Goal: Task Accomplishment & Management: Manage account settings

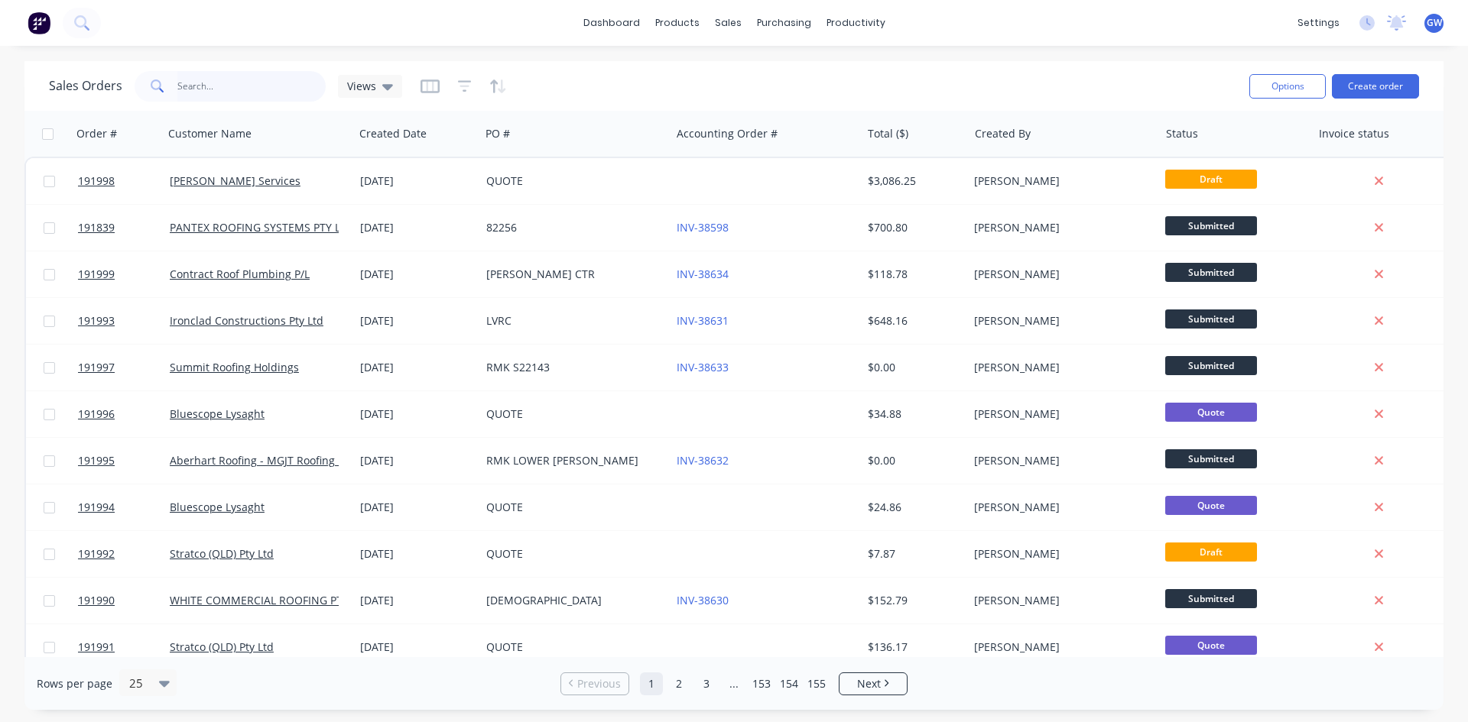
click at [254, 92] on input "text" at bounding box center [251, 86] width 149 height 31
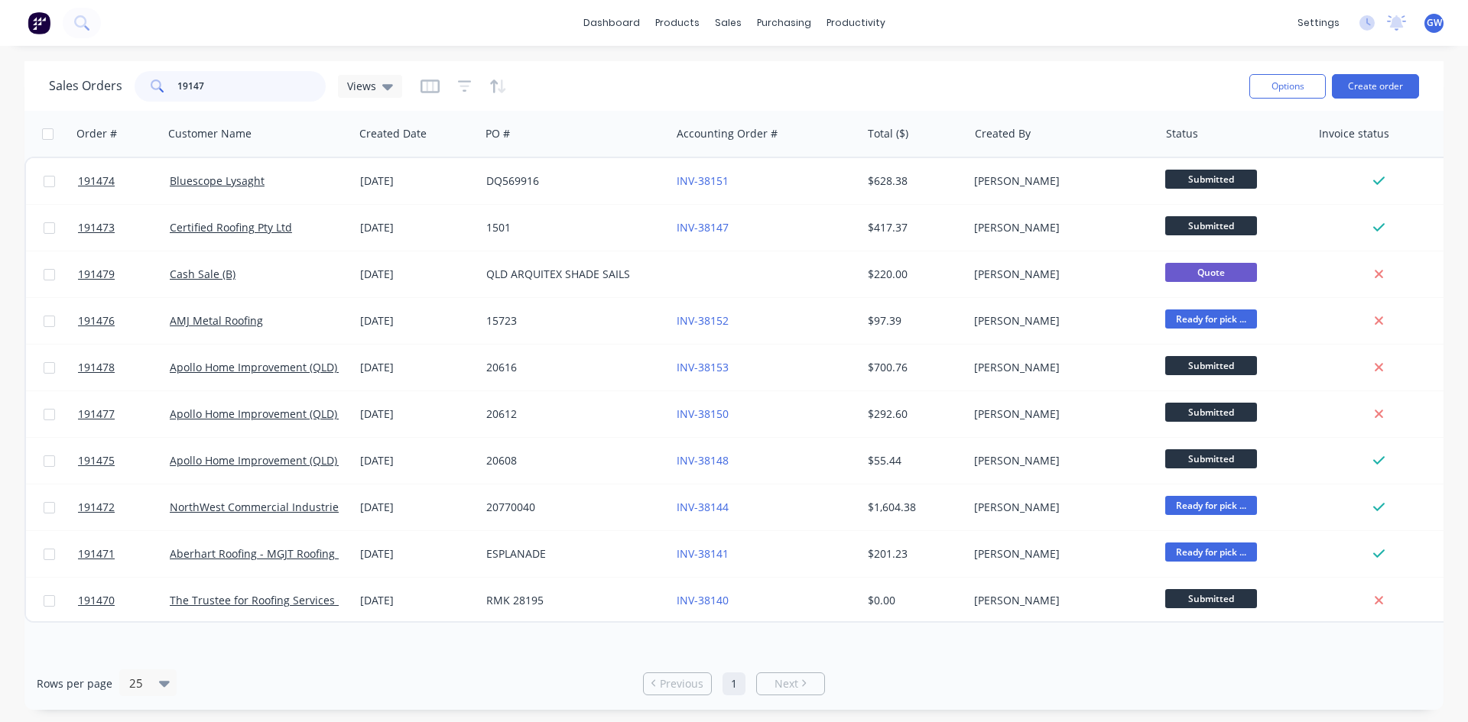
drag, startPoint x: 241, startPoint y: 95, endPoint x: 0, endPoint y: 23, distance: 251.3
click at [0, 23] on div "dashboard products sales purchasing productivity dashboard products Product Cat…" at bounding box center [734, 361] width 1468 height 722
type input "austeck"
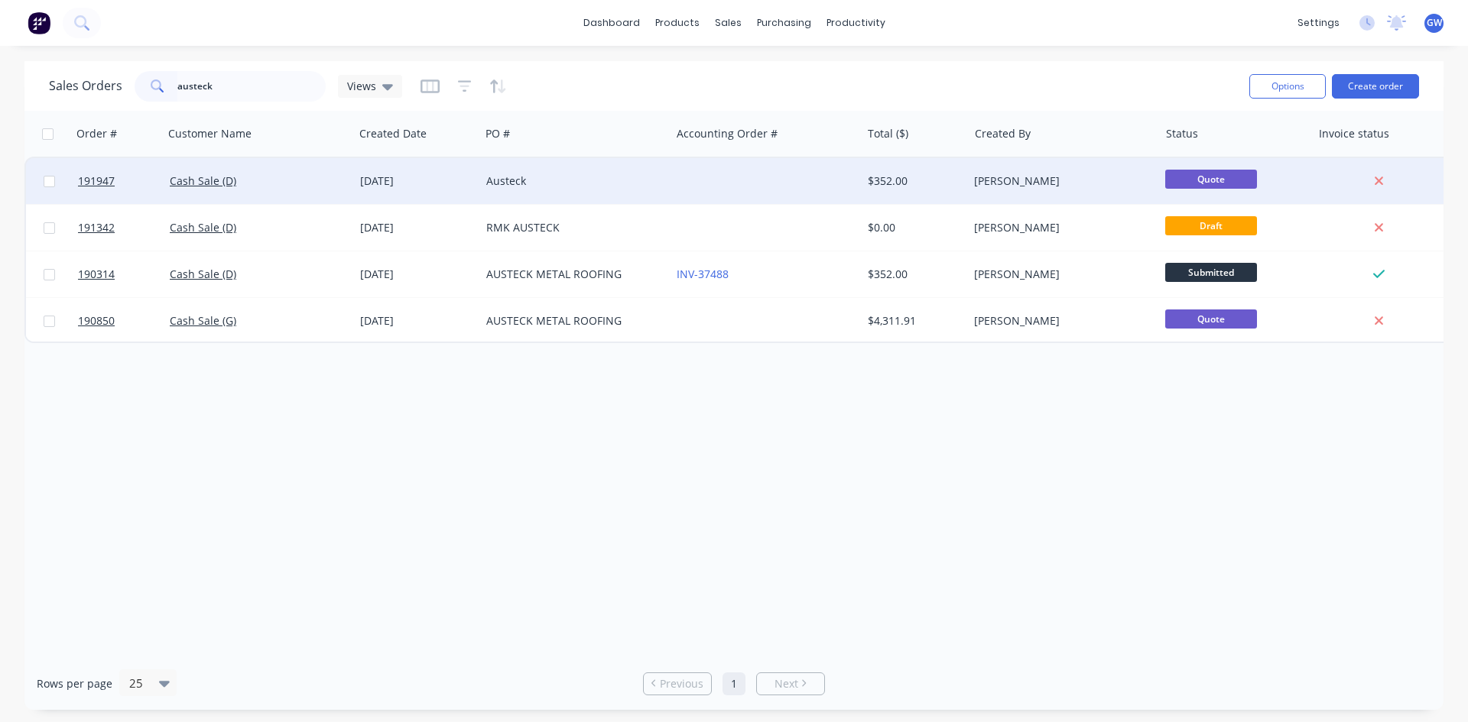
click at [1002, 202] on div "[PERSON_NAME]" at bounding box center [1063, 181] width 190 height 46
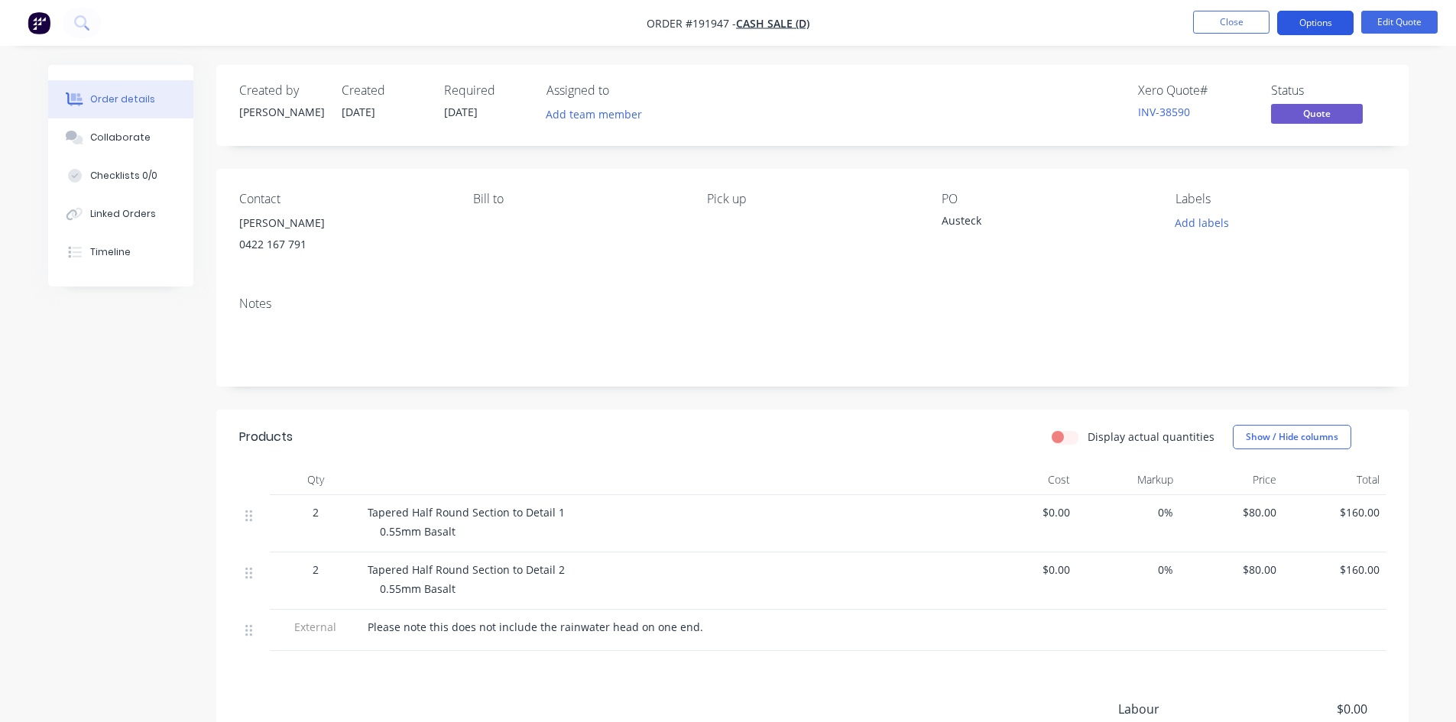
click at [1319, 21] on button "Options" at bounding box center [1315, 23] width 76 height 24
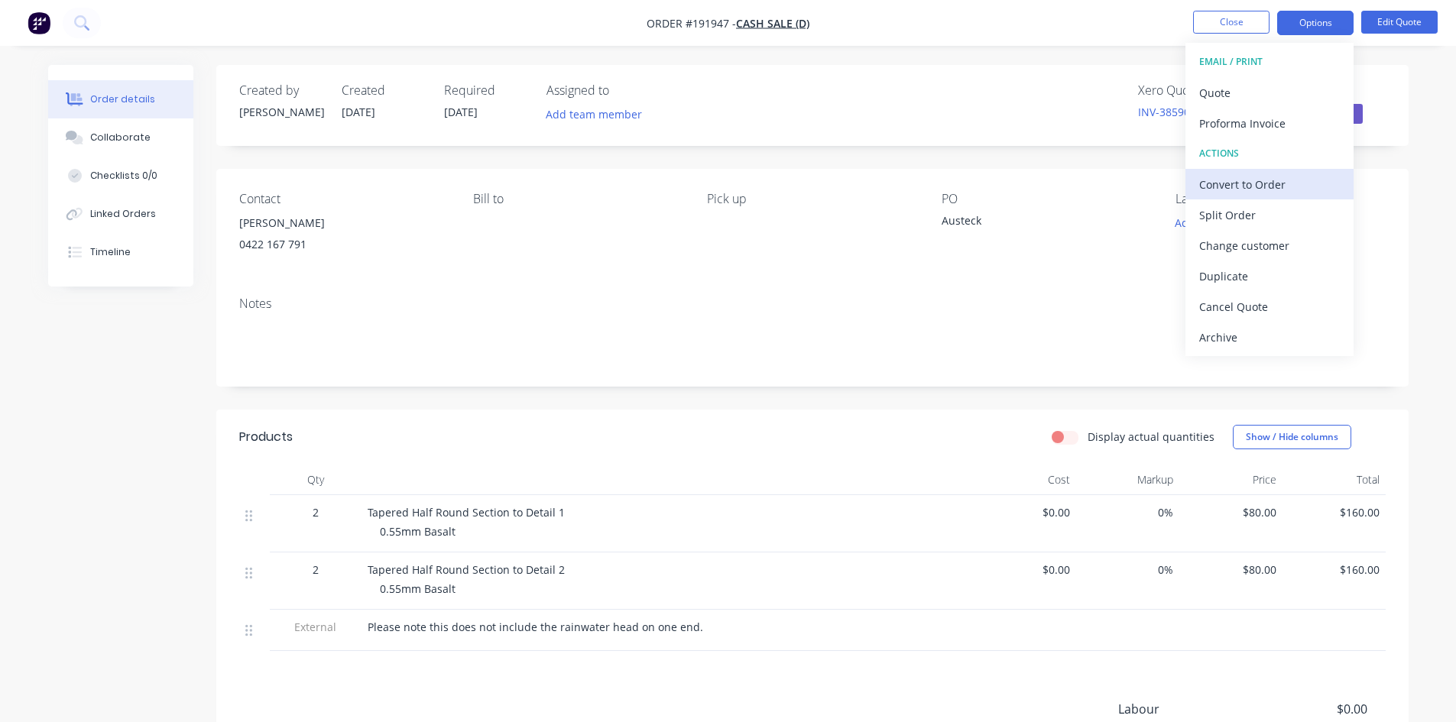
click at [1266, 186] on div "Convert to Order" at bounding box center [1269, 185] width 141 height 22
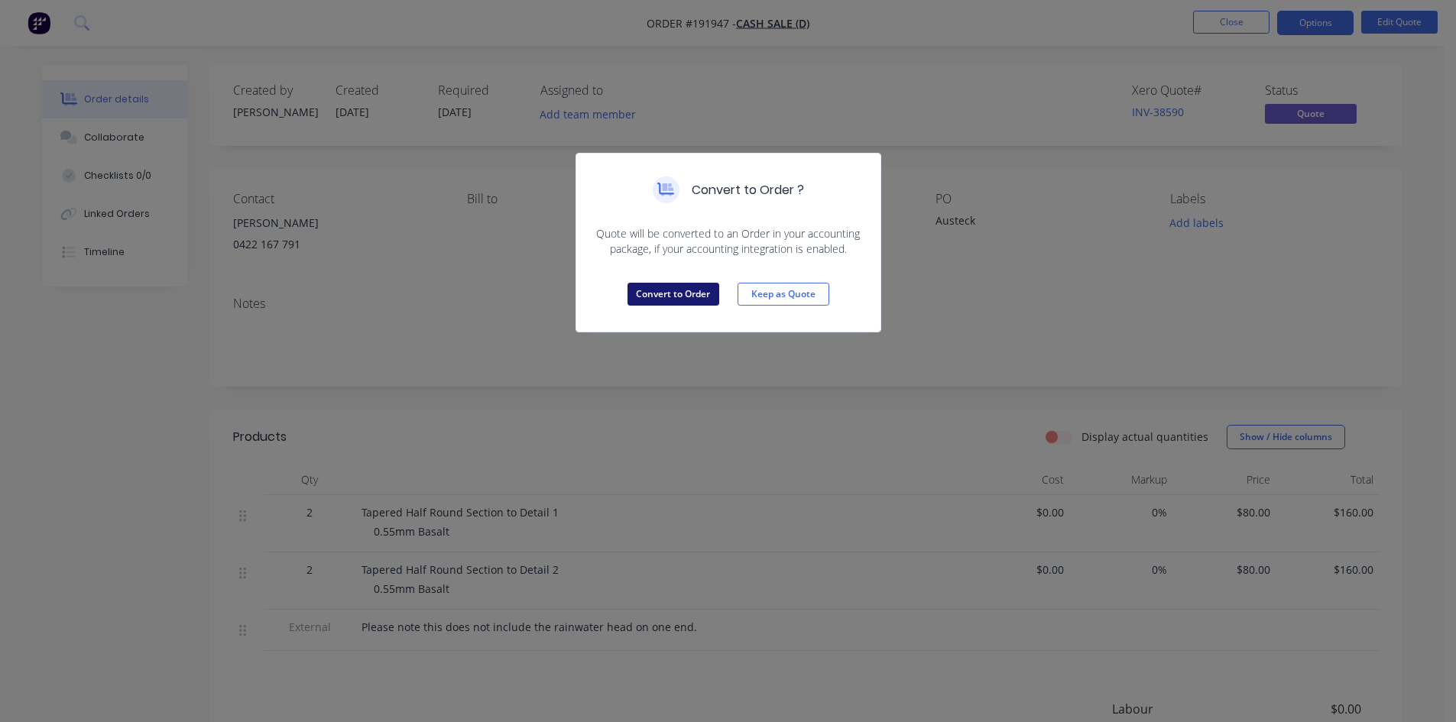
click at [693, 294] on button "Convert to Order" at bounding box center [674, 294] width 92 height 23
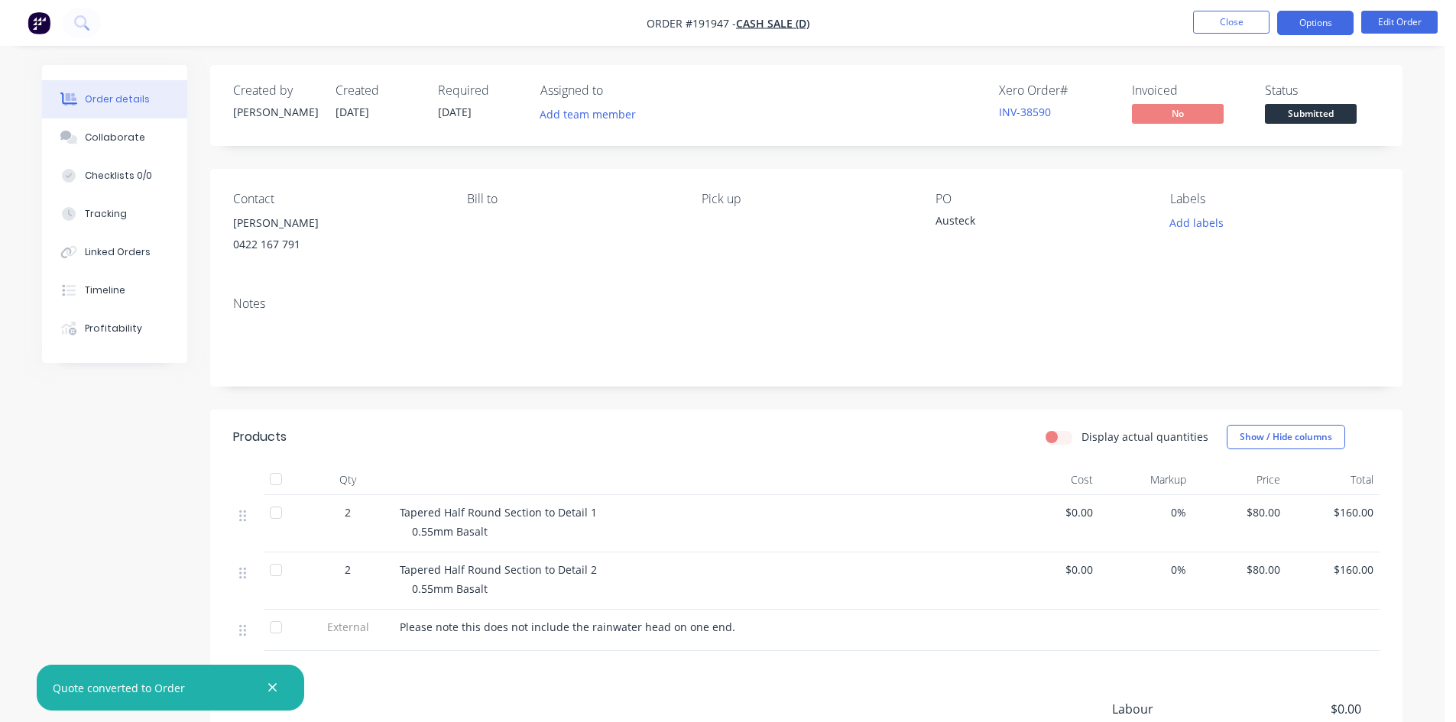
click at [1310, 28] on button "Options" at bounding box center [1315, 23] width 76 height 24
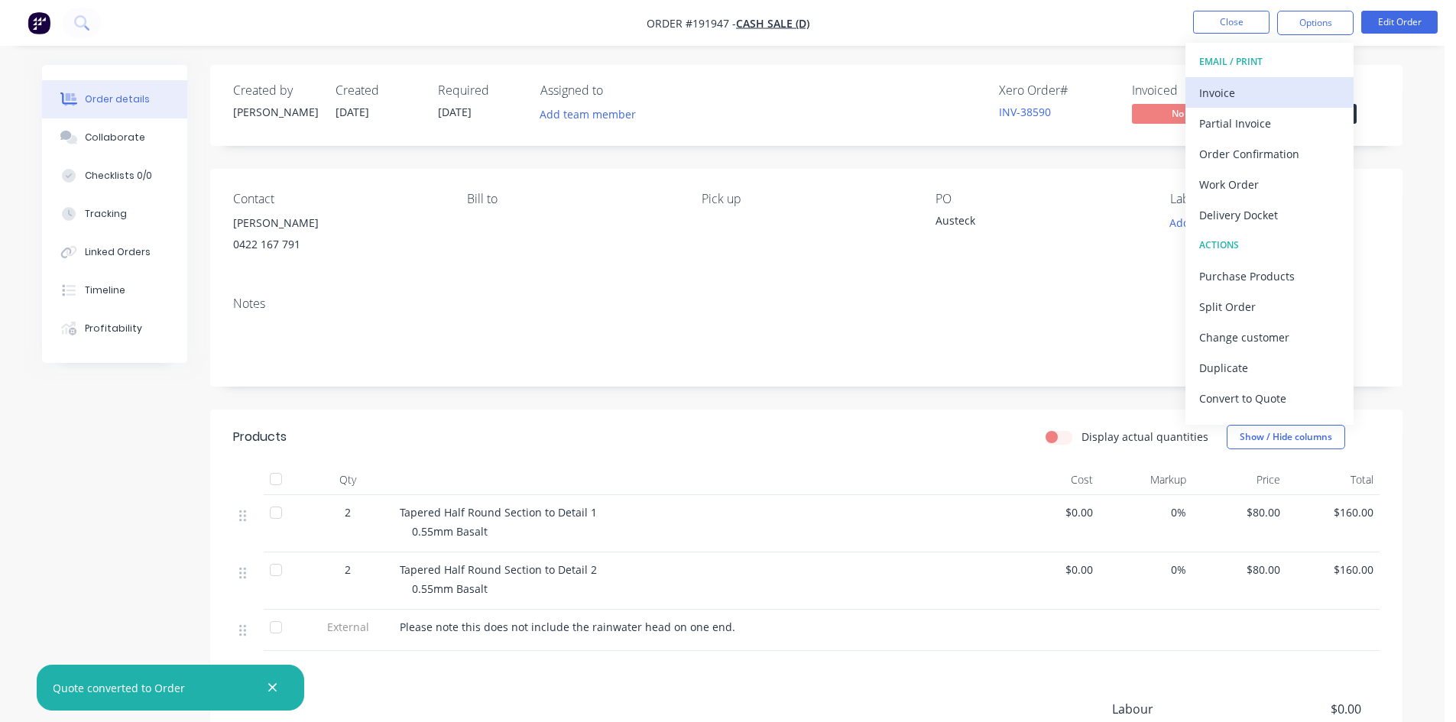
click at [1259, 96] on div "Invoice" at bounding box center [1269, 93] width 141 height 22
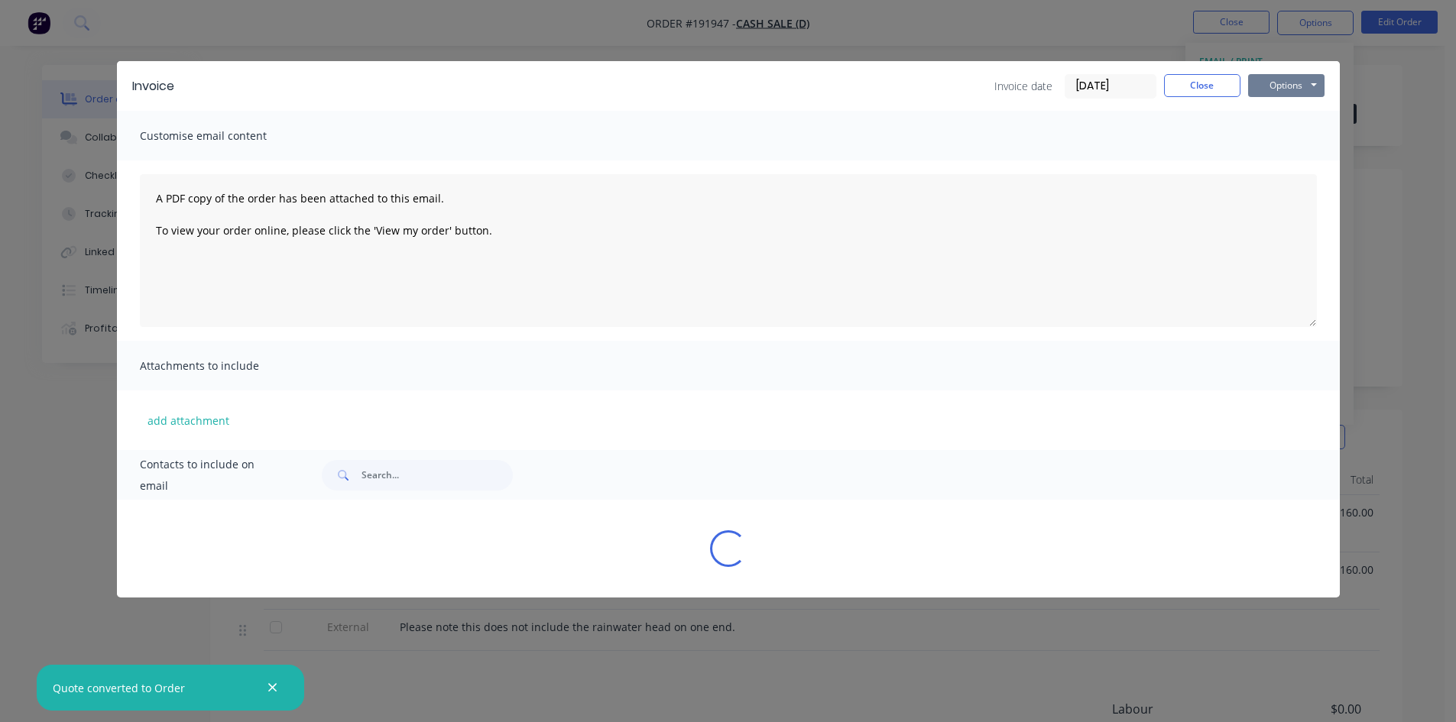
click at [1292, 79] on button "Options" at bounding box center [1286, 85] width 76 height 23
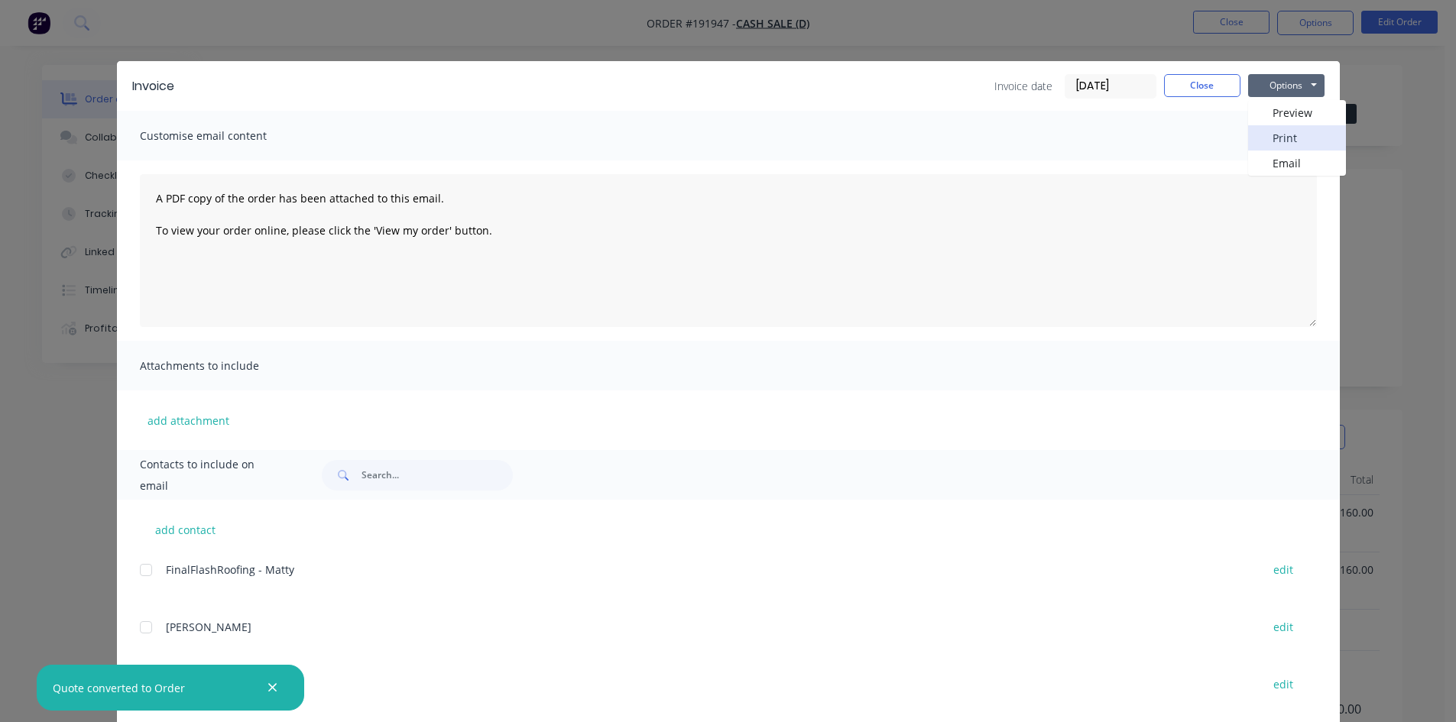
click at [1296, 141] on button "Print" at bounding box center [1297, 137] width 98 height 25
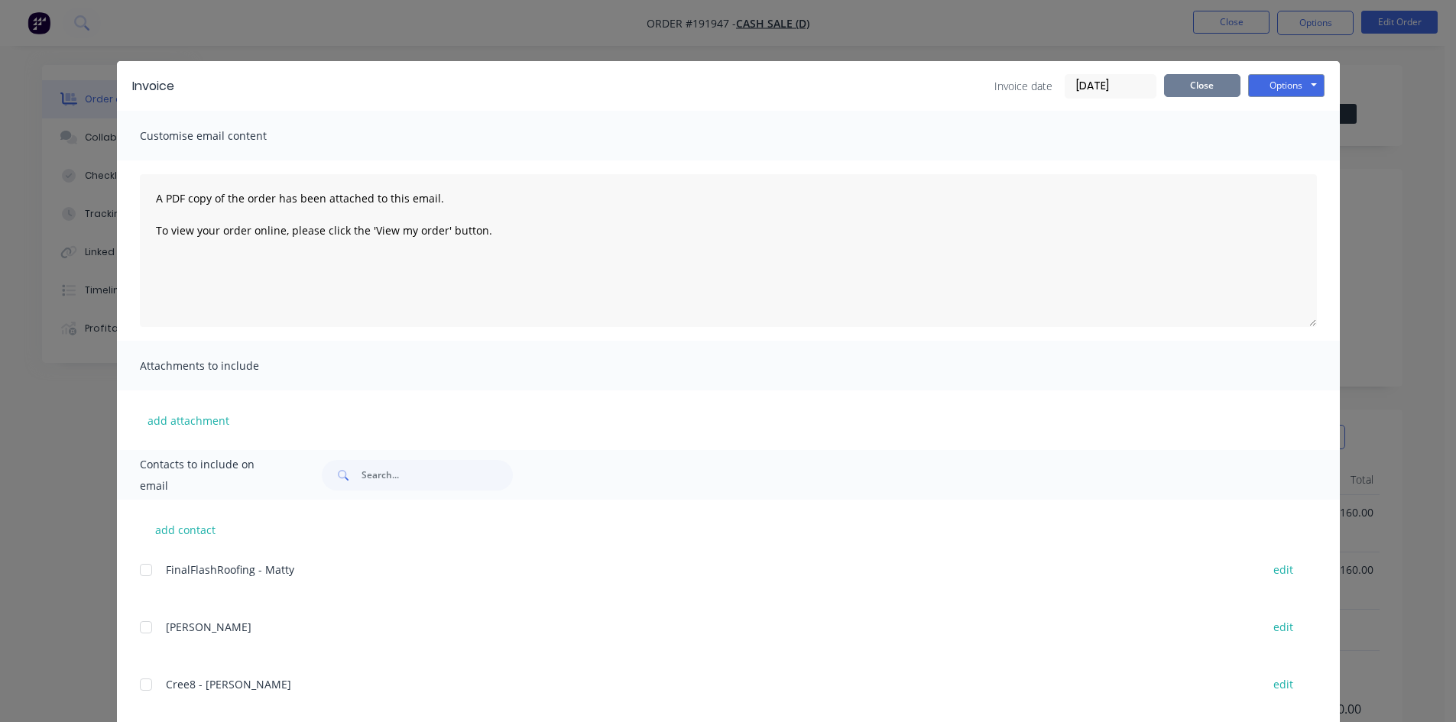
click at [1178, 74] on button "Close" at bounding box center [1202, 85] width 76 height 23
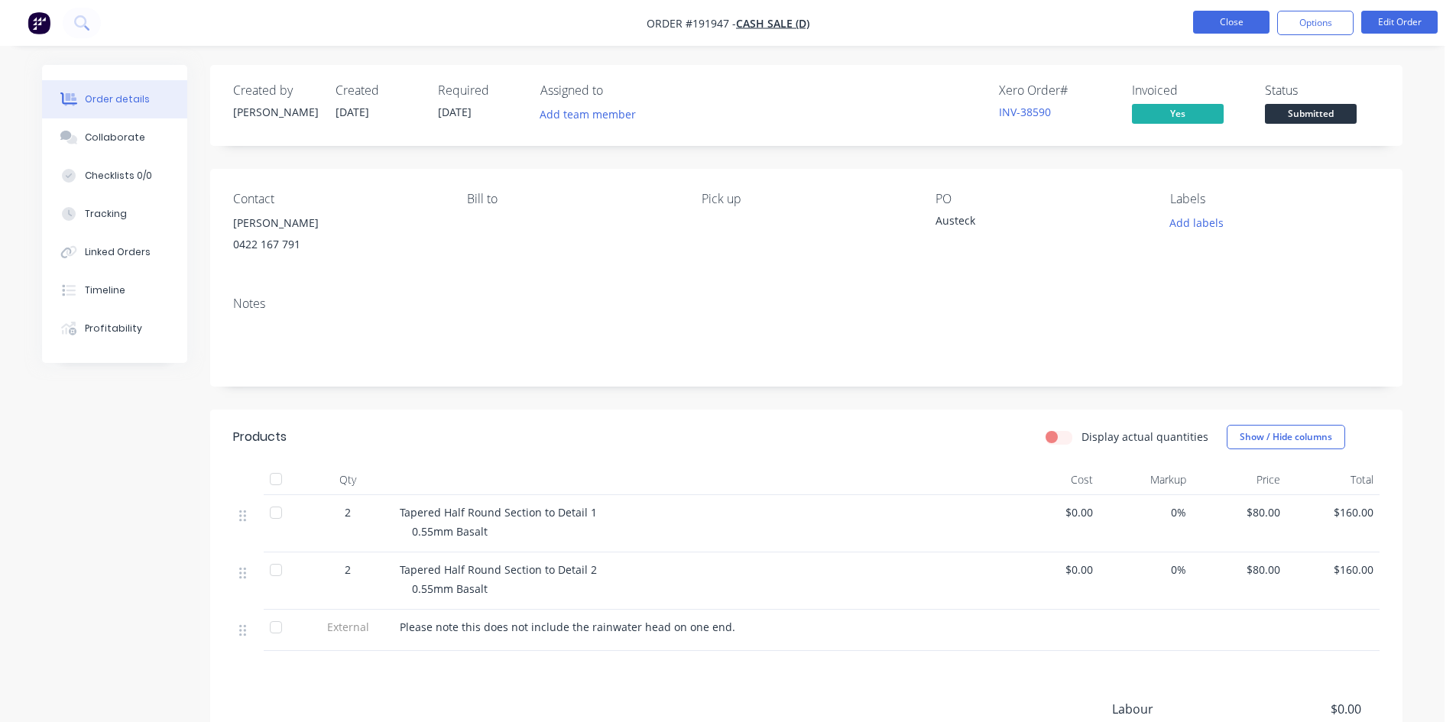
click at [1222, 28] on button "Close" at bounding box center [1231, 22] width 76 height 23
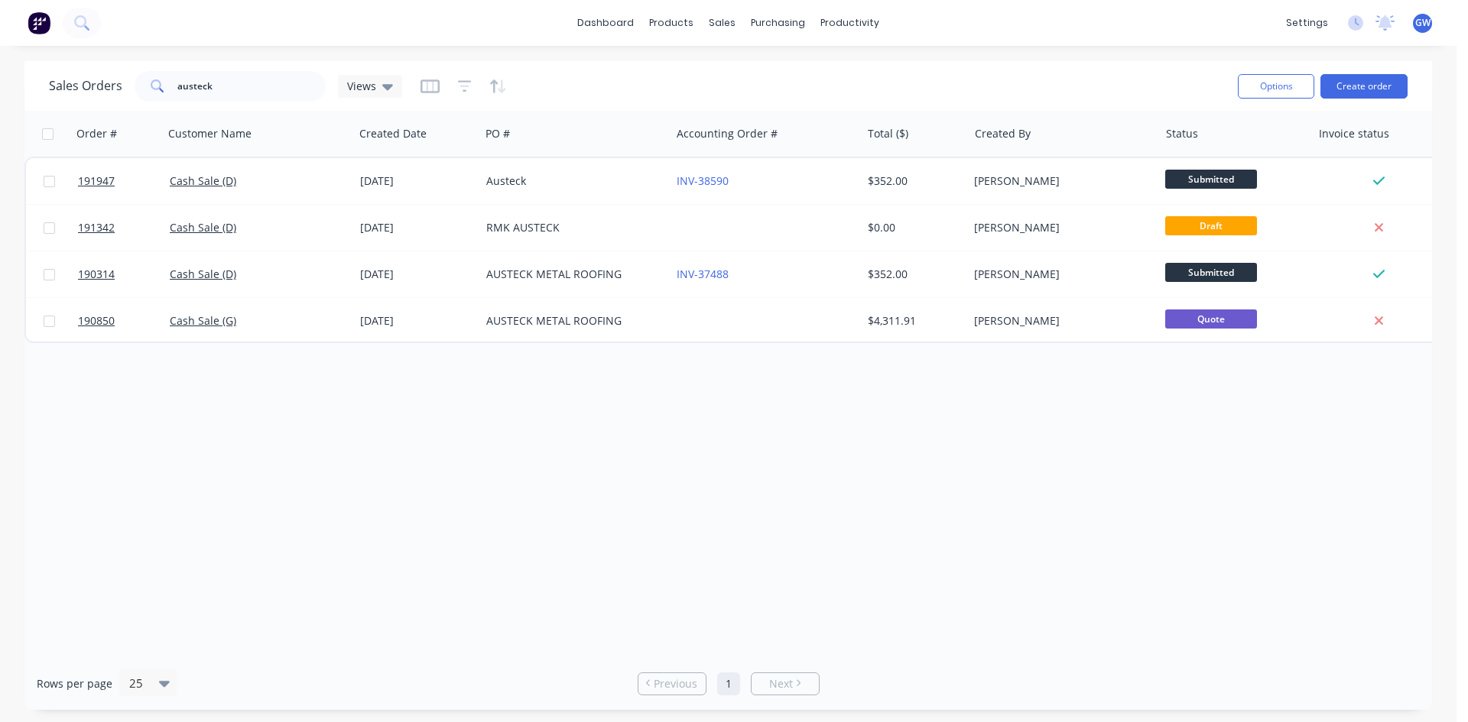
click at [926, 180] on div "$352.00" at bounding box center [912, 181] width 89 height 15
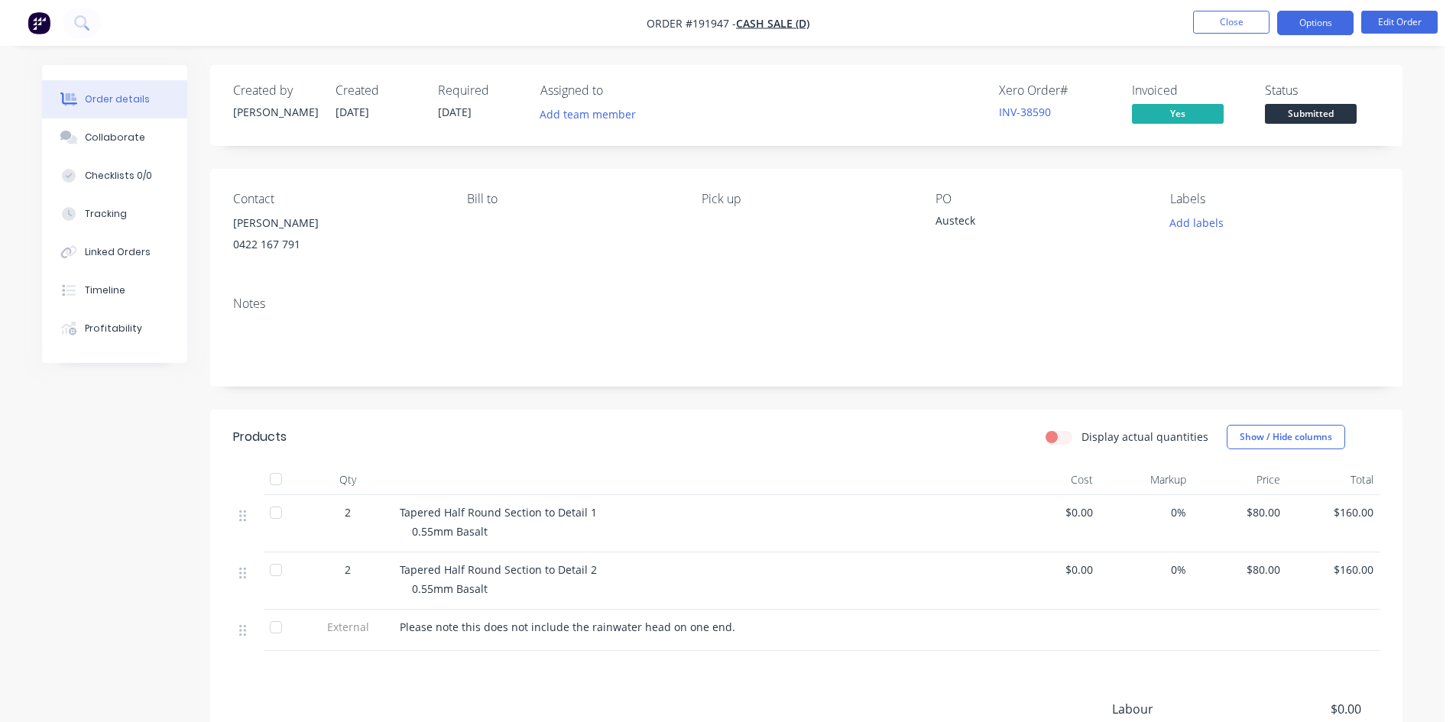
click at [1310, 20] on button "Options" at bounding box center [1315, 23] width 76 height 24
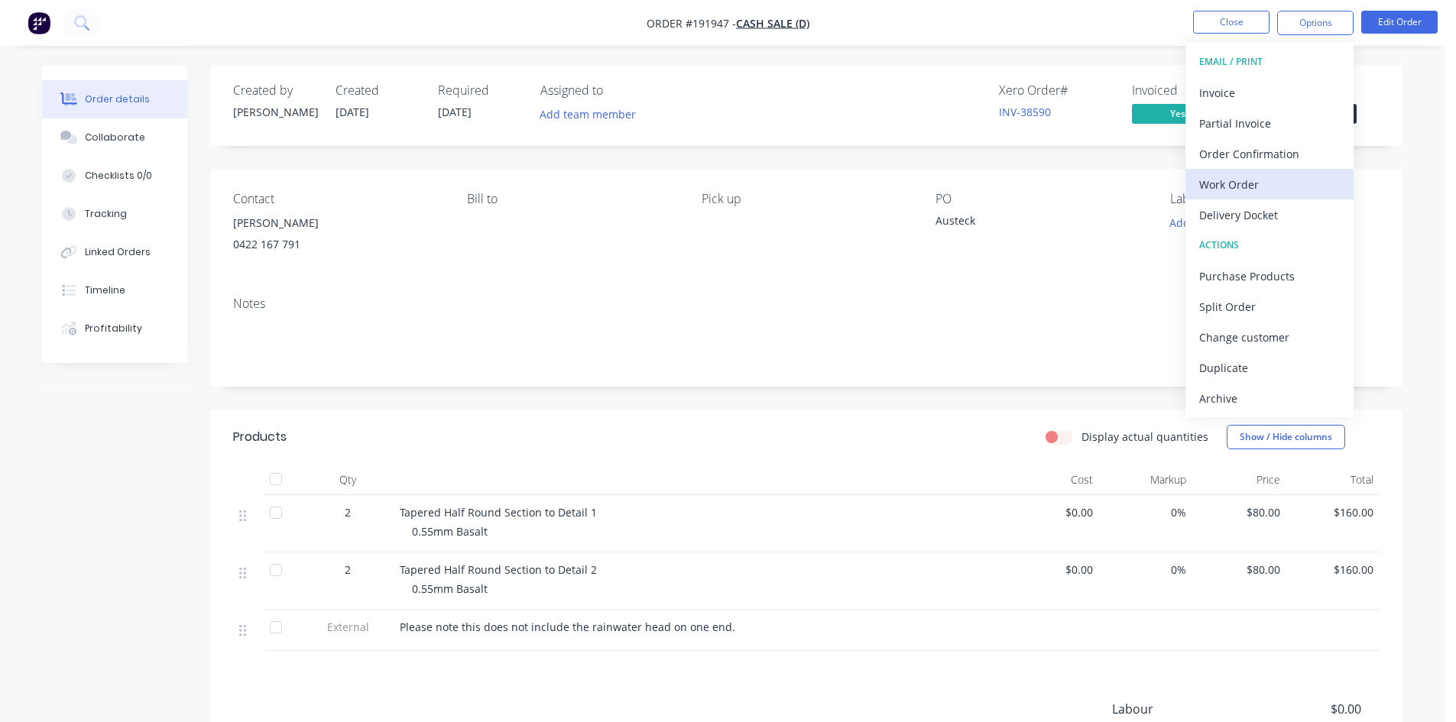
click at [1265, 174] on div "Work Order" at bounding box center [1269, 185] width 141 height 22
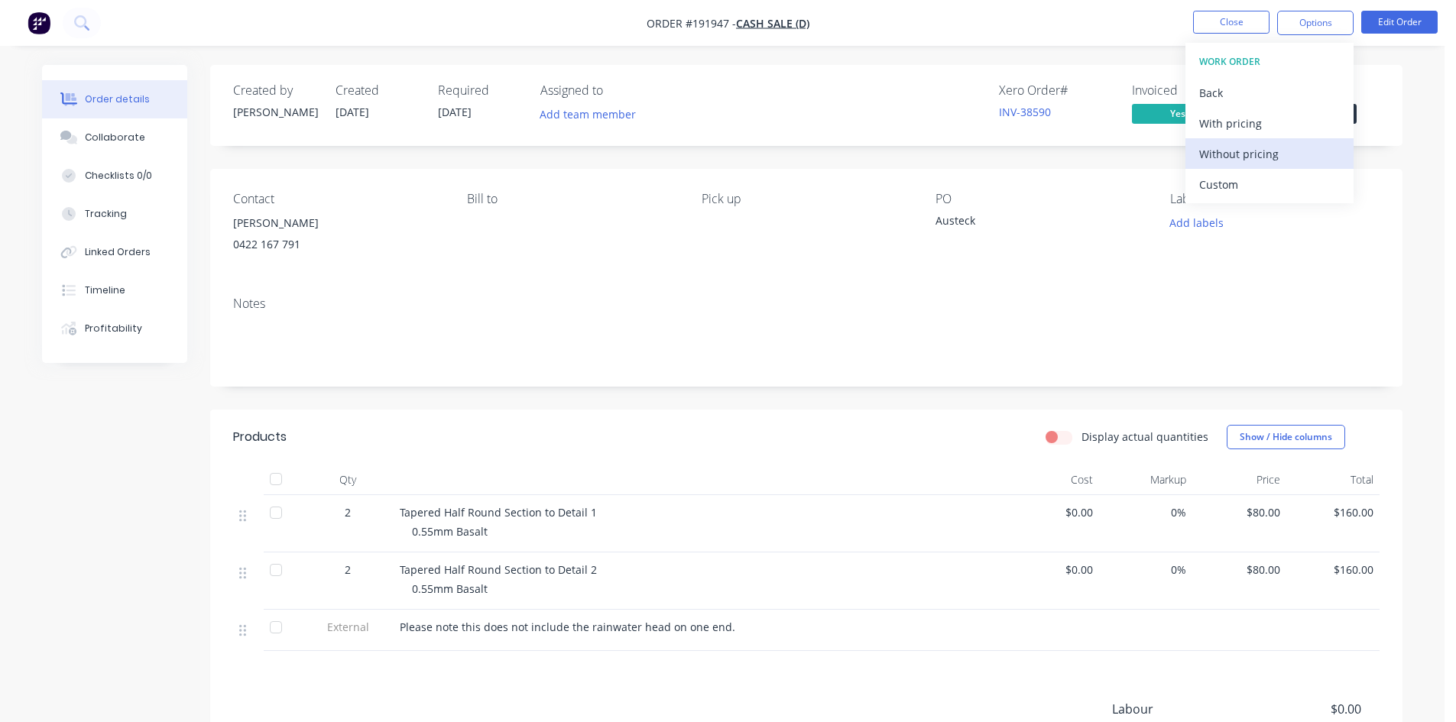
click at [1255, 154] on div "Without pricing" at bounding box center [1269, 154] width 141 height 22
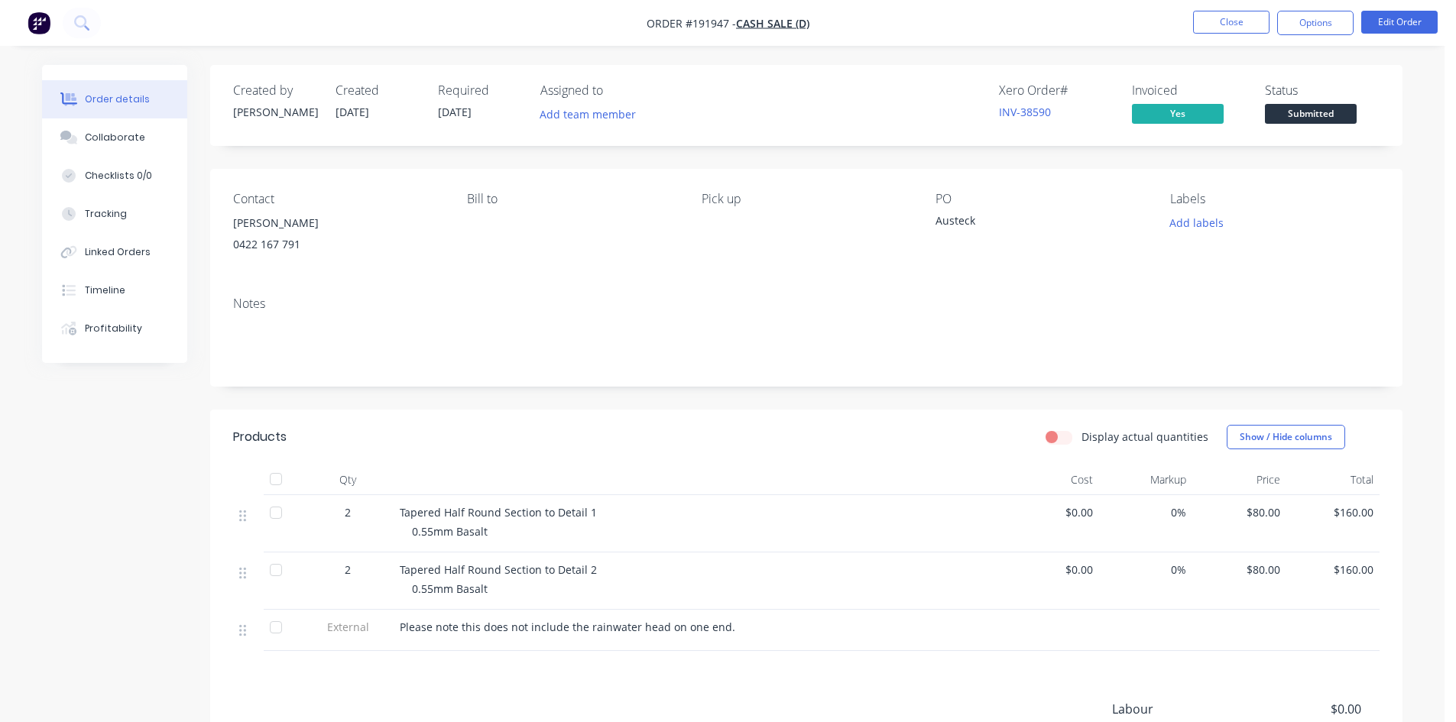
click at [1106, 75] on div "Created by [PERSON_NAME] Created [DATE] Required [DATE] Assigned to Add team me…" at bounding box center [806, 105] width 1192 height 81
click at [1313, 29] on button "Options" at bounding box center [1315, 23] width 76 height 24
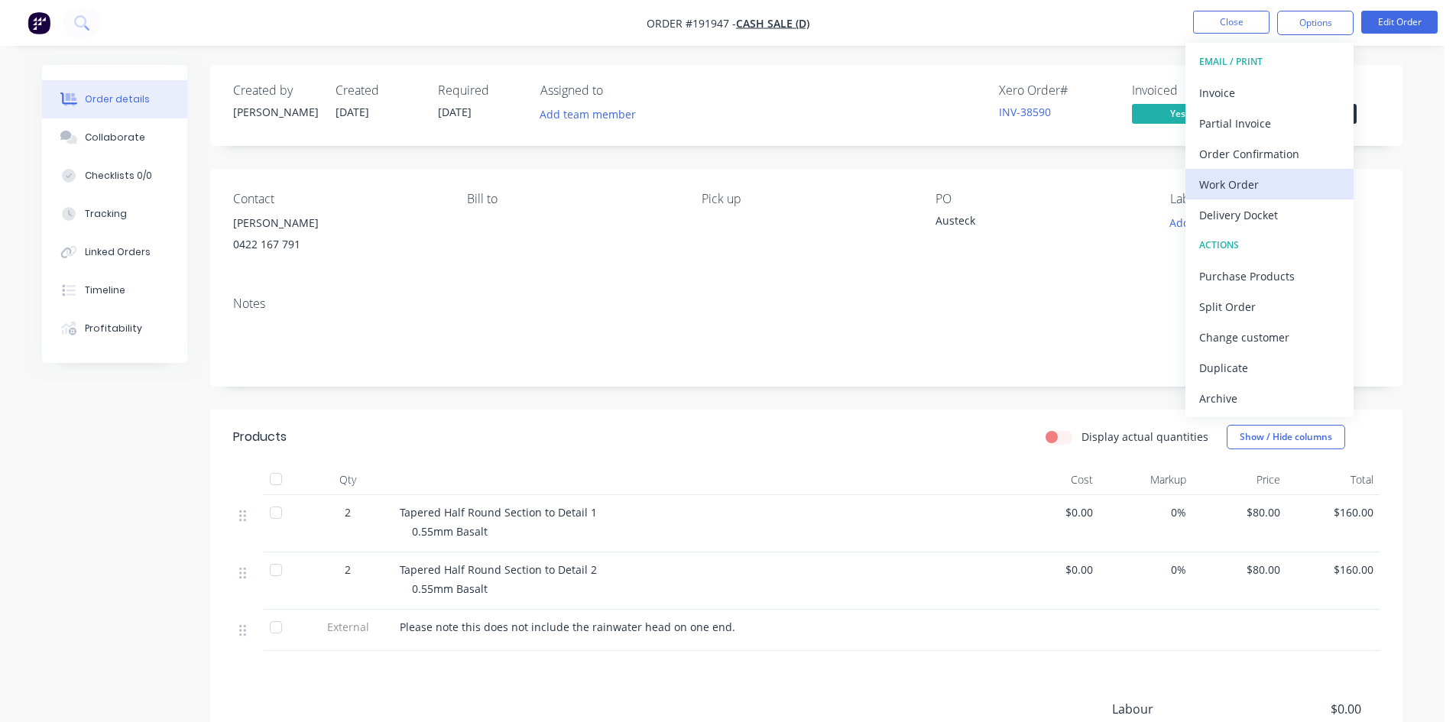
click at [1241, 183] on div "Work Order" at bounding box center [1269, 185] width 141 height 22
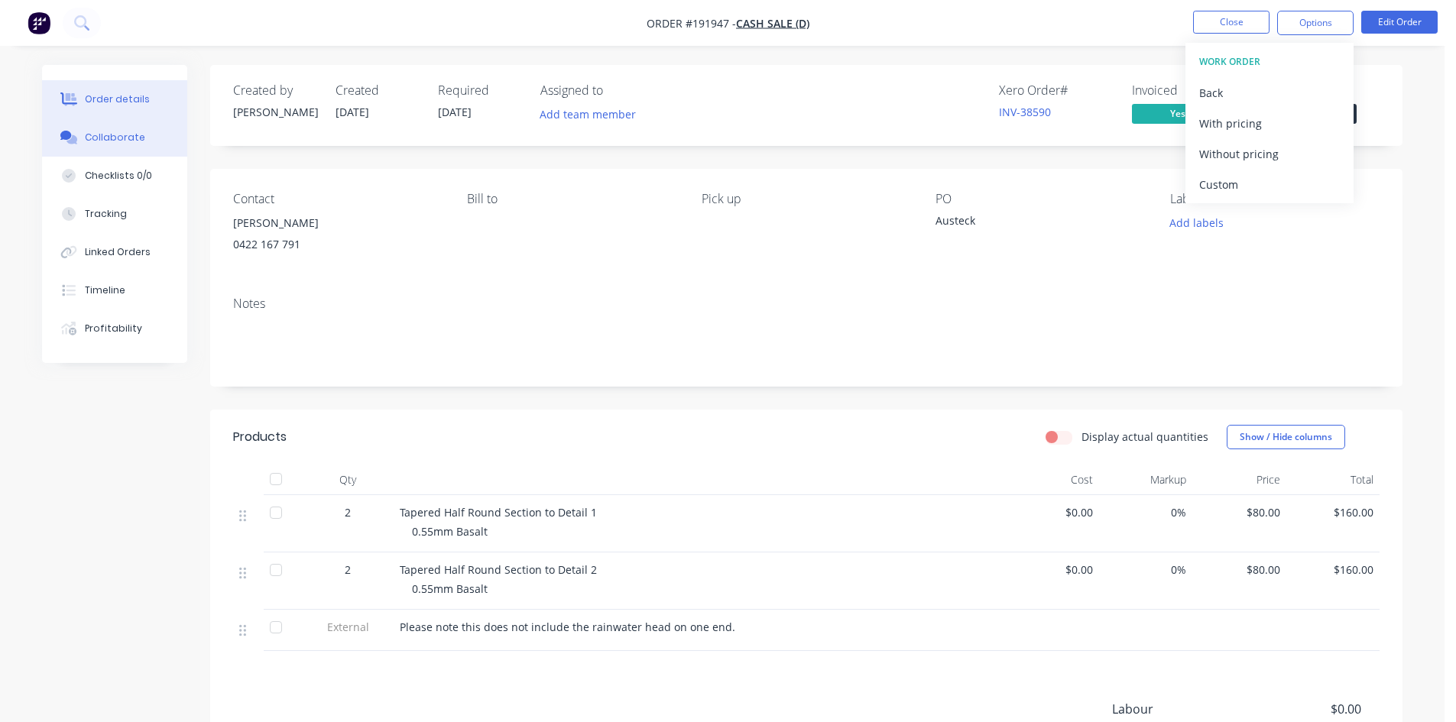
click at [119, 139] on div "Collaborate" at bounding box center [115, 138] width 60 height 14
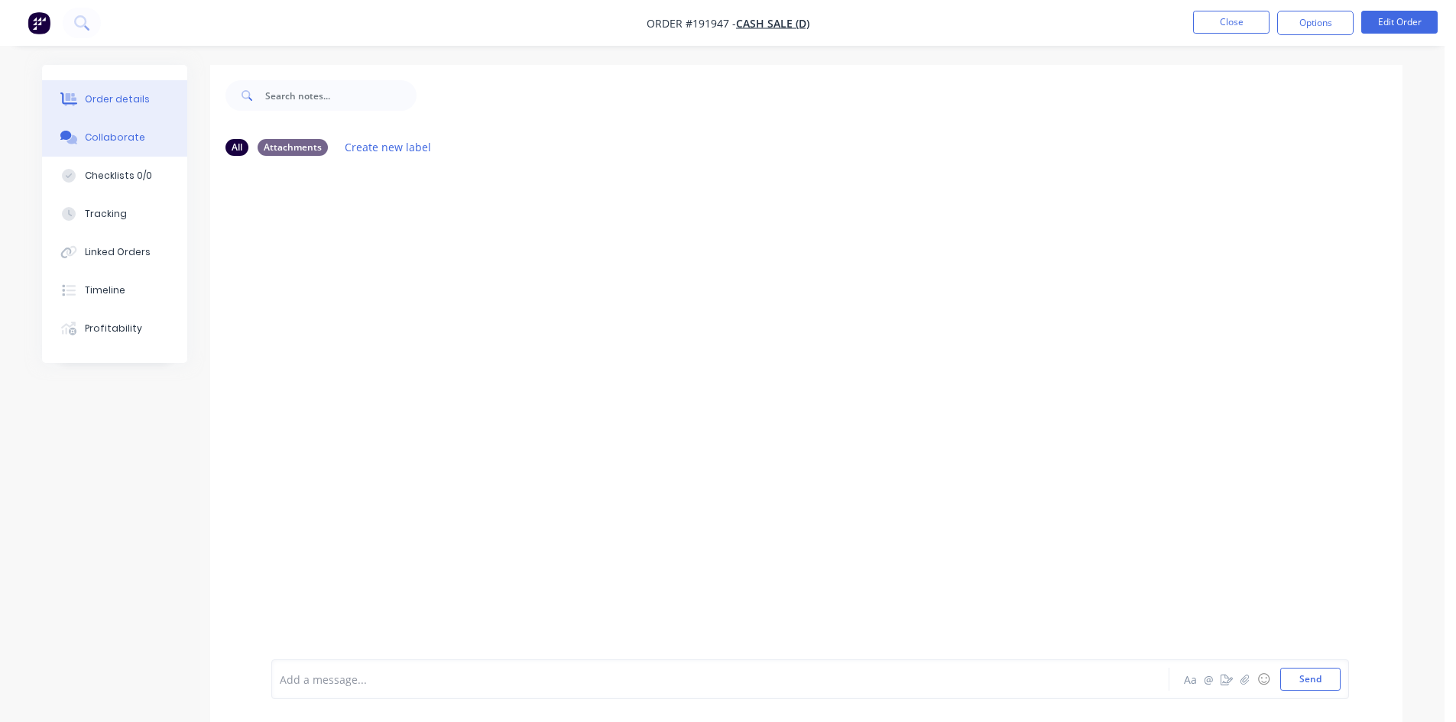
click at [110, 96] on div "Order details" at bounding box center [117, 99] width 65 height 14
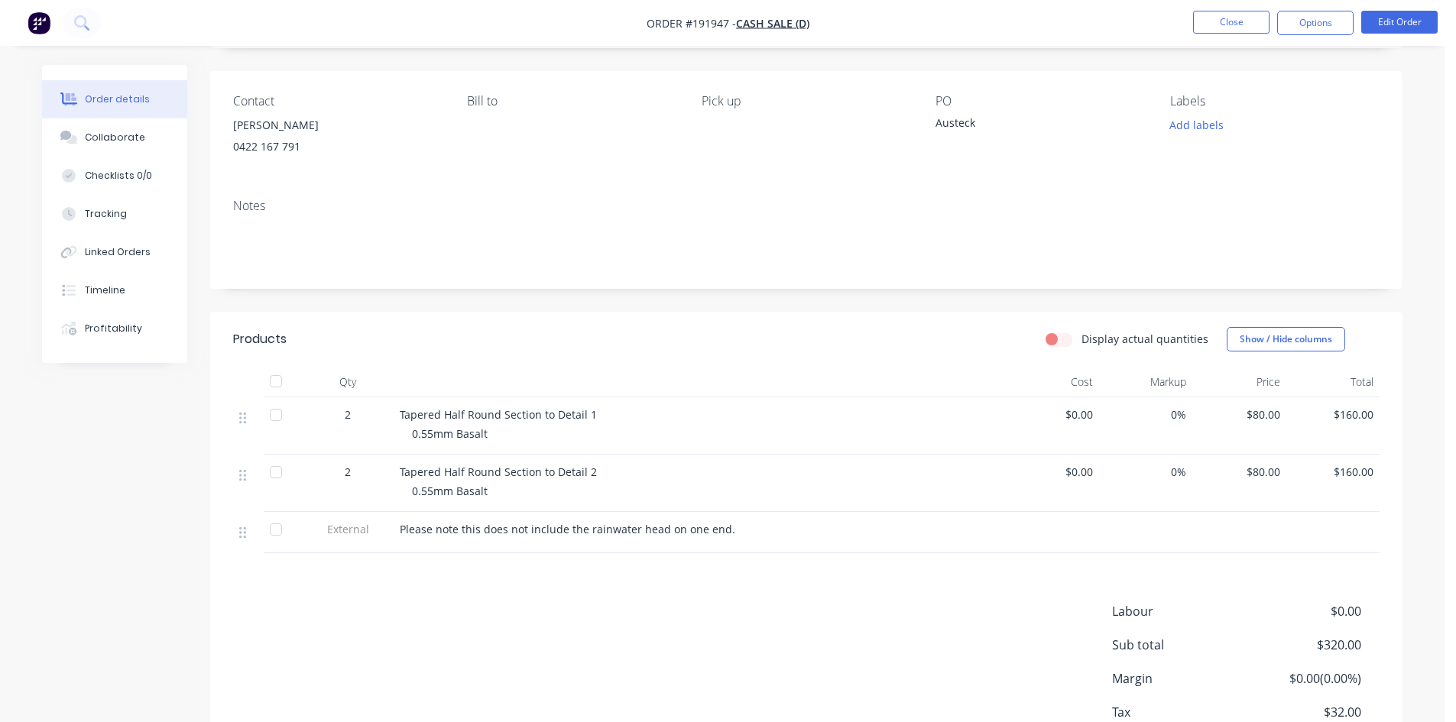
scroll to position [201, 0]
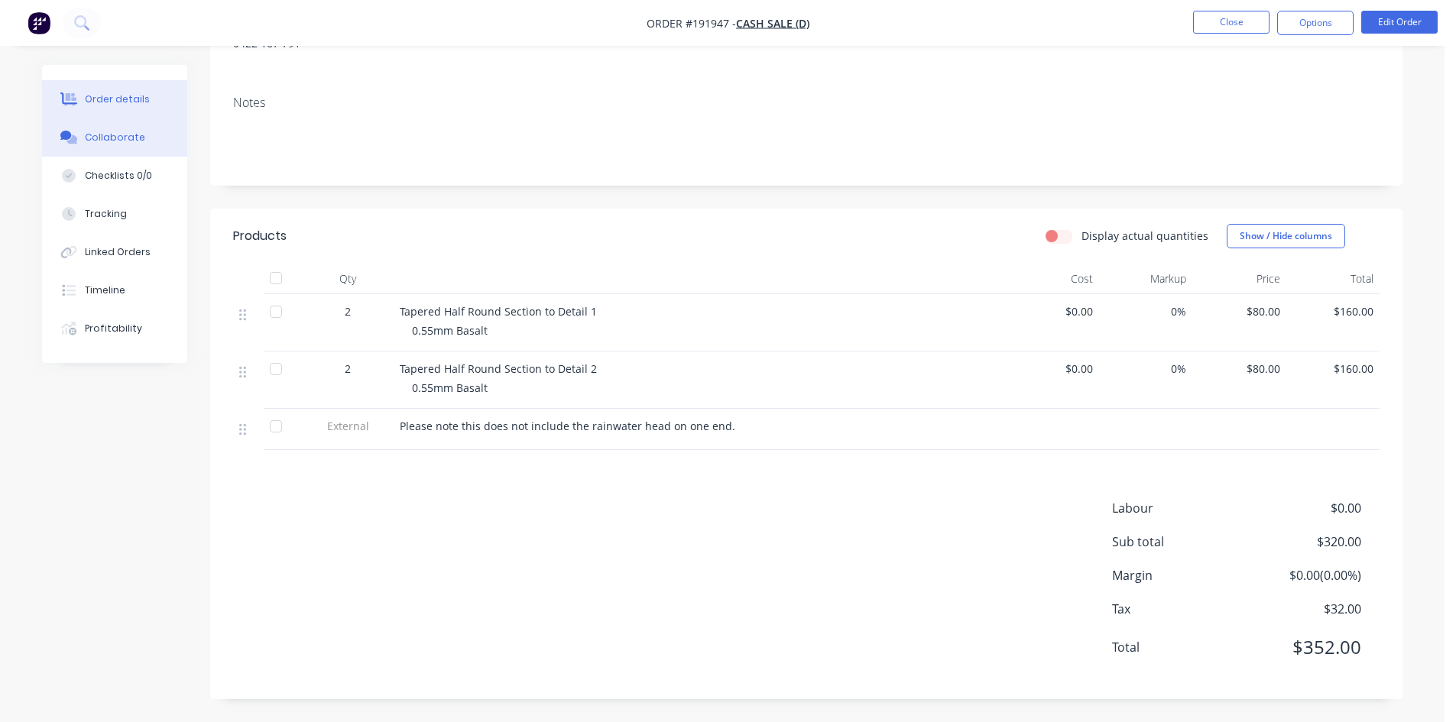
drag, startPoint x: 96, startPoint y: 144, endPoint x: 1458, endPoint y: 370, distance: 1380.8
click at [96, 144] on button "Collaborate" at bounding box center [114, 137] width 145 height 38
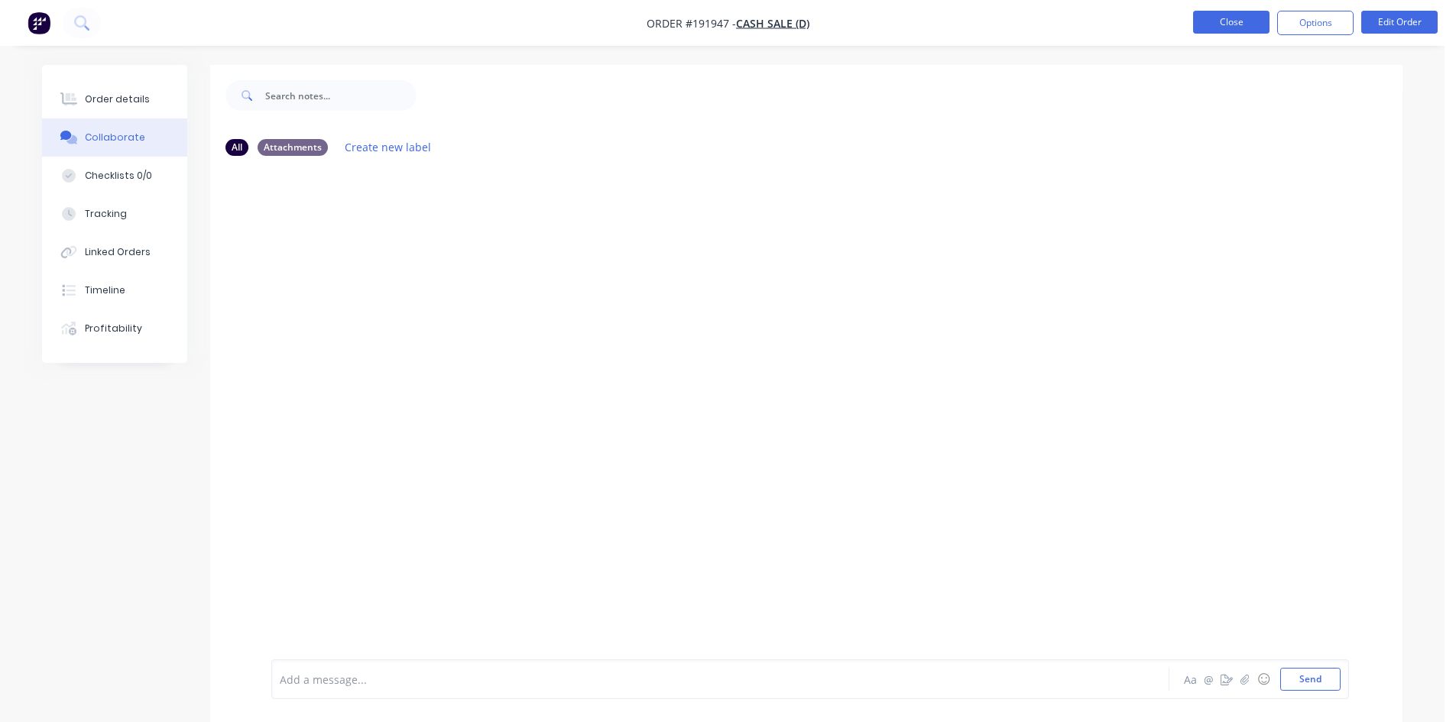
click at [1216, 20] on button "Close" at bounding box center [1231, 22] width 76 height 23
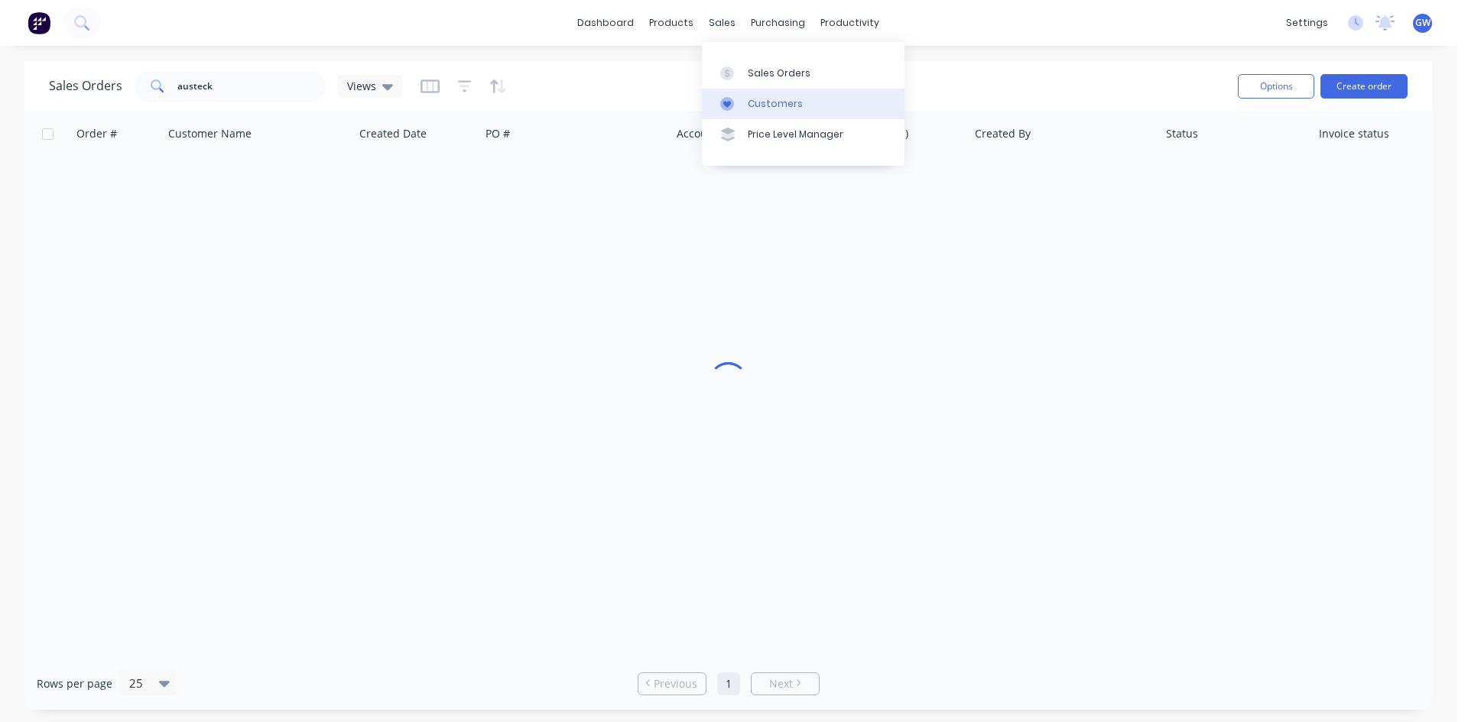
click at [792, 110] on div "Customers" at bounding box center [775, 104] width 55 height 14
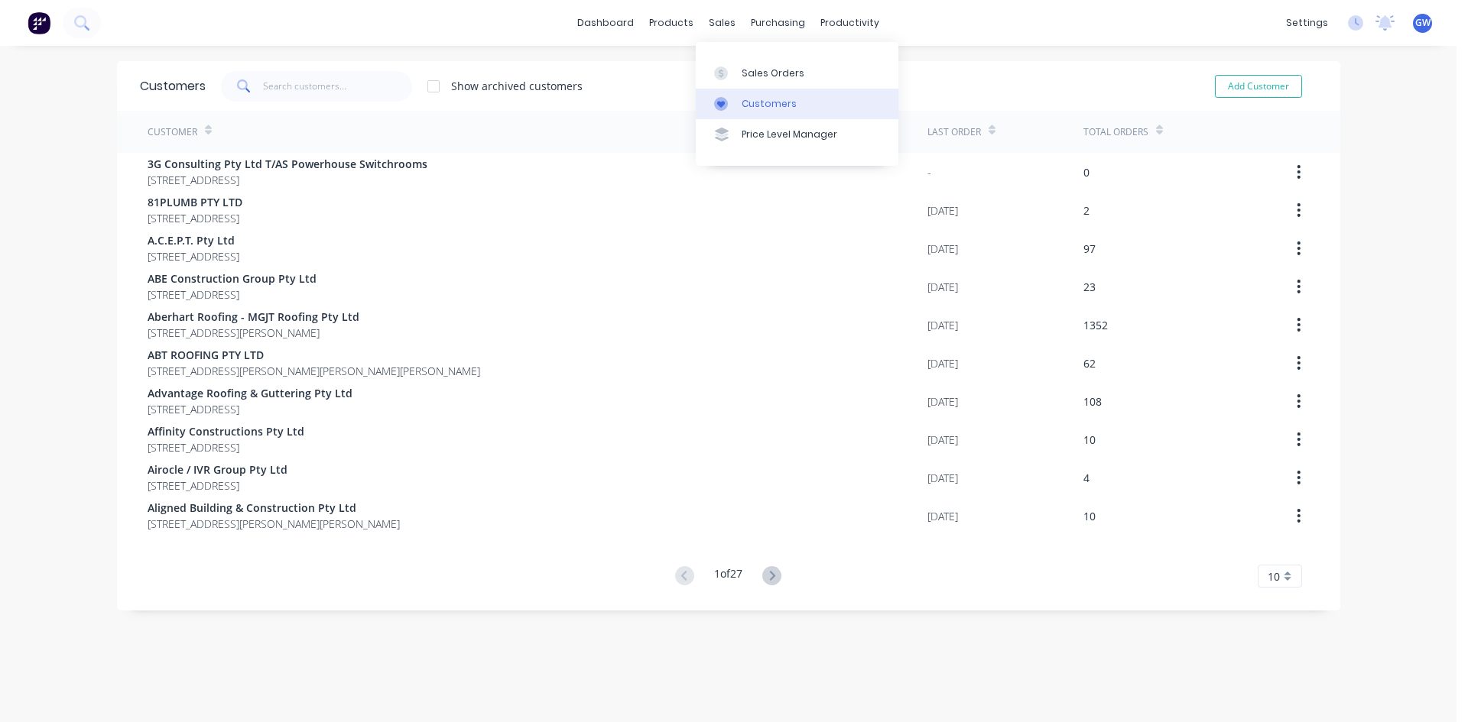
click at [735, 99] on div at bounding box center [725, 104] width 23 height 14
click at [356, 80] on input "text" at bounding box center [337, 86] width 149 height 31
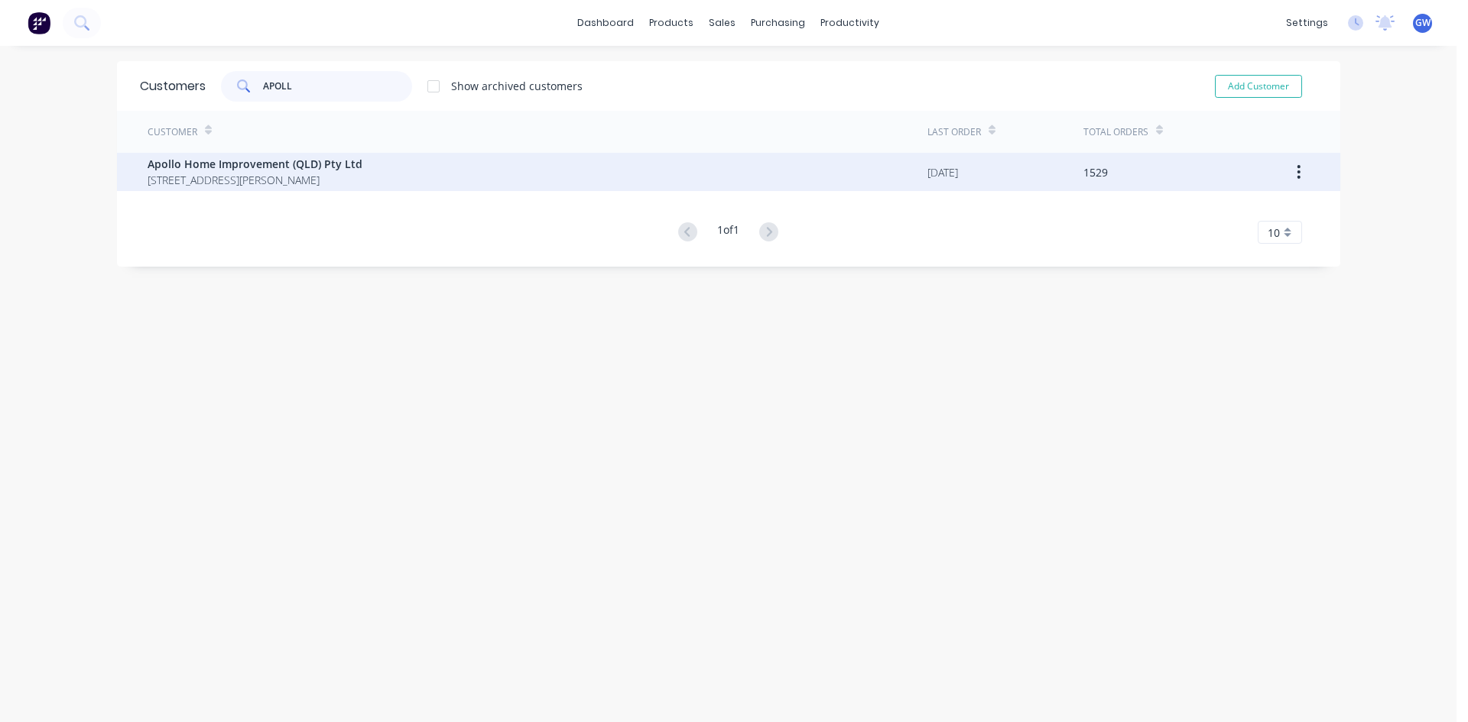
type input "APOLL"
click at [313, 174] on span "[STREET_ADDRESS][PERSON_NAME]" at bounding box center [255, 180] width 215 height 16
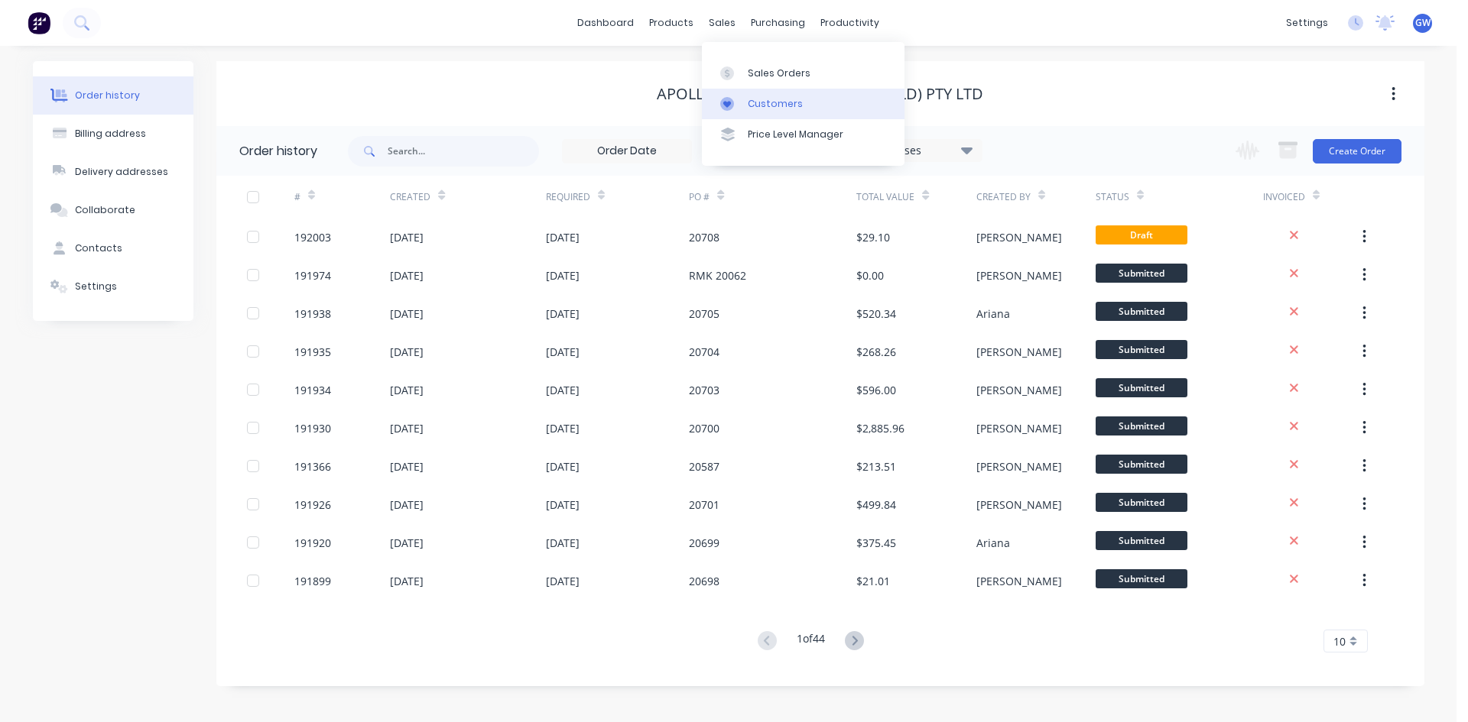
click at [762, 98] on div "Customers" at bounding box center [775, 104] width 55 height 14
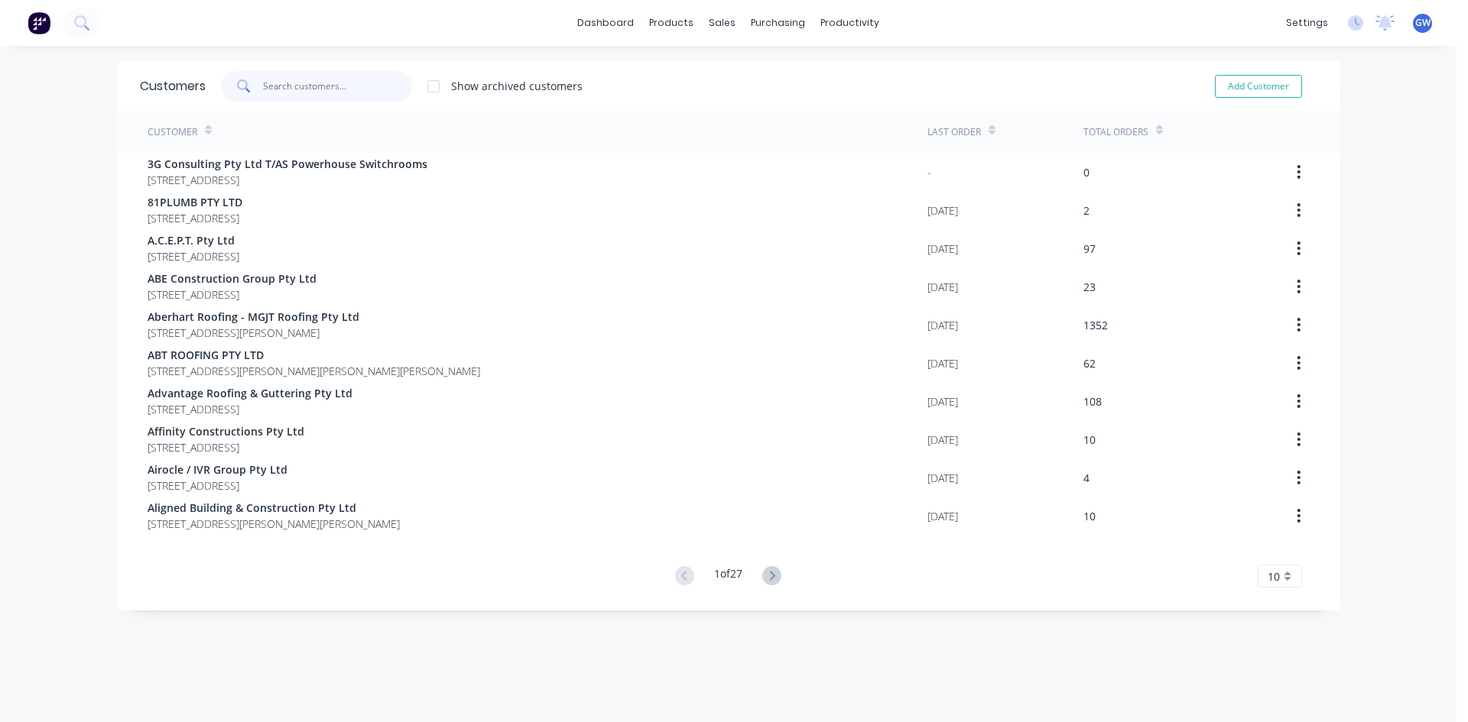
click at [358, 87] on input "text" at bounding box center [337, 86] width 149 height 31
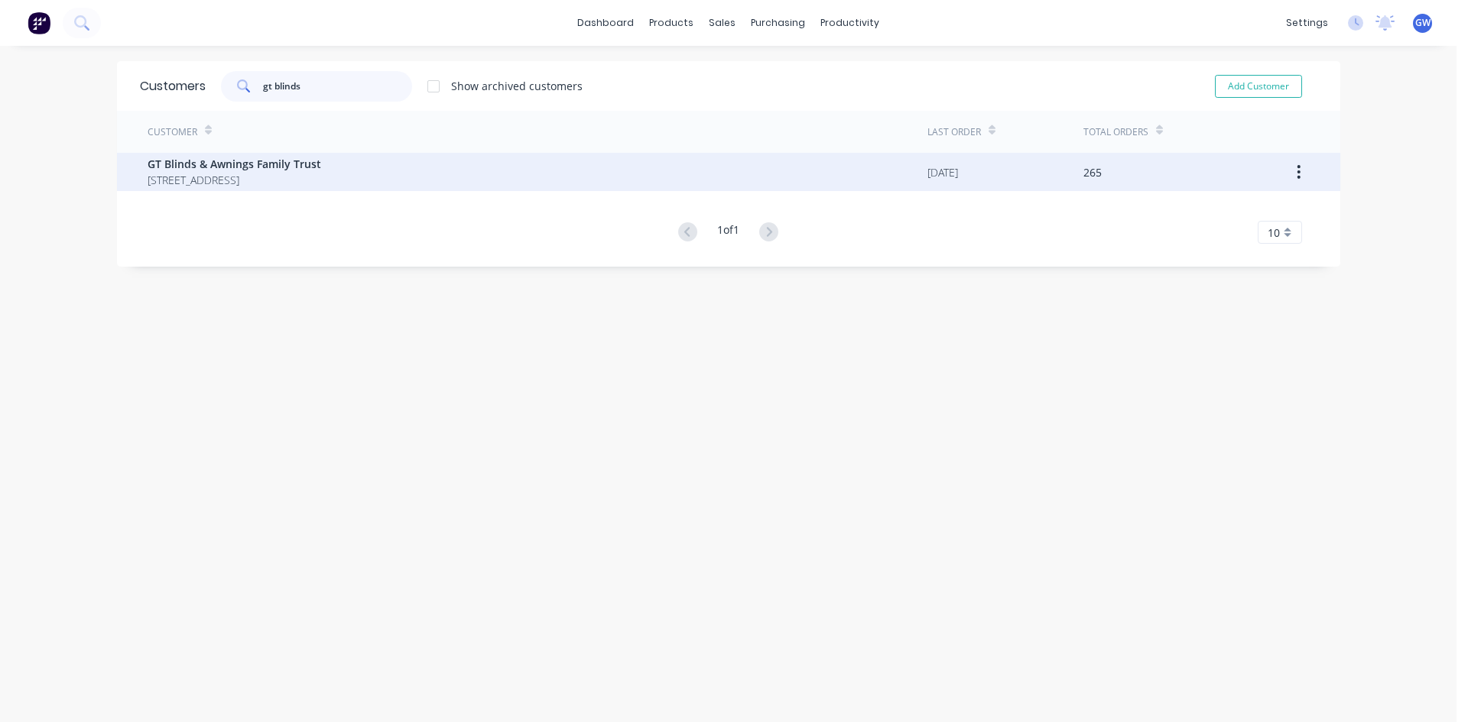
type input "gt blinds"
click at [321, 177] on span "[STREET_ADDRESS]" at bounding box center [235, 180] width 174 height 16
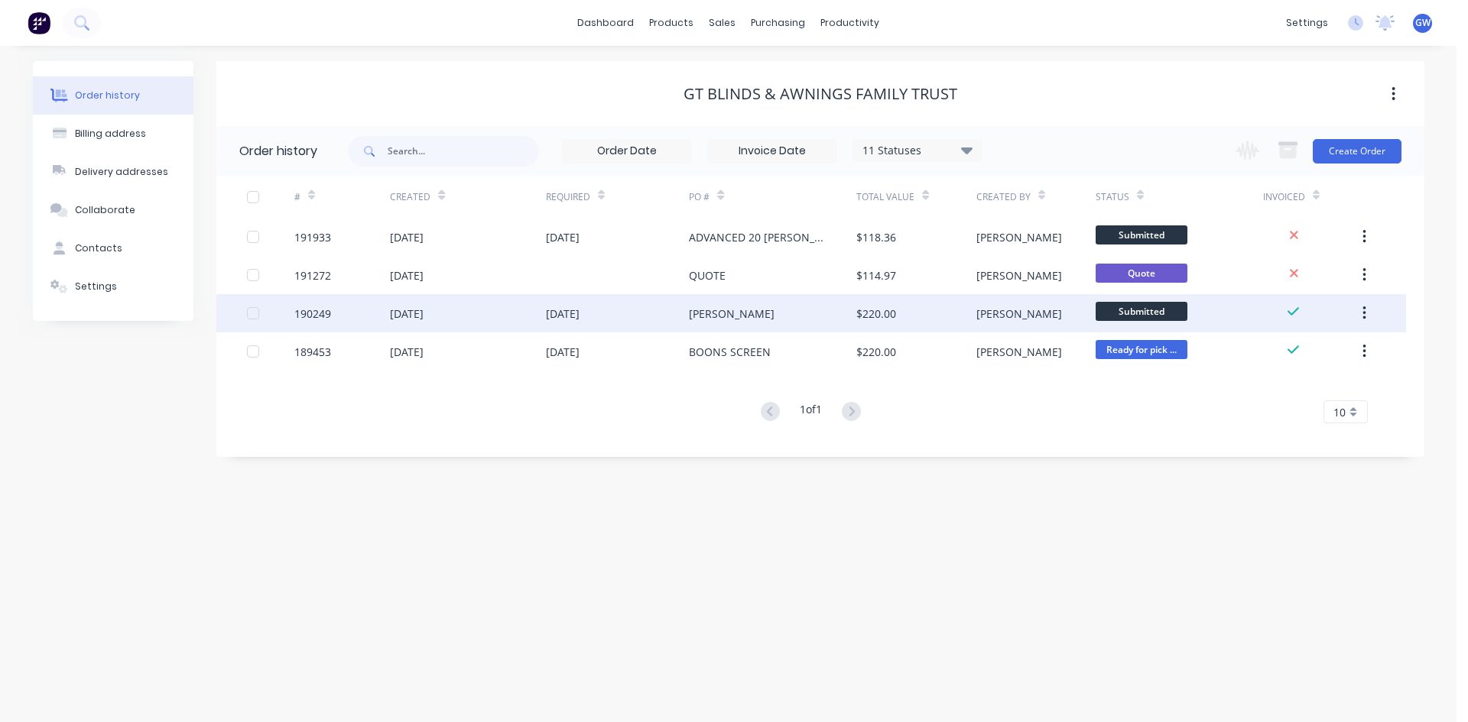
click at [251, 313] on div at bounding box center [253, 313] width 31 height 31
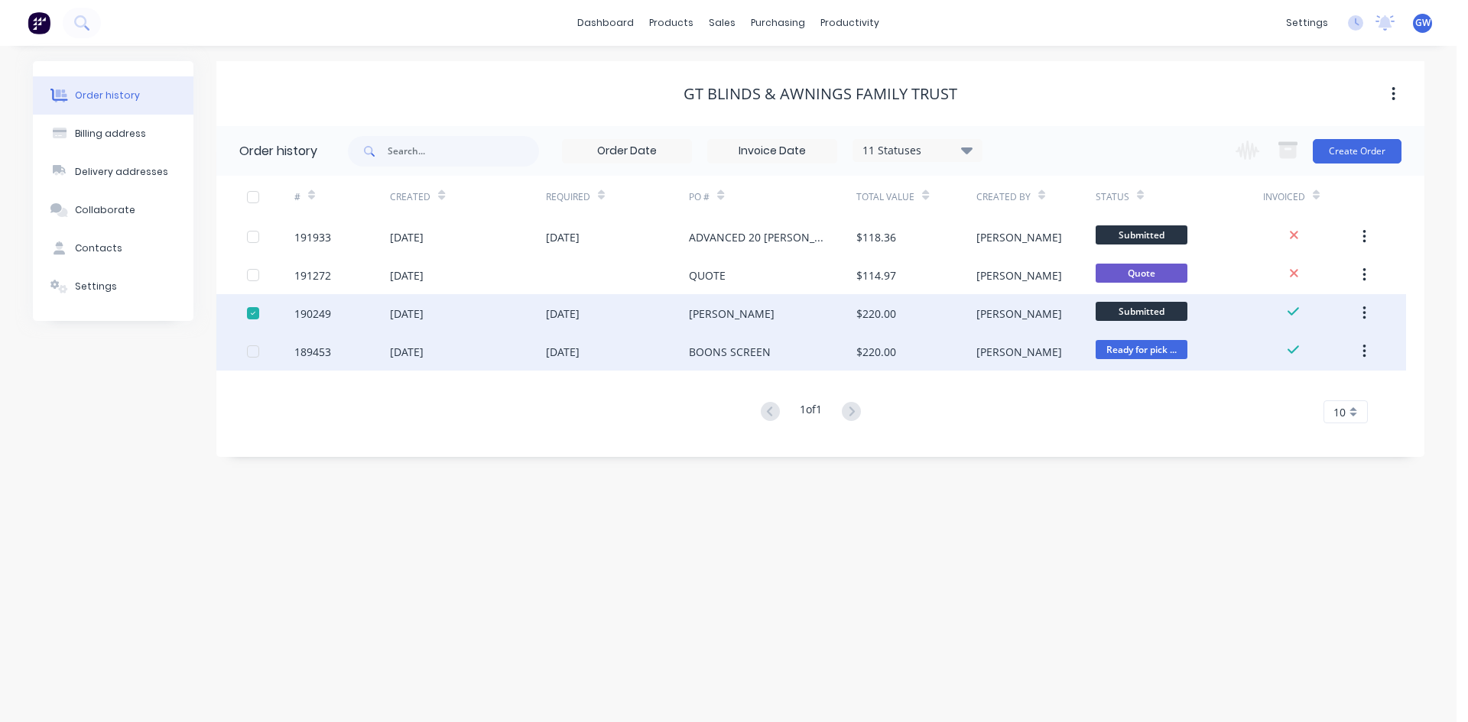
click at [251, 352] on div at bounding box center [253, 351] width 31 height 31
click at [1284, 148] on icon "button" at bounding box center [1287, 151] width 17 height 13
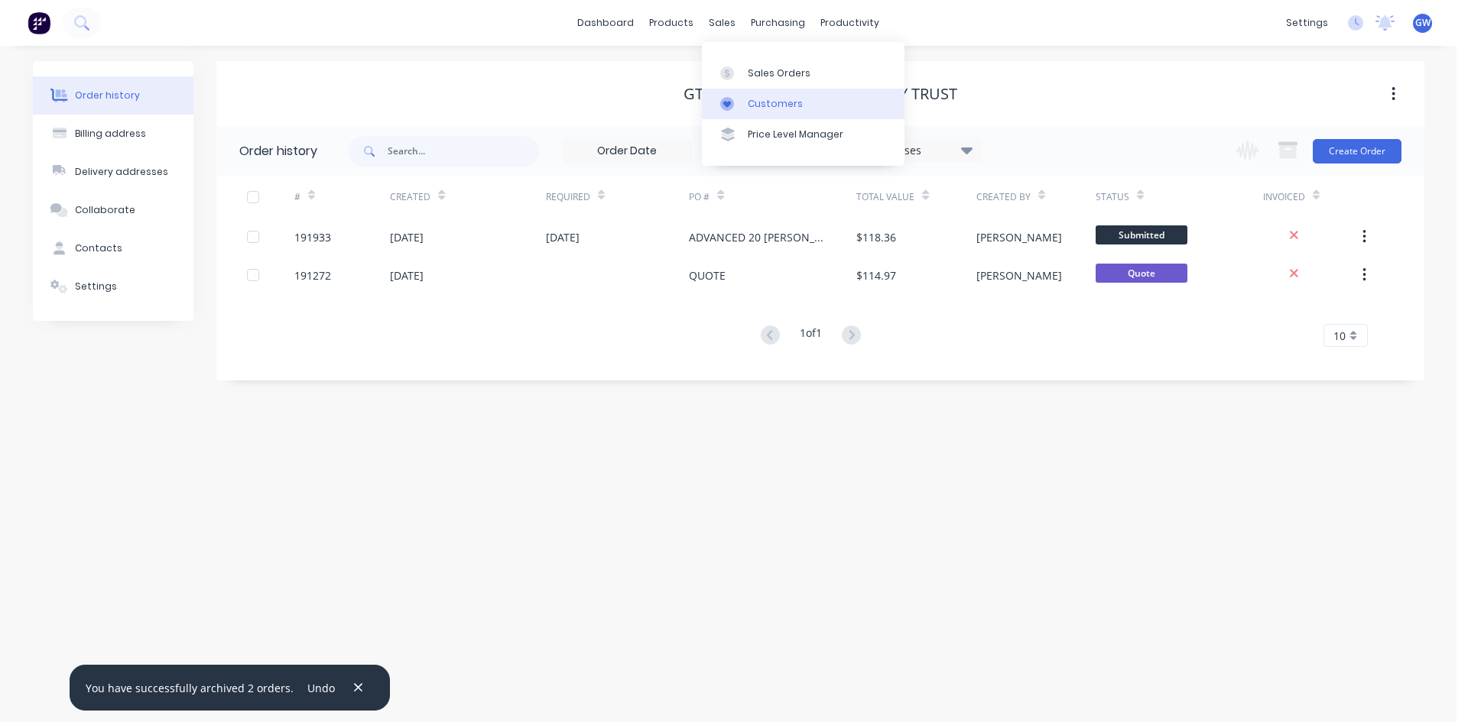
click at [746, 105] on link "Customers" at bounding box center [803, 104] width 203 height 31
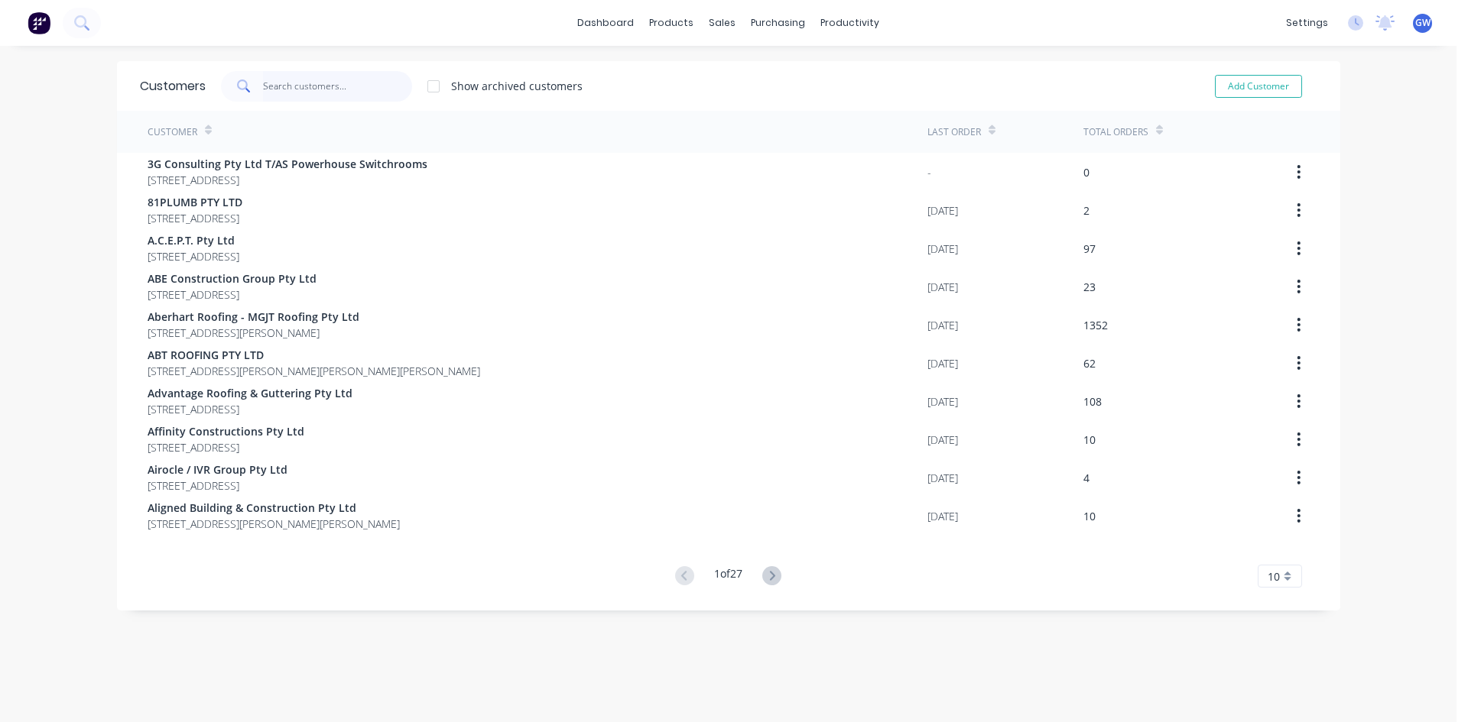
click at [333, 86] on input "text" at bounding box center [337, 86] width 149 height 31
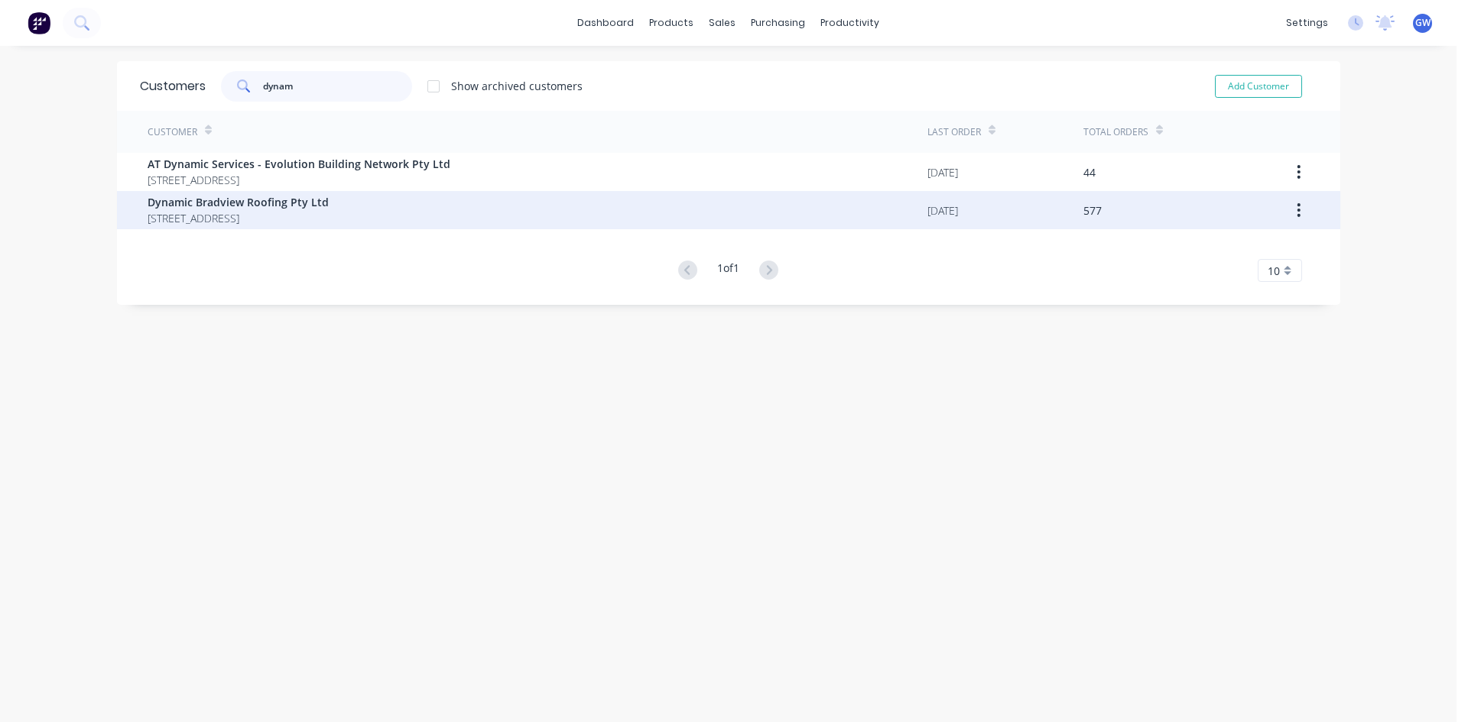
type input "dynam"
click at [329, 207] on span "Dynamic Bradview Roofing Pty Ltd" at bounding box center [238, 202] width 181 height 16
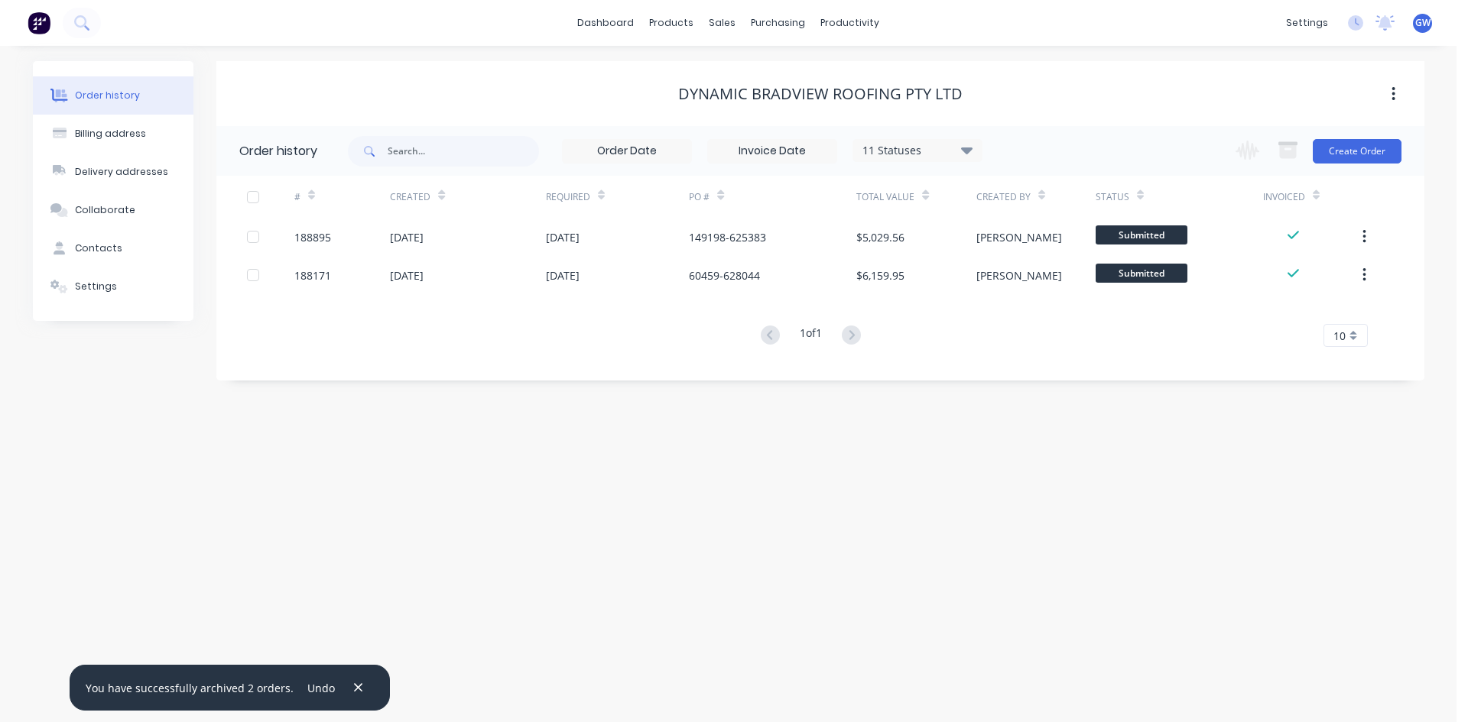
click at [254, 196] on div at bounding box center [253, 197] width 31 height 31
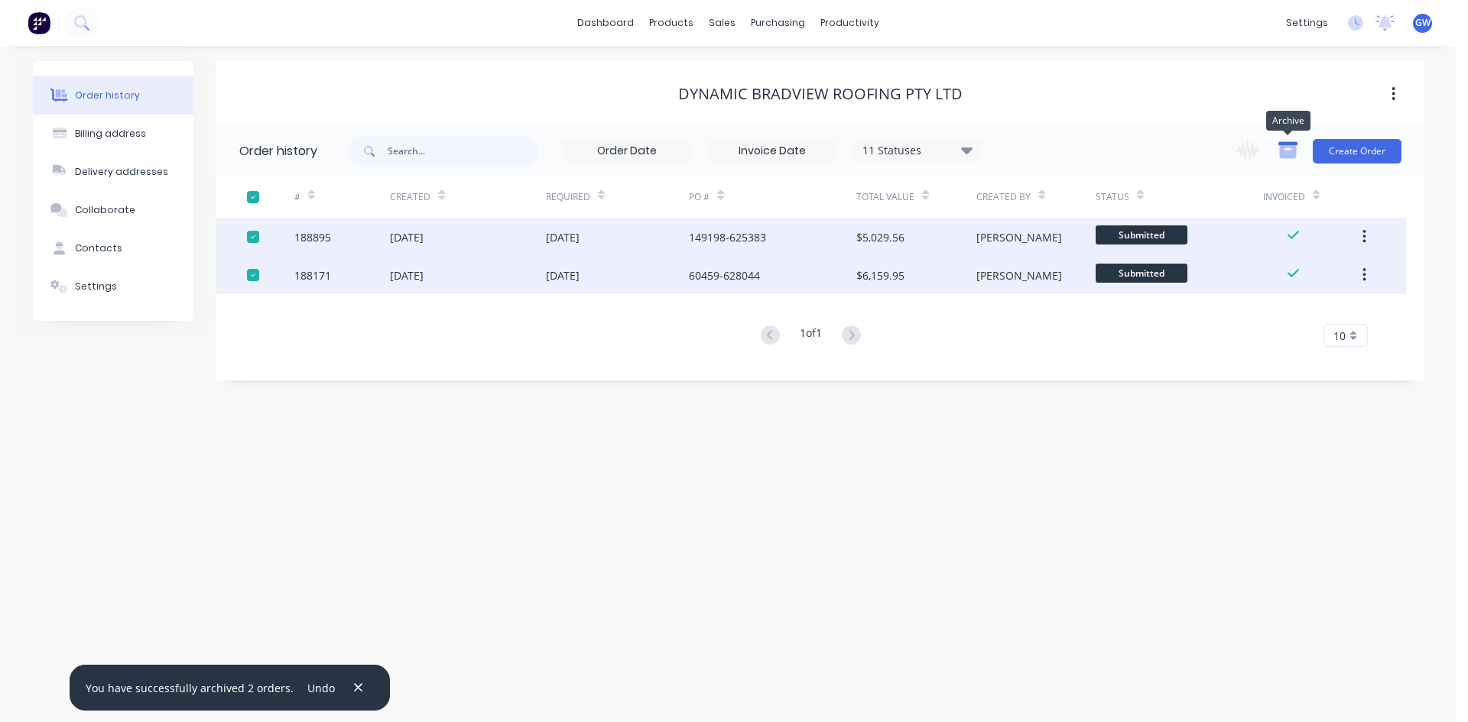
click at [1289, 154] on icon "button" at bounding box center [1287, 151] width 17 height 13
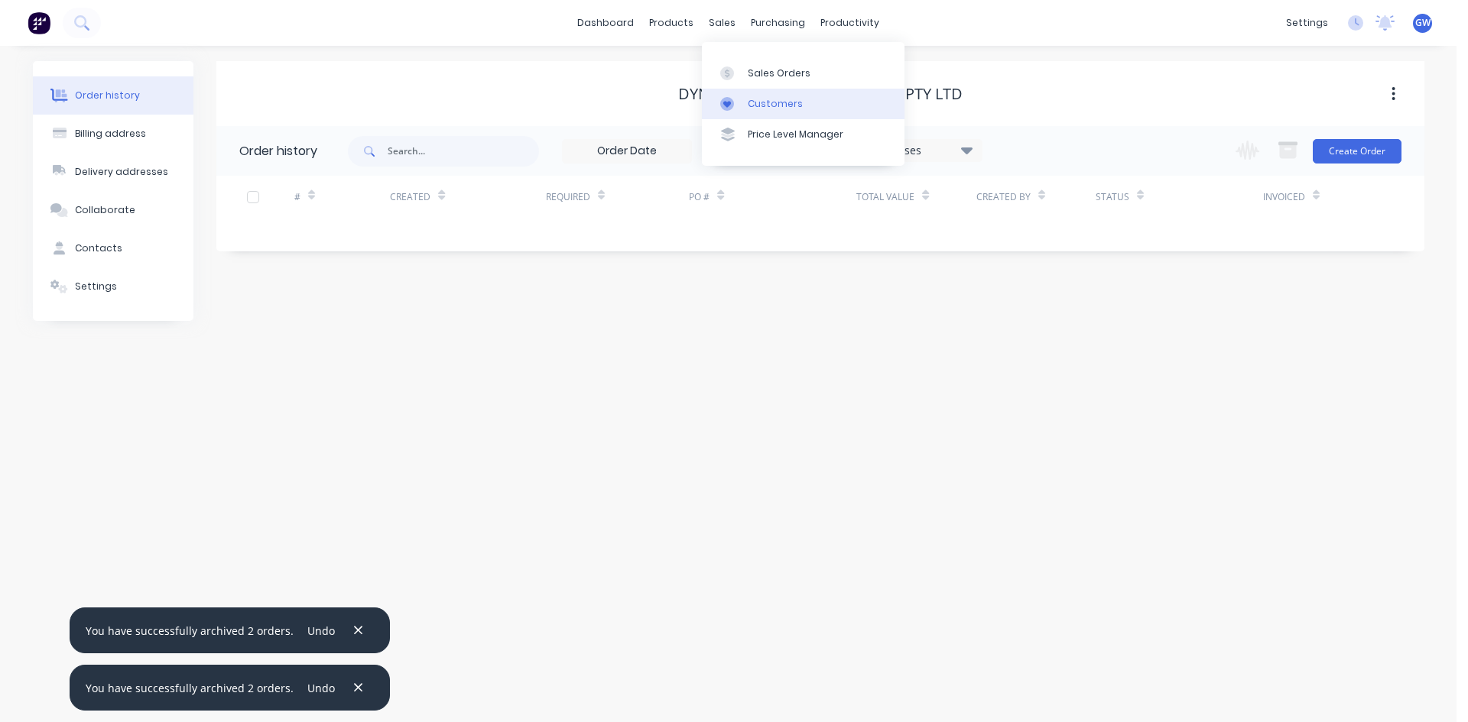
click at [803, 118] on link "Customers" at bounding box center [803, 104] width 203 height 31
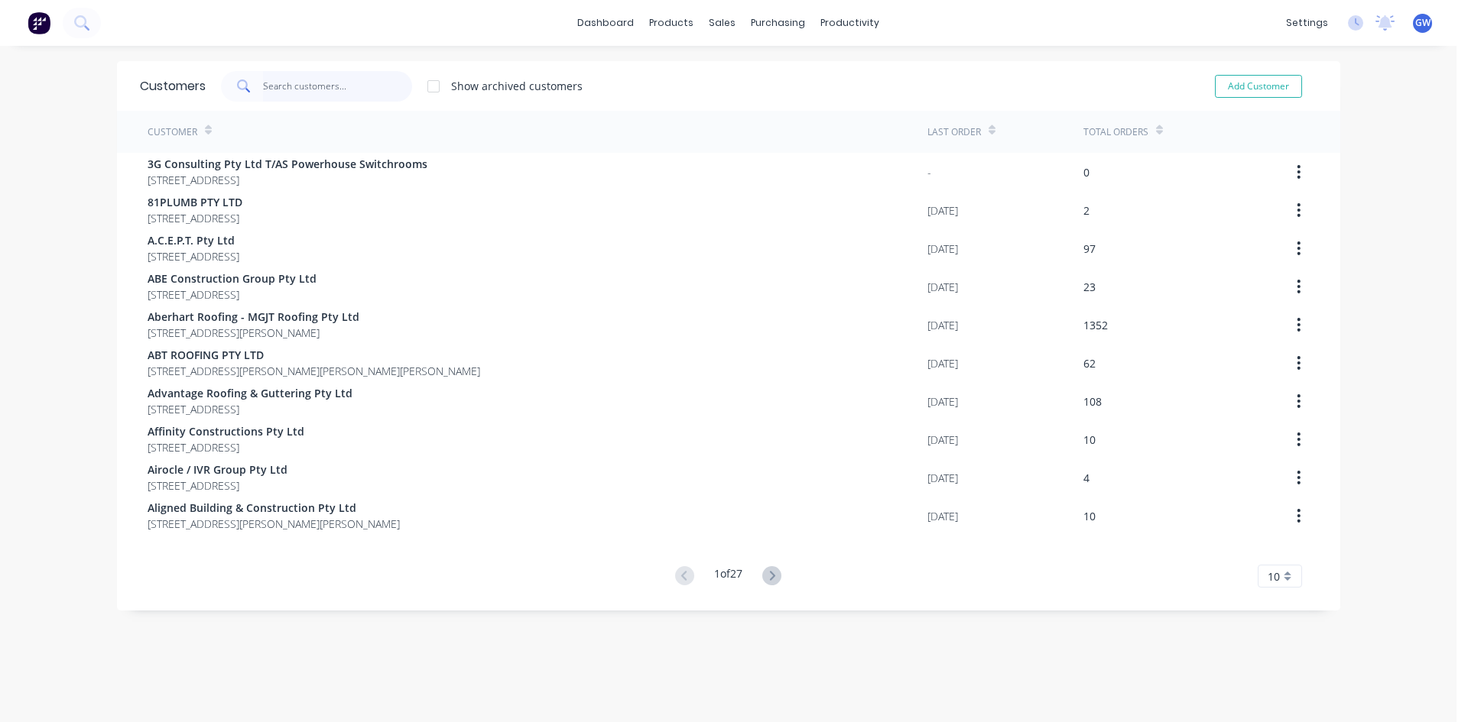
click at [311, 76] on input "text" at bounding box center [337, 86] width 149 height 31
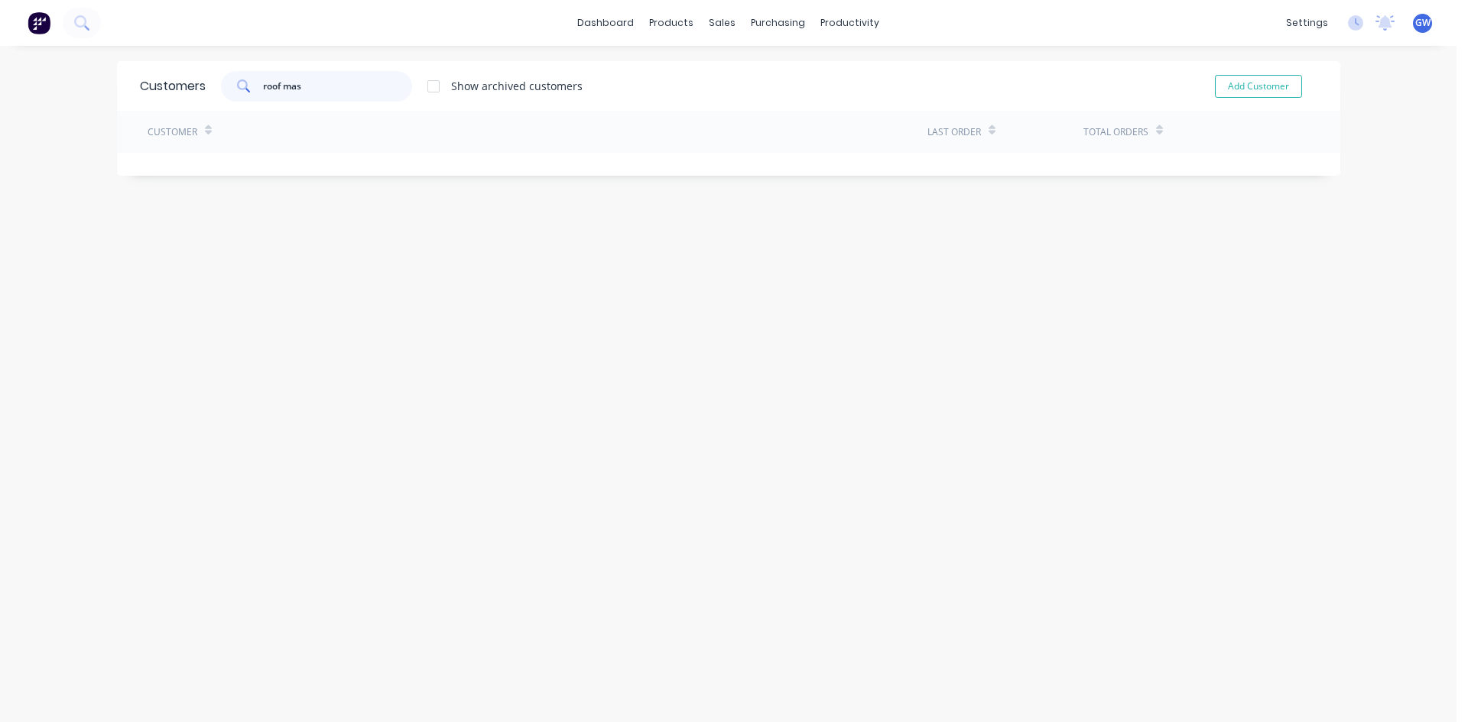
type input "roof mas"
click at [430, 86] on div at bounding box center [433, 86] width 31 height 31
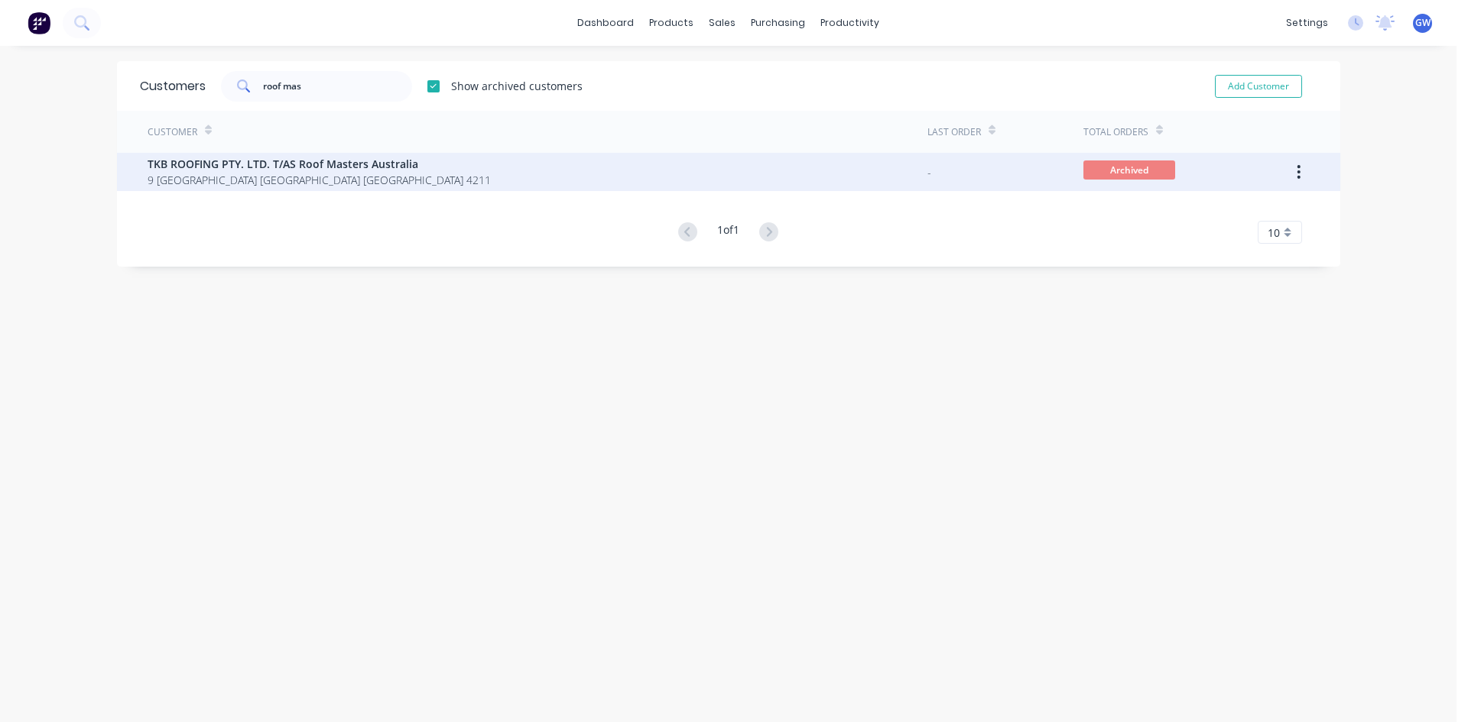
click at [407, 170] on span "TKB ROOFING PTY. LTD. T/AS Roof Masters Australia" at bounding box center [319, 164] width 343 height 16
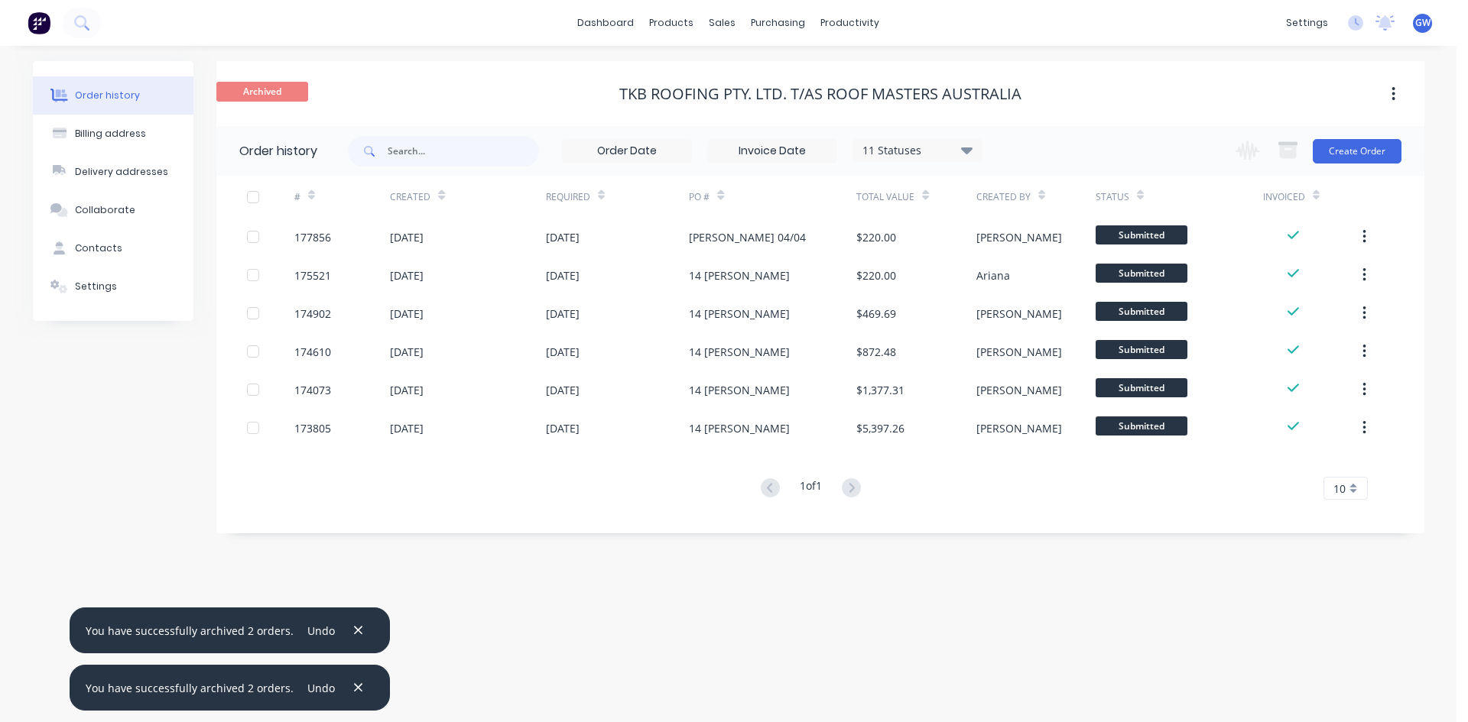
click at [258, 195] on div at bounding box center [253, 197] width 31 height 31
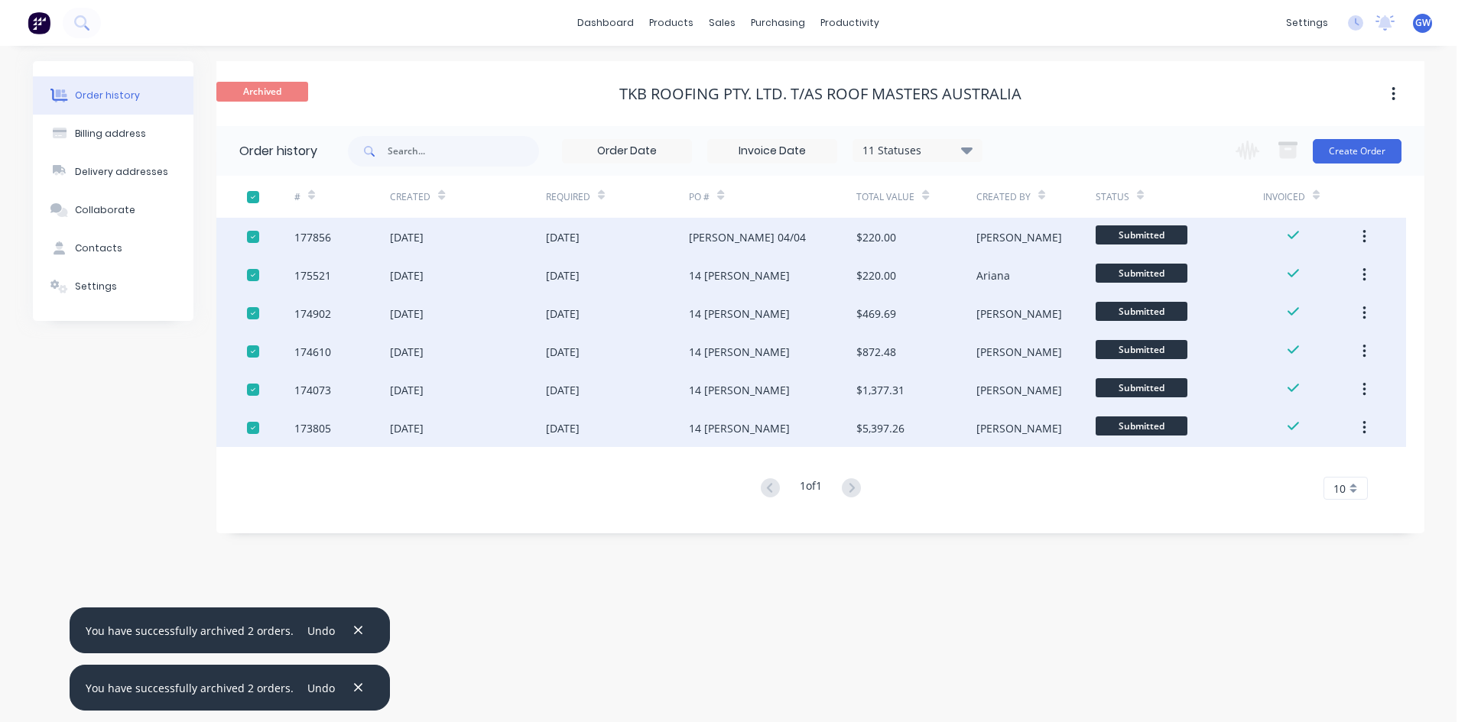
click at [248, 238] on div at bounding box center [253, 237] width 31 height 31
click at [1296, 152] on icon "button" at bounding box center [1287, 151] width 17 height 13
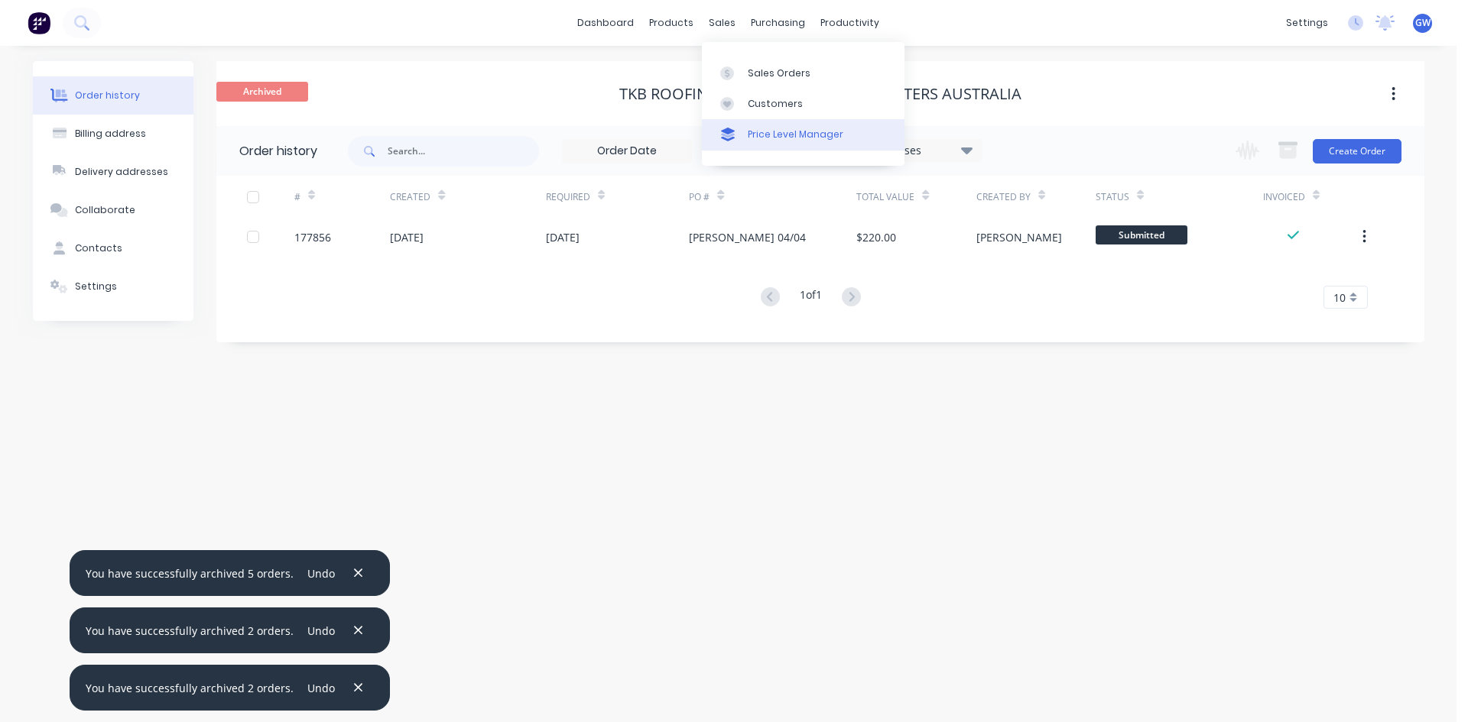
click at [754, 120] on link "Price Level Manager" at bounding box center [803, 134] width 203 height 31
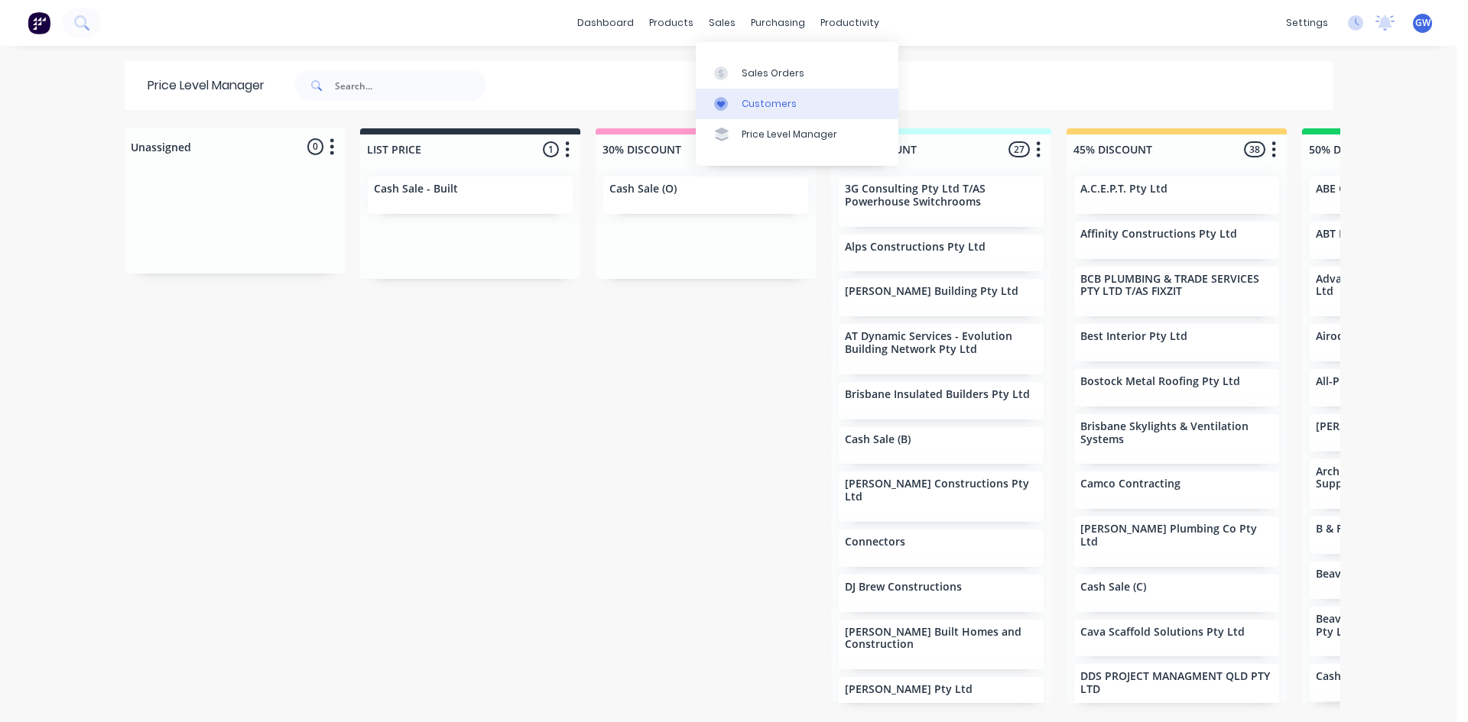
click at [745, 109] on div "Customers" at bounding box center [768, 104] width 55 height 14
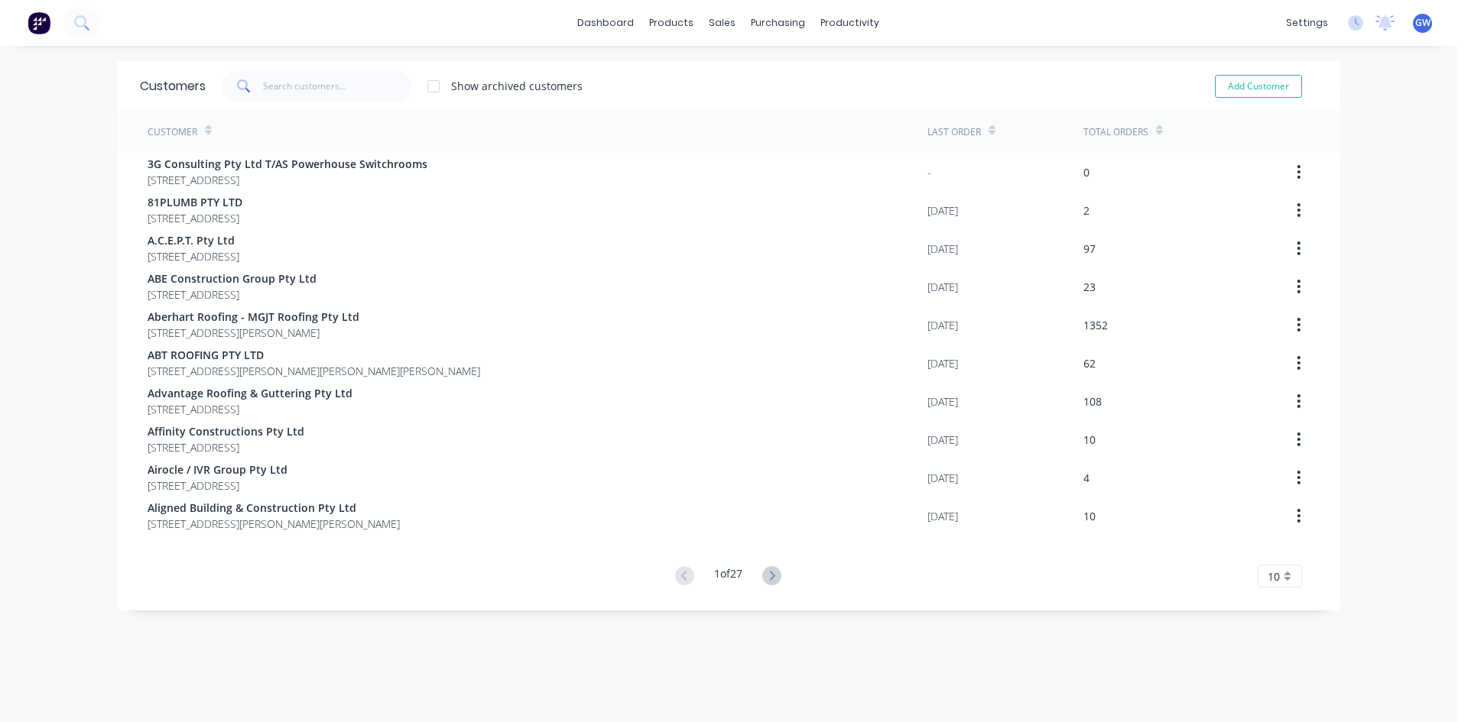
click at [290, 70] on div "Customers Show archived customers Add Customer" at bounding box center [728, 86] width 1223 height 50
click at [299, 77] on input "text" at bounding box center [337, 86] width 149 height 31
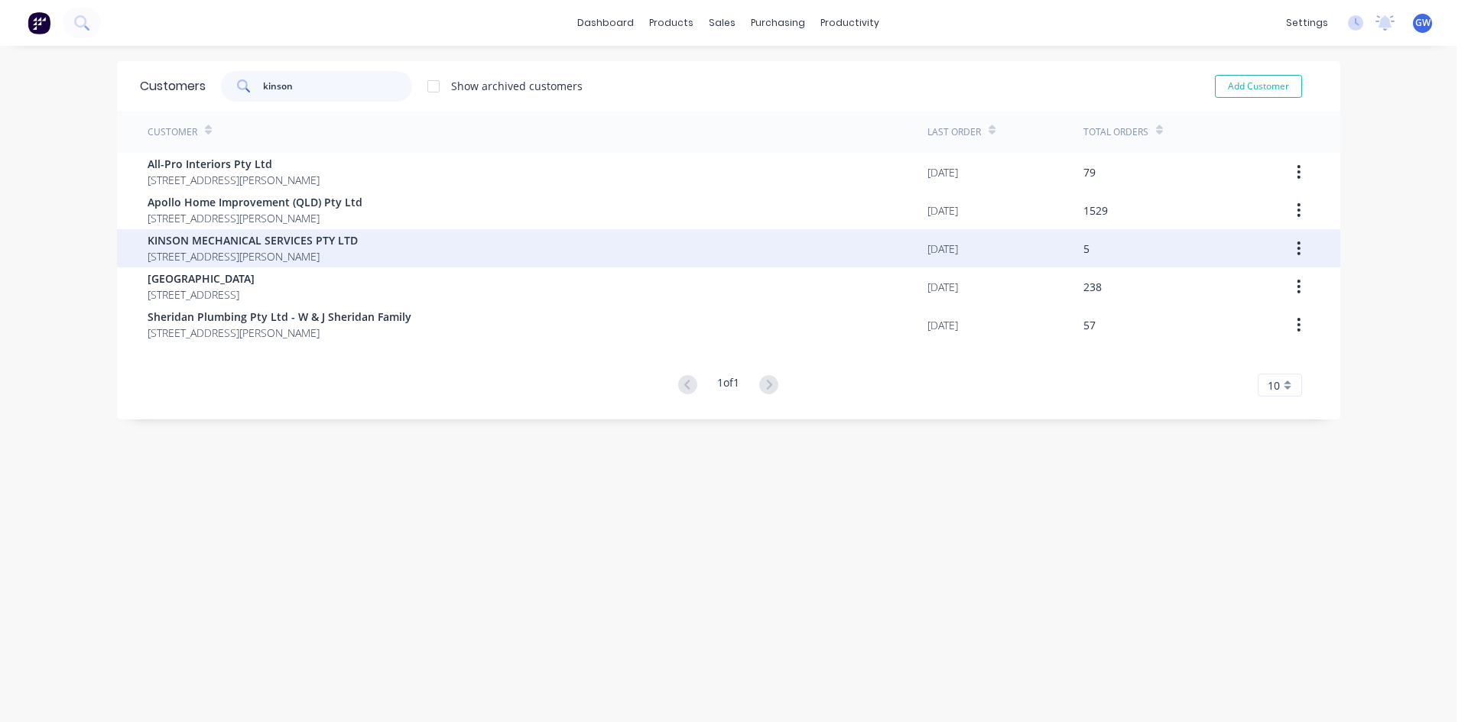
type input "kinson"
click at [972, 253] on div "[DATE]" at bounding box center [1005, 248] width 156 height 38
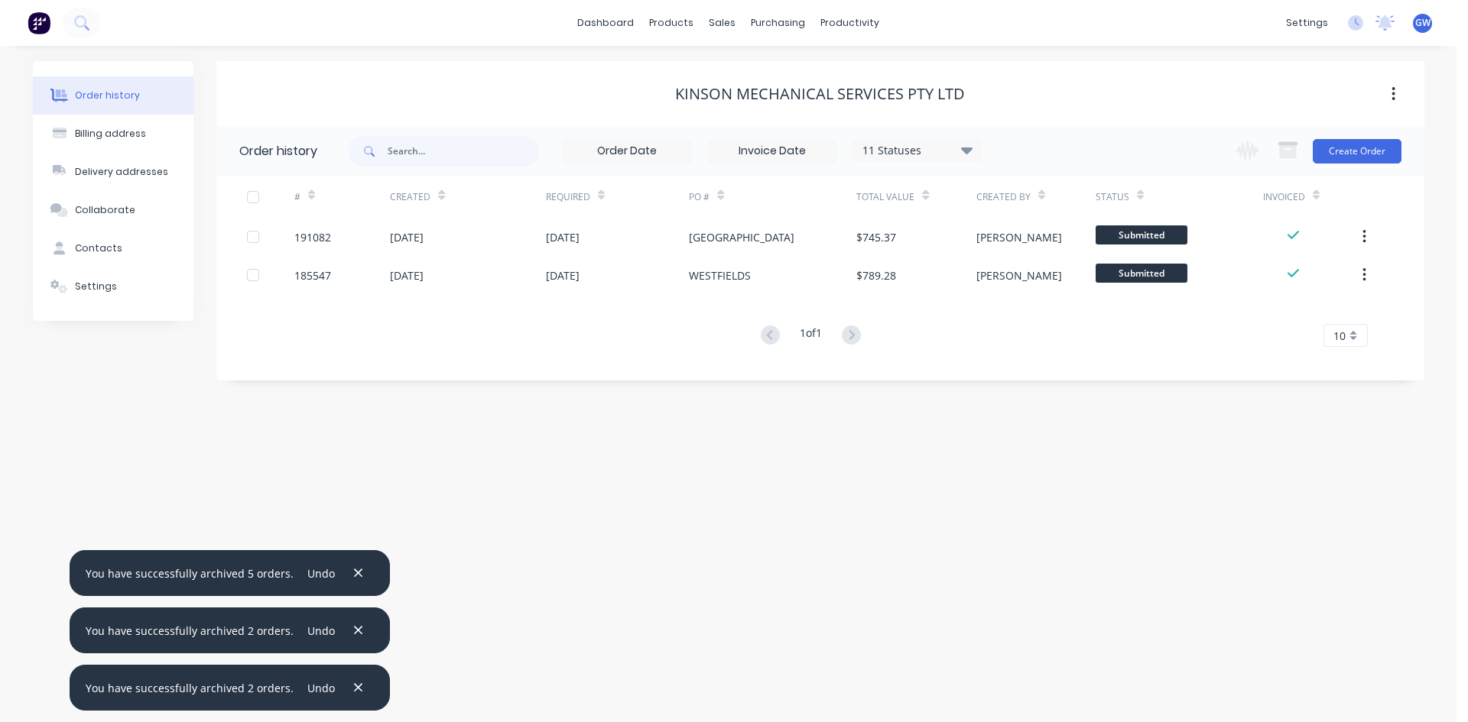
click at [249, 197] on div at bounding box center [253, 197] width 31 height 31
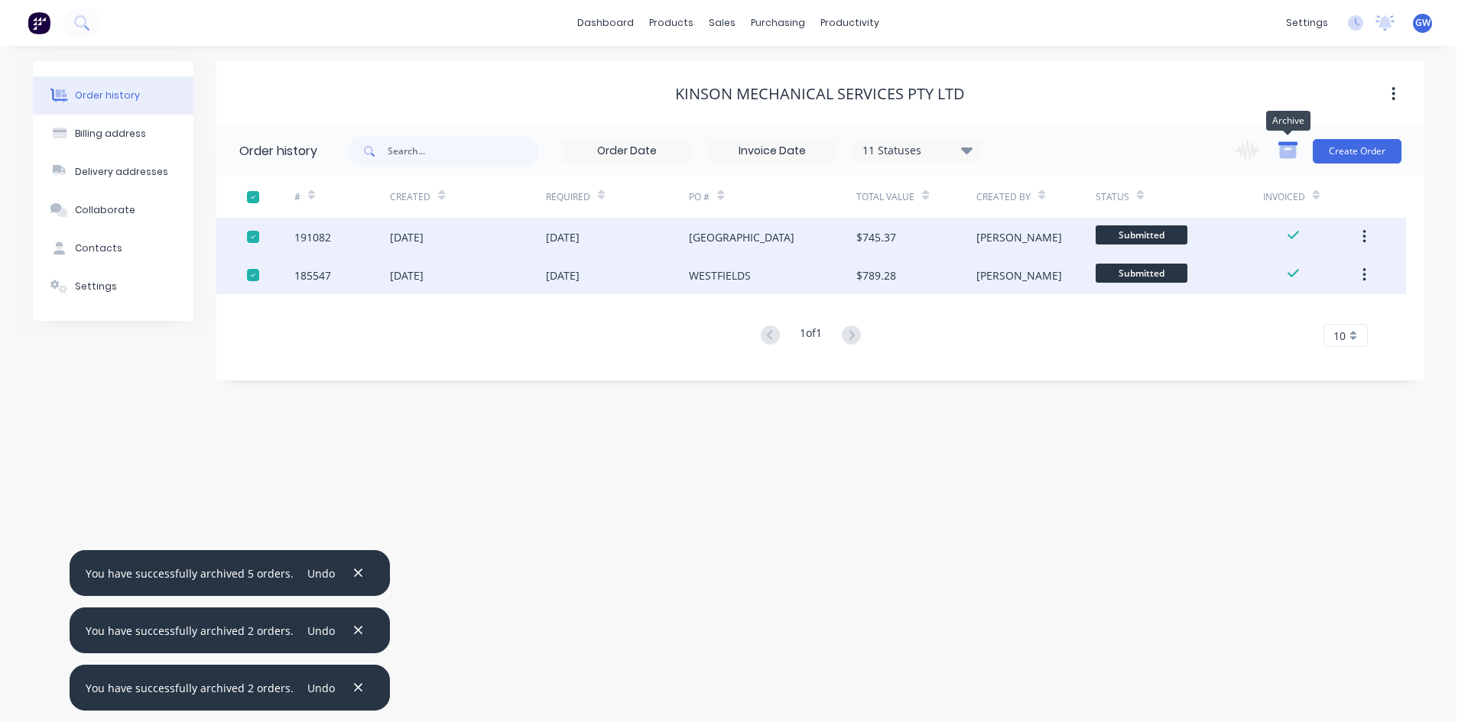
click at [1286, 141] on icon "button" at bounding box center [1287, 150] width 19 height 19
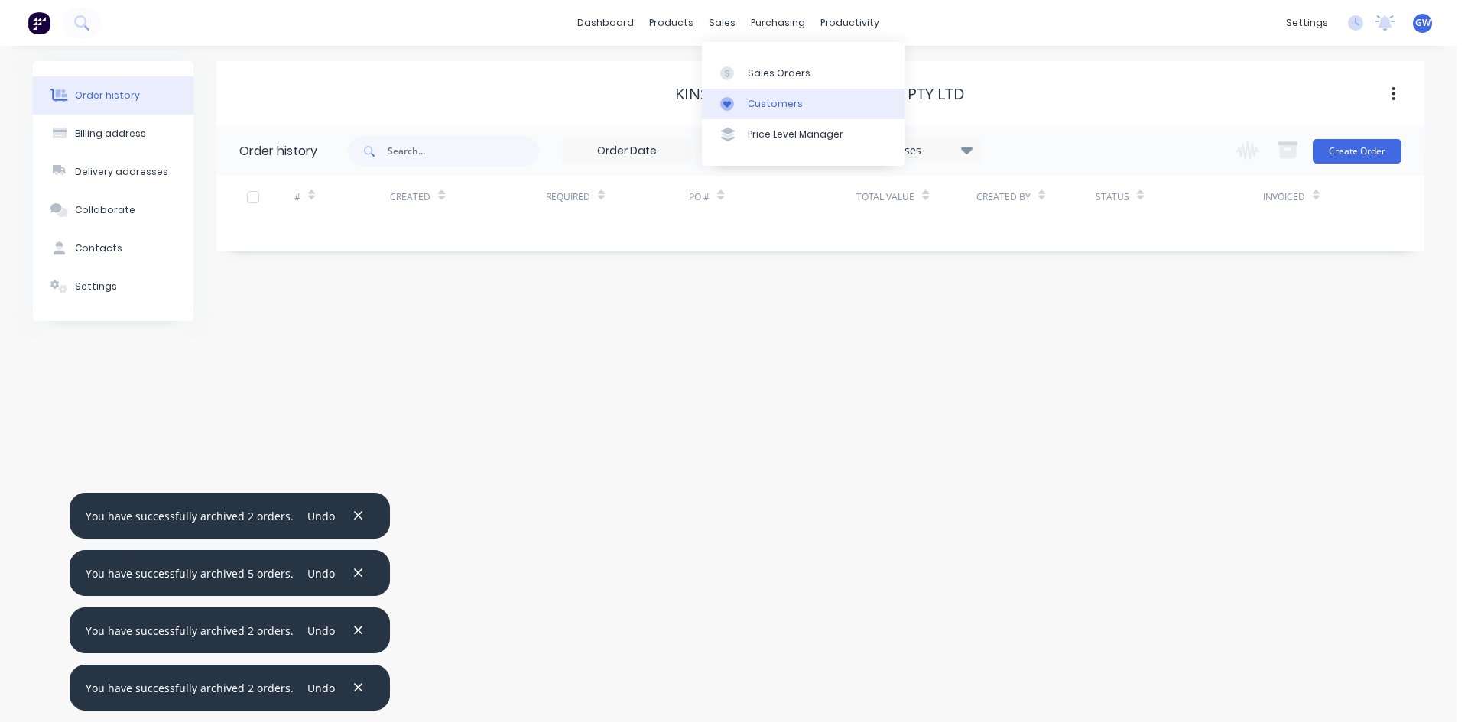
click at [764, 114] on link "Customers" at bounding box center [803, 104] width 203 height 31
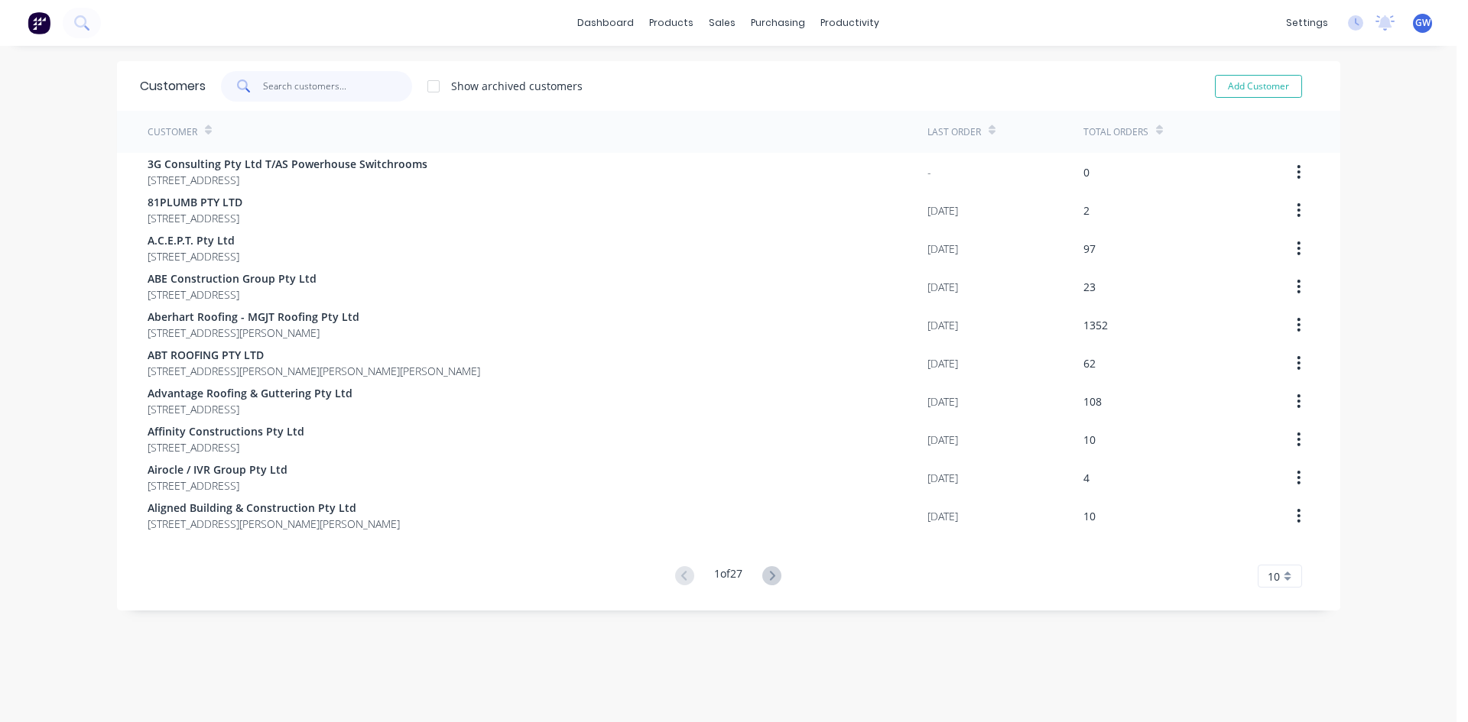
click at [378, 86] on input "text" at bounding box center [337, 86] width 149 height 31
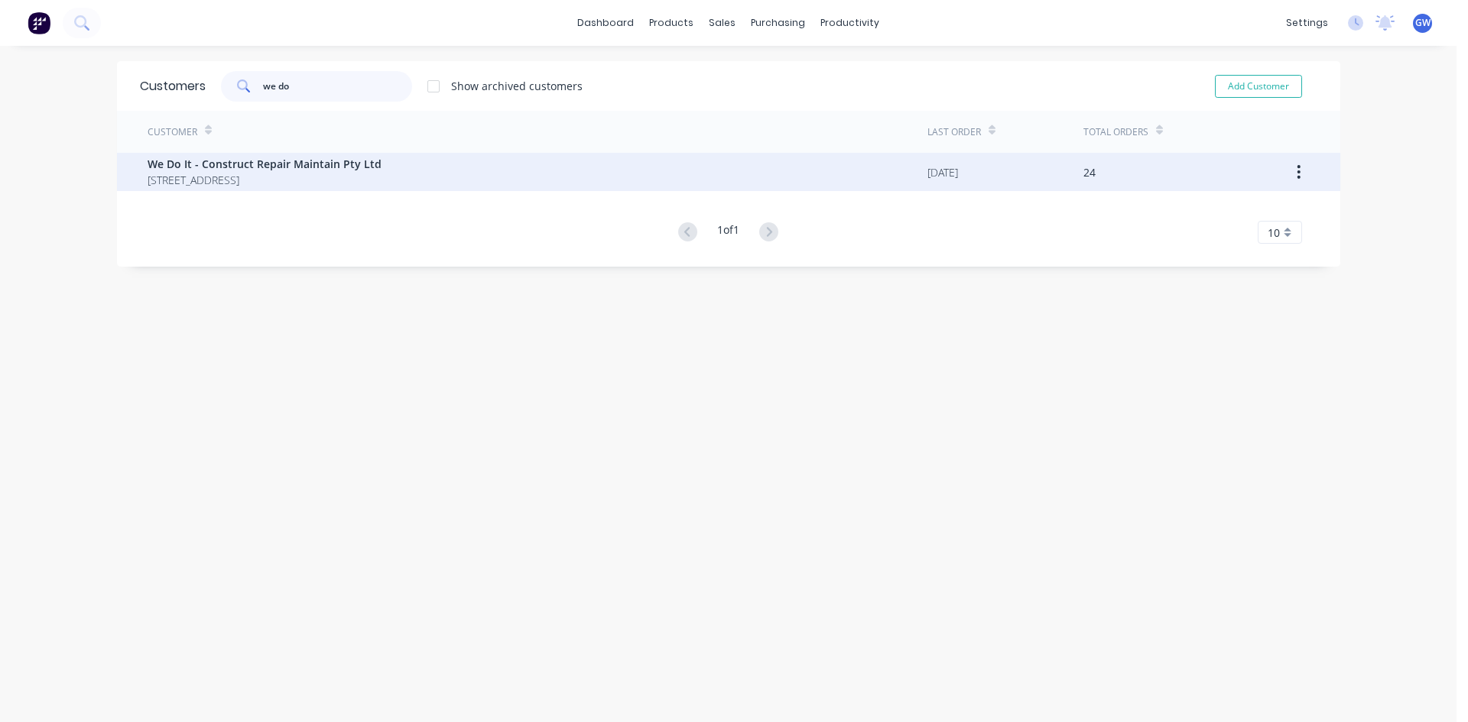
type input "we do"
click at [381, 163] on span "We Do It - Construct Repair Maintain Pty Ltd" at bounding box center [265, 164] width 234 height 16
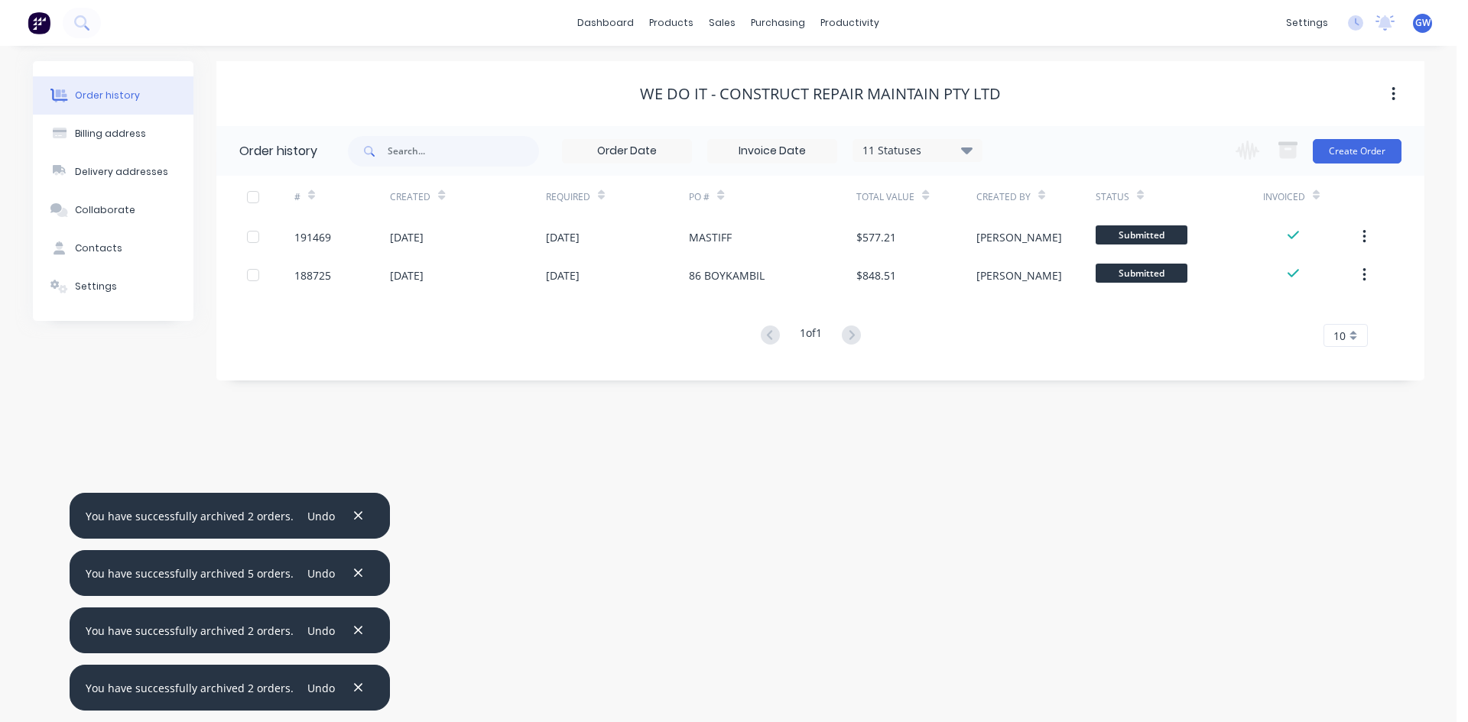
click at [254, 194] on div at bounding box center [253, 197] width 31 height 31
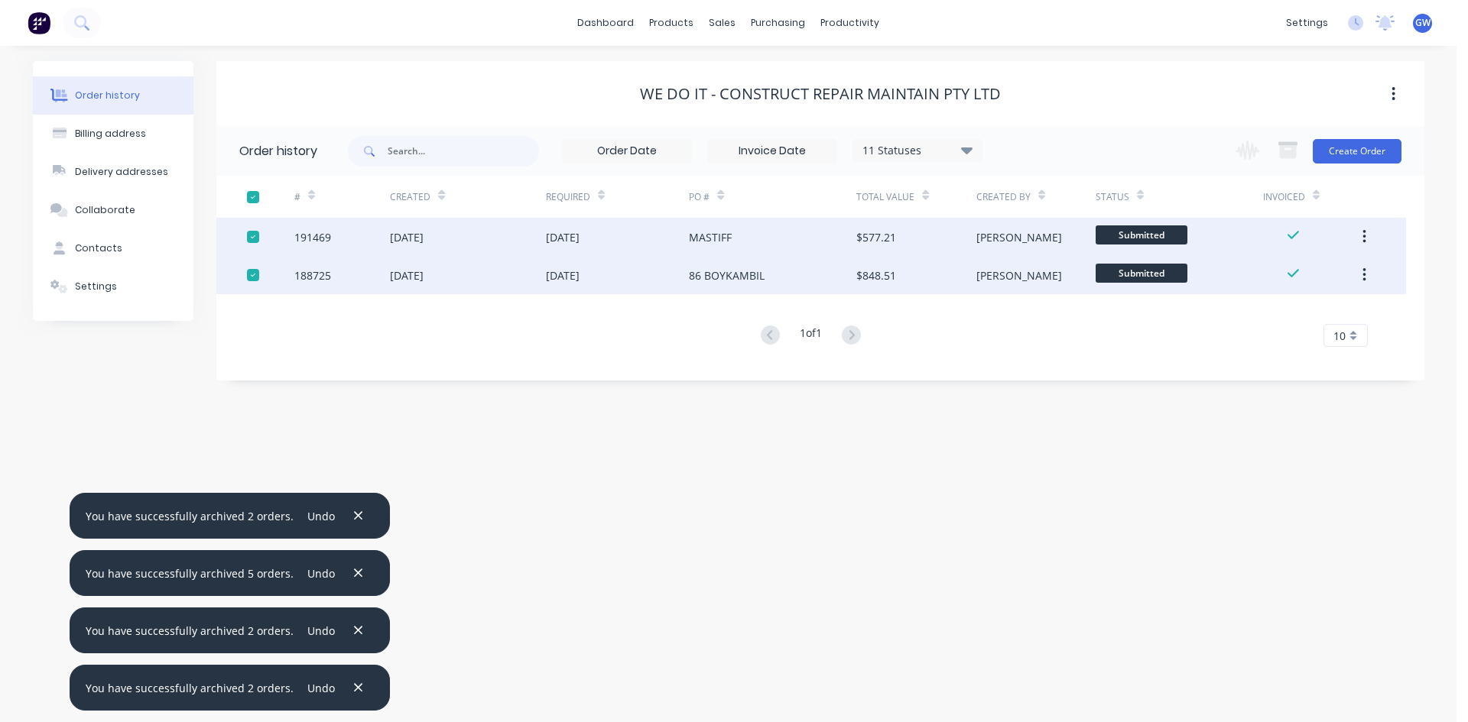
click at [258, 237] on div at bounding box center [253, 237] width 31 height 31
click at [1283, 154] on icon "button" at bounding box center [1287, 151] width 17 height 13
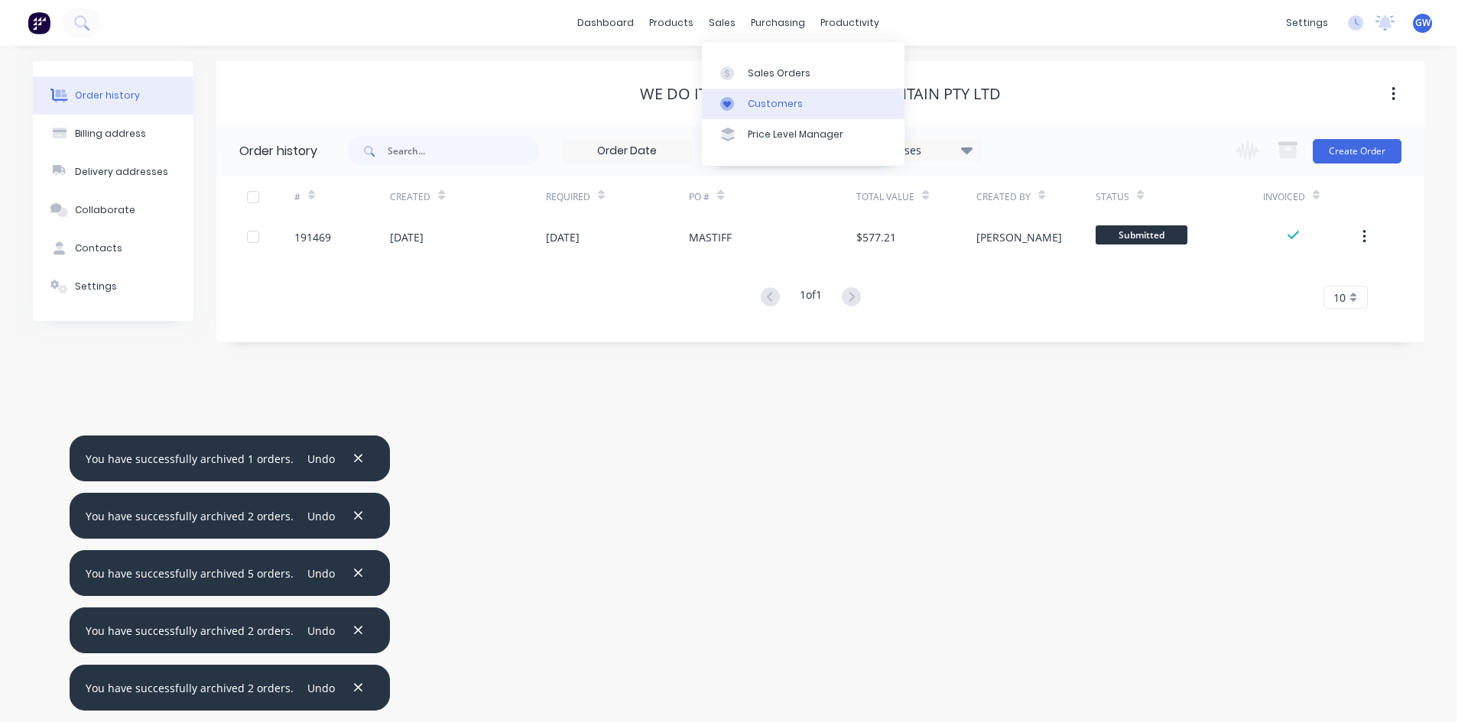
click at [752, 99] on div "Customers" at bounding box center [775, 104] width 55 height 14
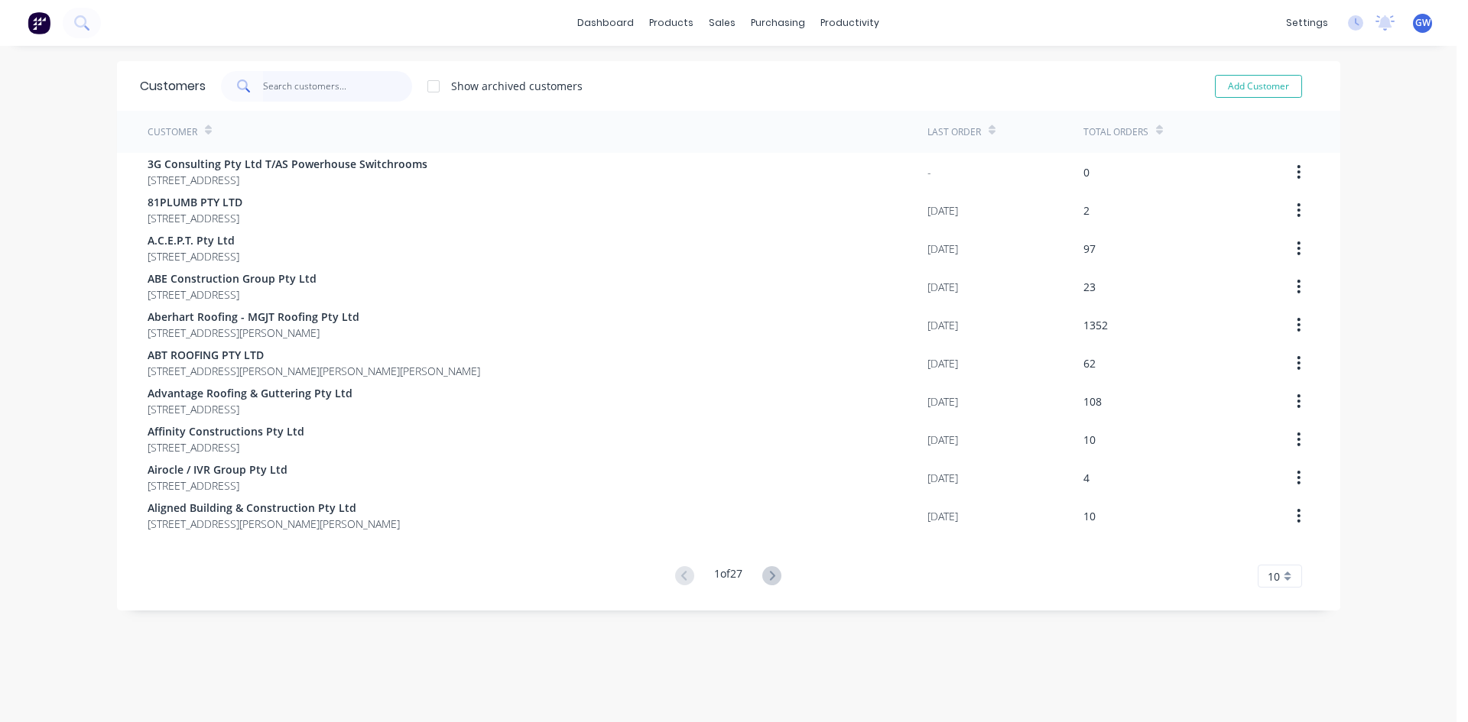
click at [375, 79] on input "text" at bounding box center [337, 86] width 149 height 31
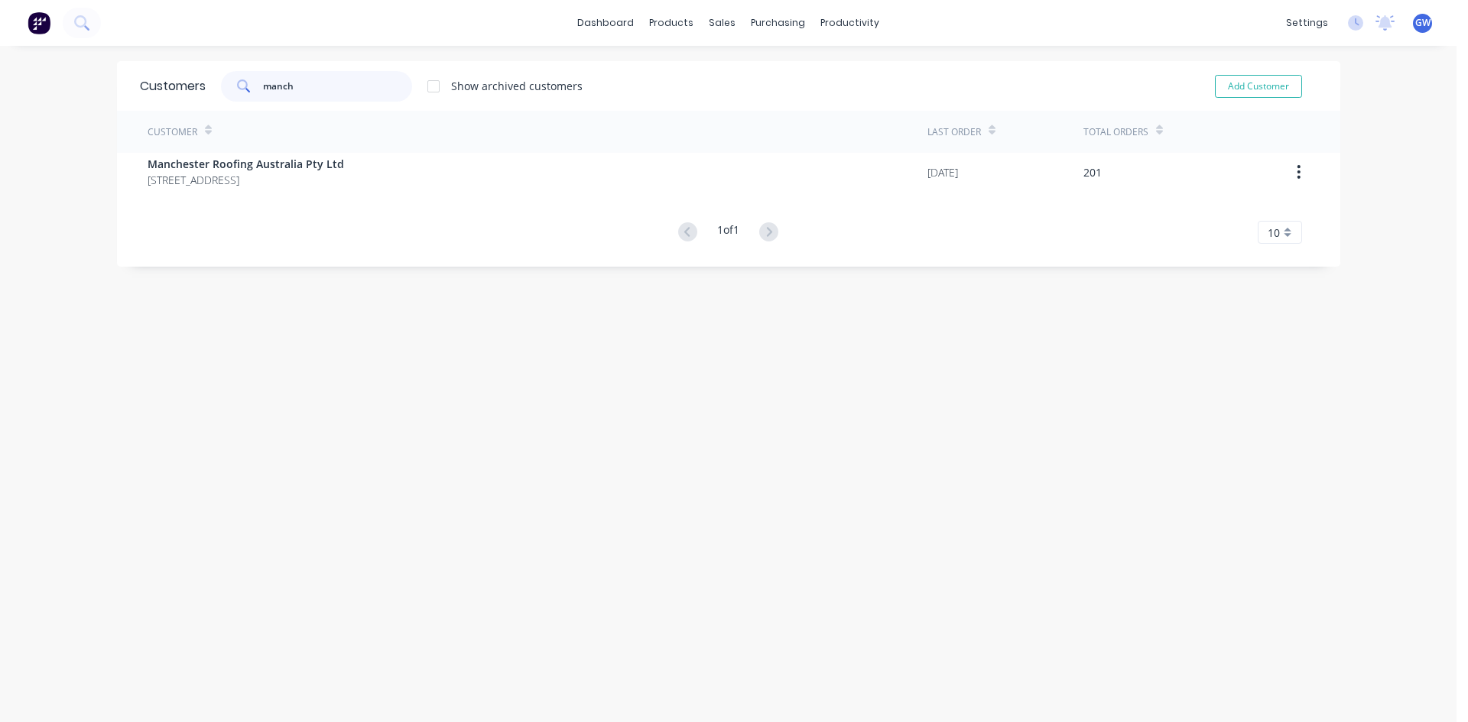
type input "manch"
click at [382, 196] on div "Customer Last Order Total Orders Manchester Roofing Australia Pty Ltd PO BOX 71…" at bounding box center [728, 177] width 1223 height 133
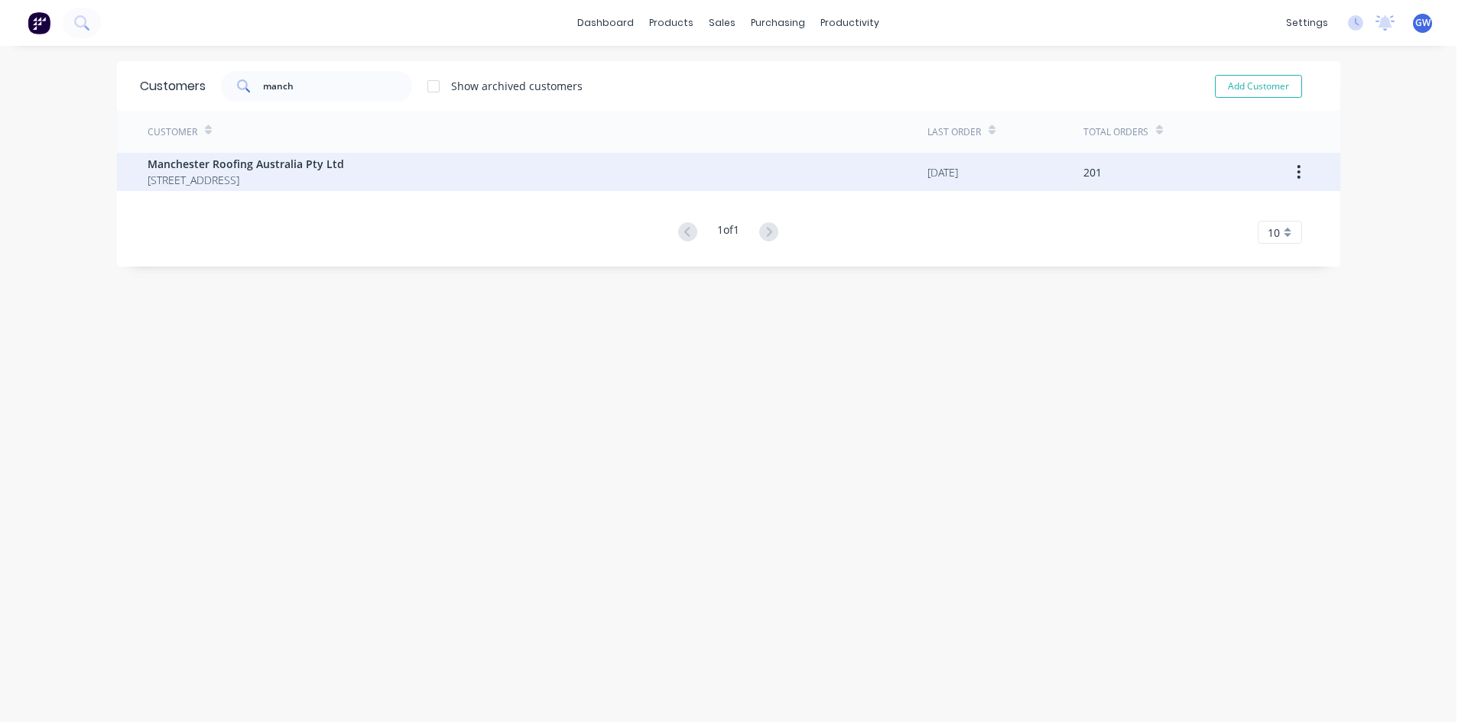
click at [409, 177] on div "Manchester Roofing Australia Pty Ltd PO BOX 7150 Brendale [GEOGRAPHIC_DATA] [GE…" at bounding box center [538, 172] width 780 height 38
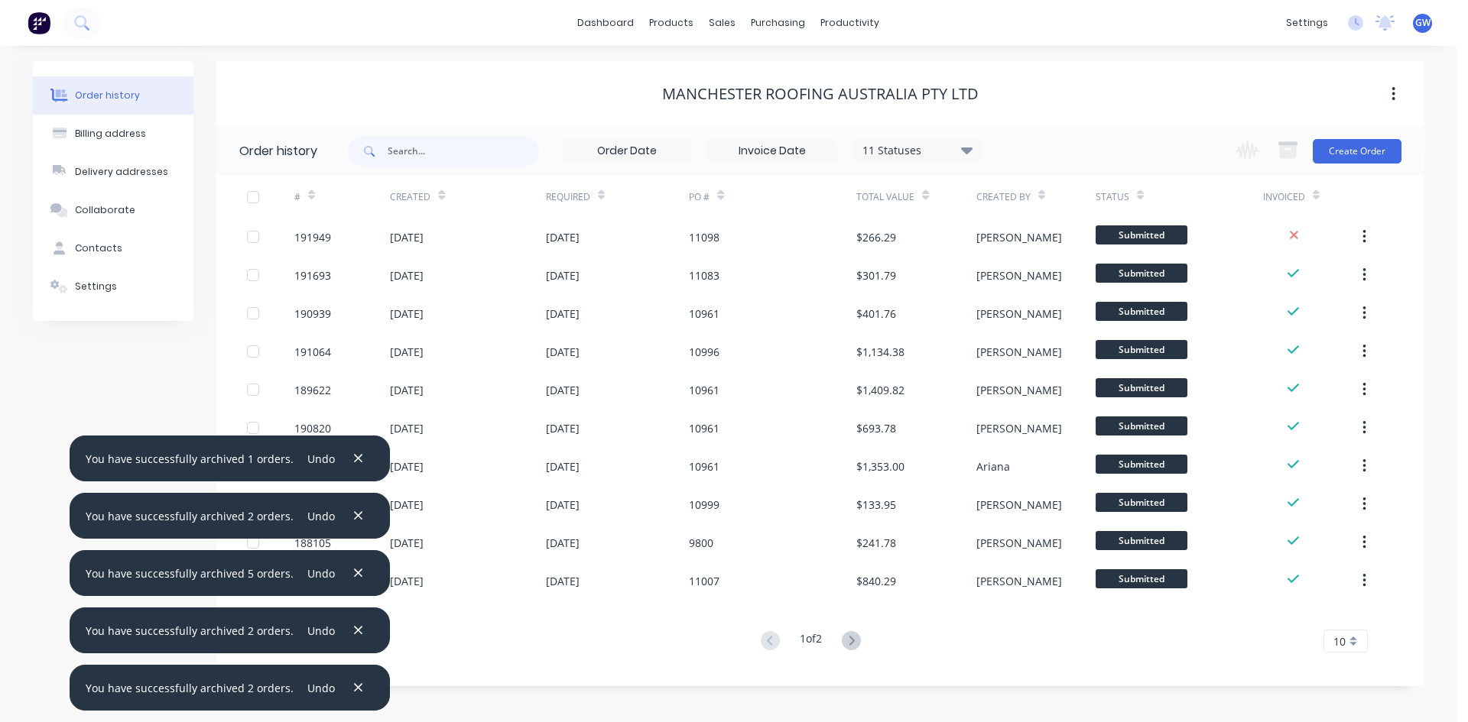
click at [781, 156] on input at bounding box center [772, 151] width 128 height 23
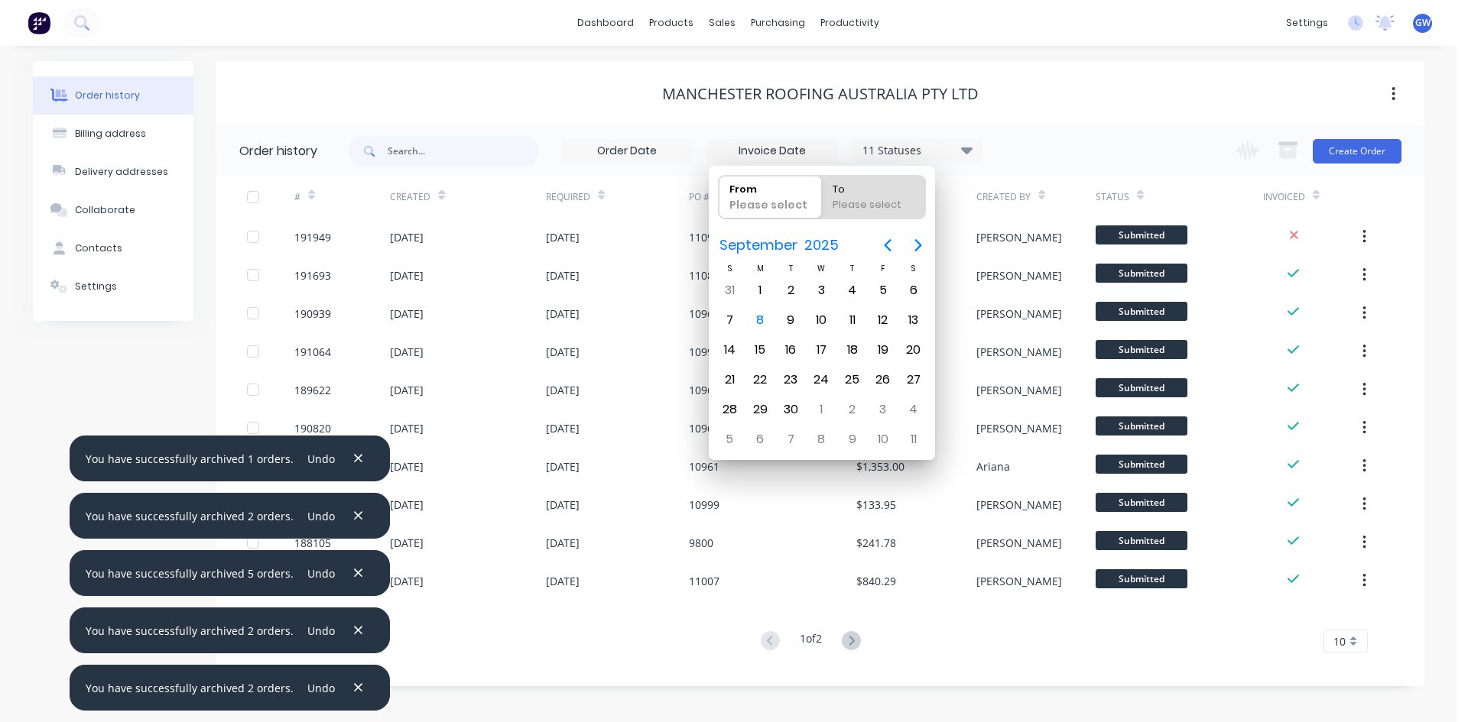
drag, startPoint x: 871, startPoint y: 238, endPoint x: 886, endPoint y: 246, distance: 16.8
click at [874, 240] on div "[DATE]" at bounding box center [822, 246] width 226 height 34
click at [886, 246] on icon "Previous page" at bounding box center [887, 245] width 7 height 12
click at [786, 285] on div "1" at bounding box center [790, 290] width 23 height 23
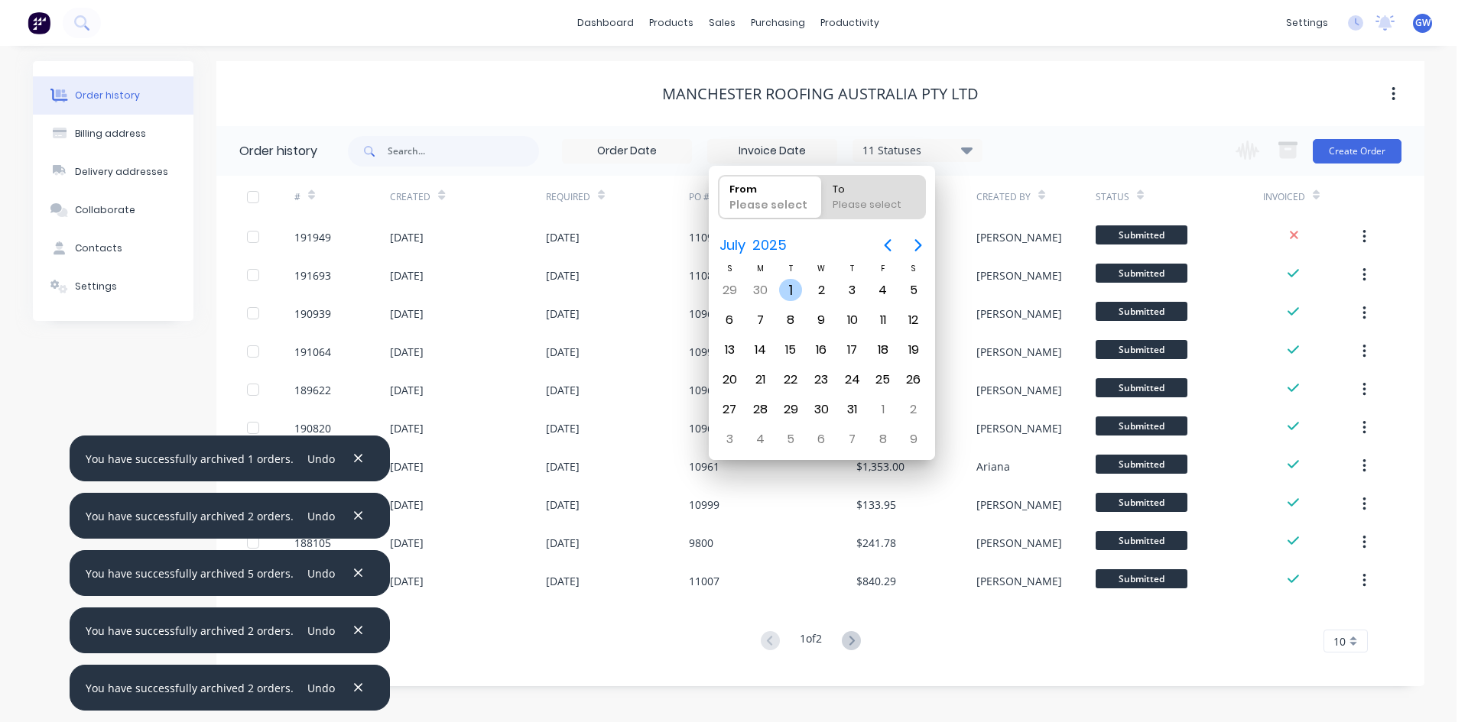
type input "[DATE]"
radio input "false"
radio input "true"
click at [848, 422] on div "31" at bounding box center [852, 409] width 31 height 29
type input "[DATE] - [DATE]"
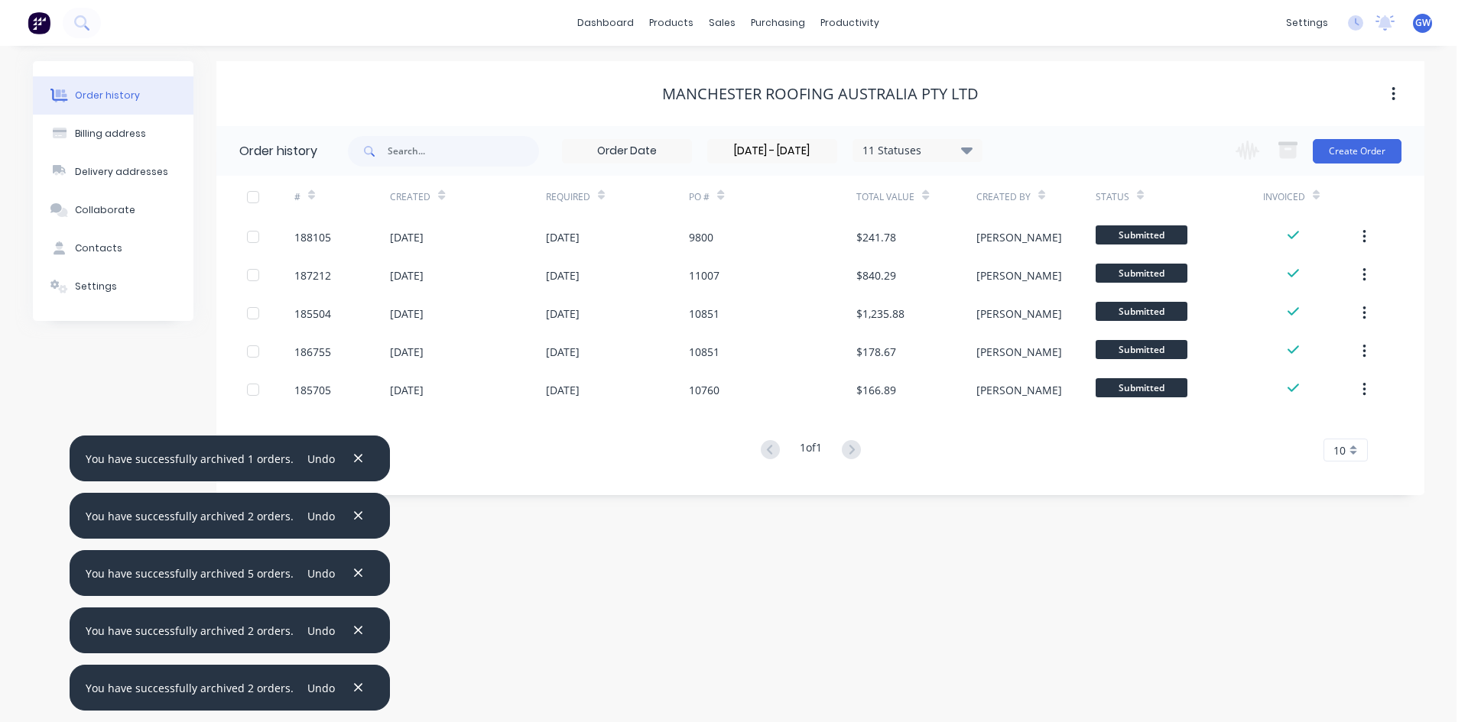
click at [254, 193] on div at bounding box center [253, 197] width 31 height 31
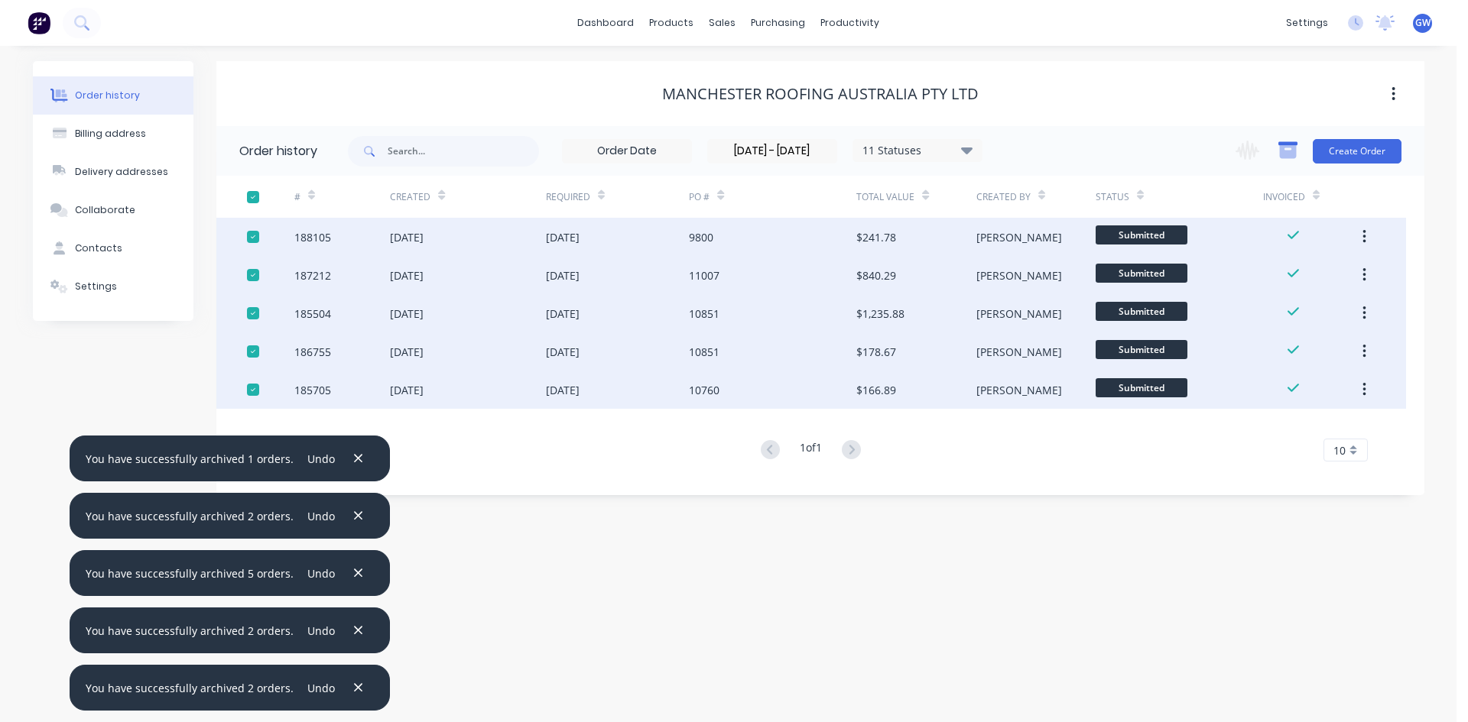
click at [1291, 144] on icon "button" at bounding box center [1287, 144] width 19 height 4
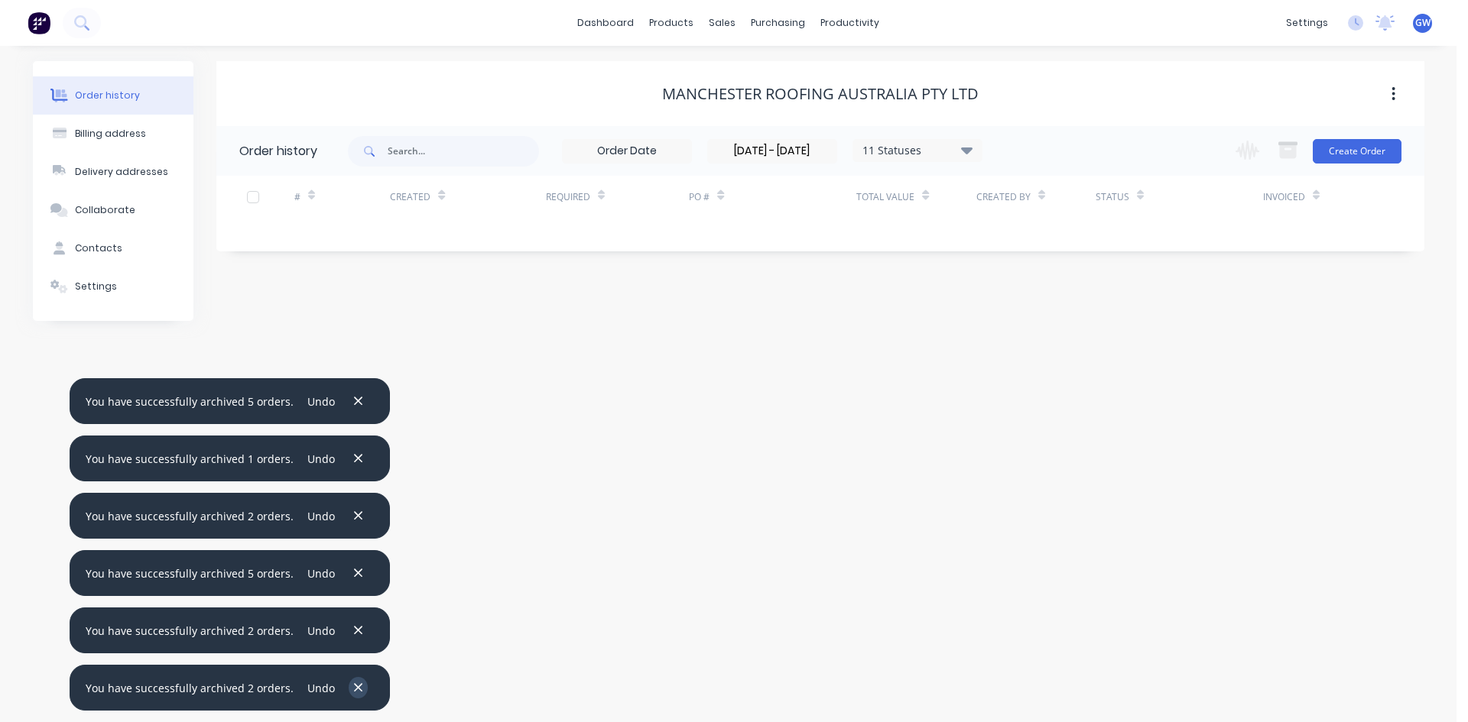
click at [353, 693] on icon "button" at bounding box center [358, 688] width 10 height 14
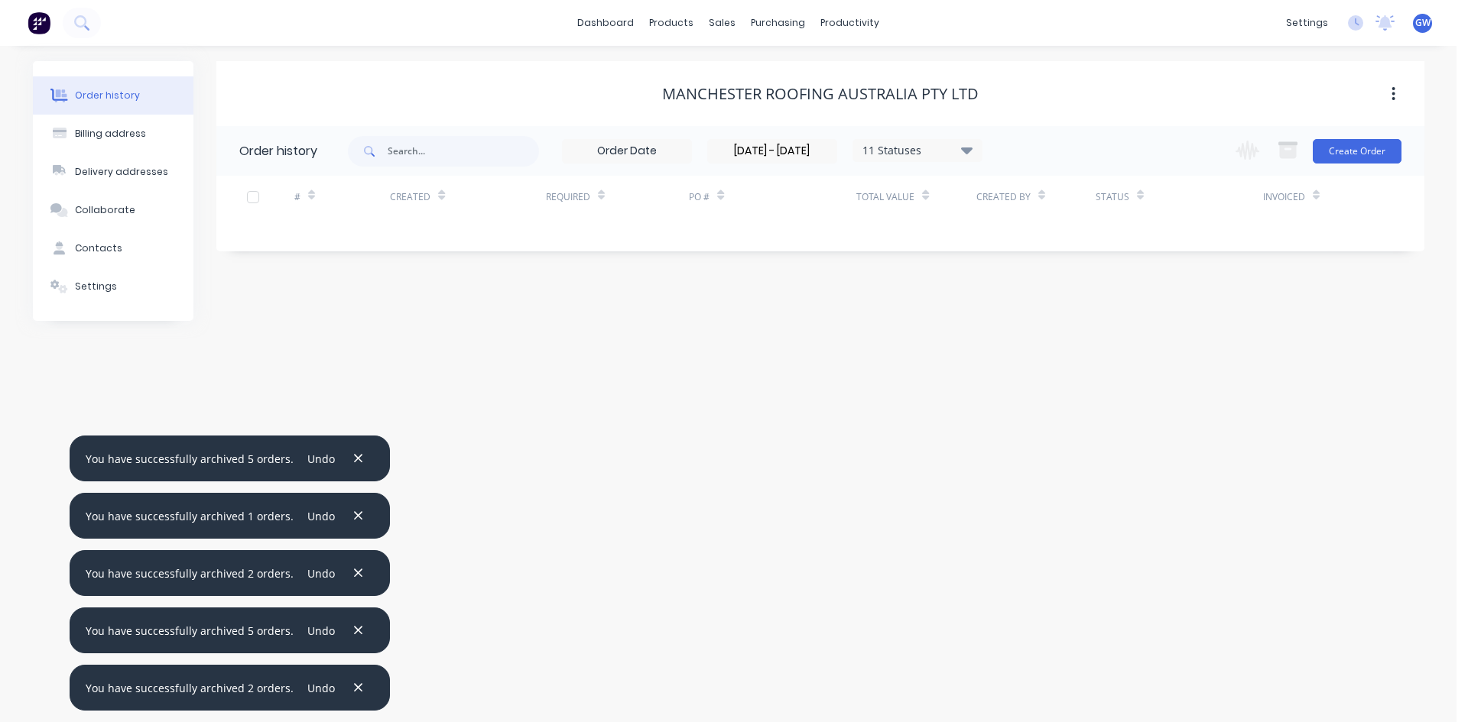
click at [353, 693] on icon "button" at bounding box center [358, 688] width 10 height 14
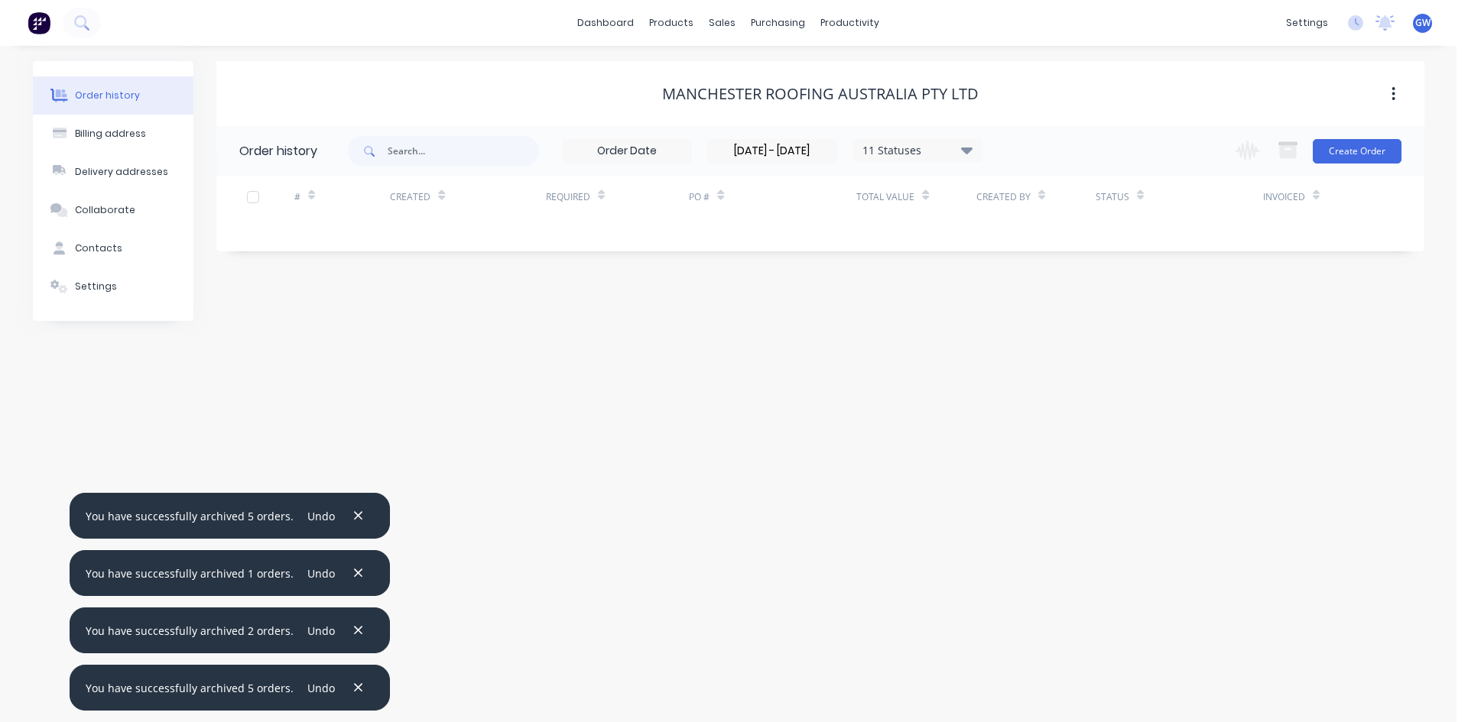
click at [353, 693] on icon "button" at bounding box center [358, 688] width 10 height 14
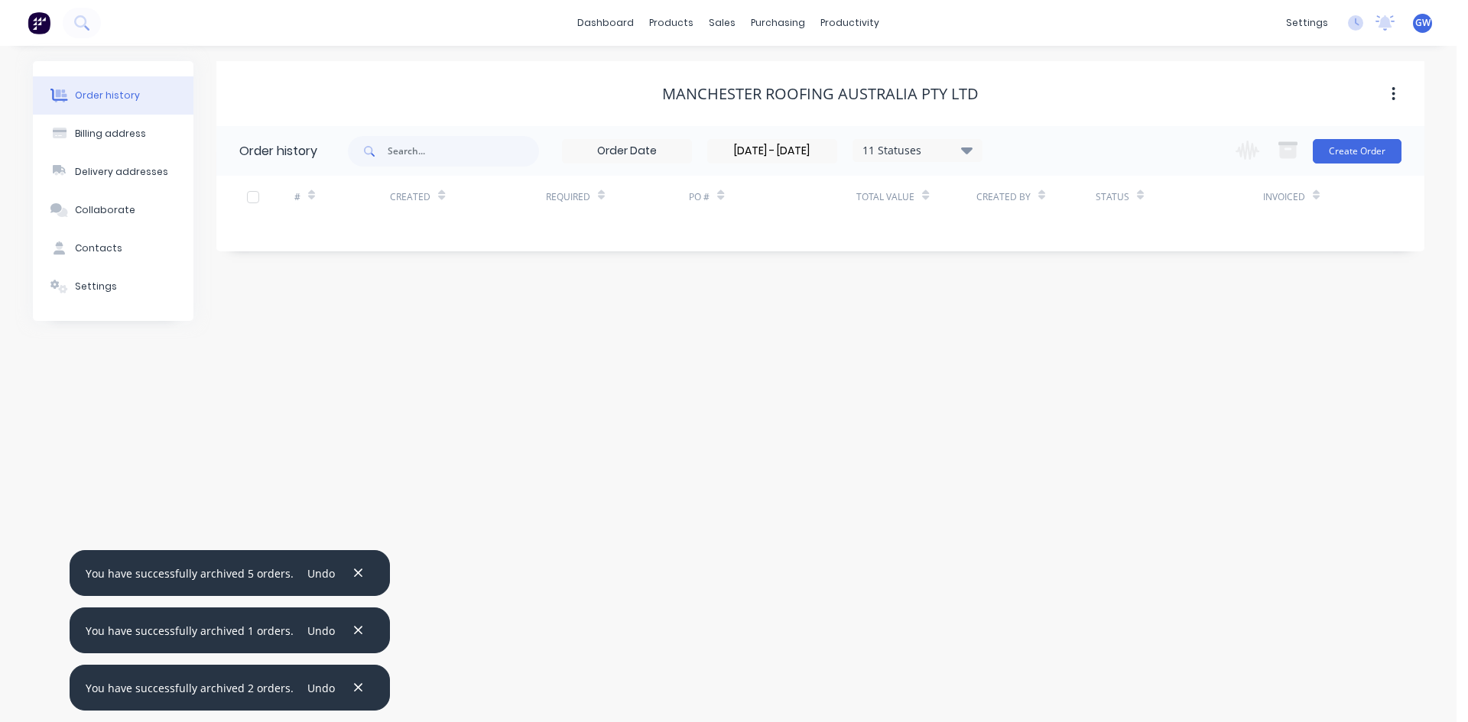
click at [353, 693] on icon "button" at bounding box center [358, 688] width 10 height 14
click at [353, 637] on icon "button" at bounding box center [358, 631] width 10 height 14
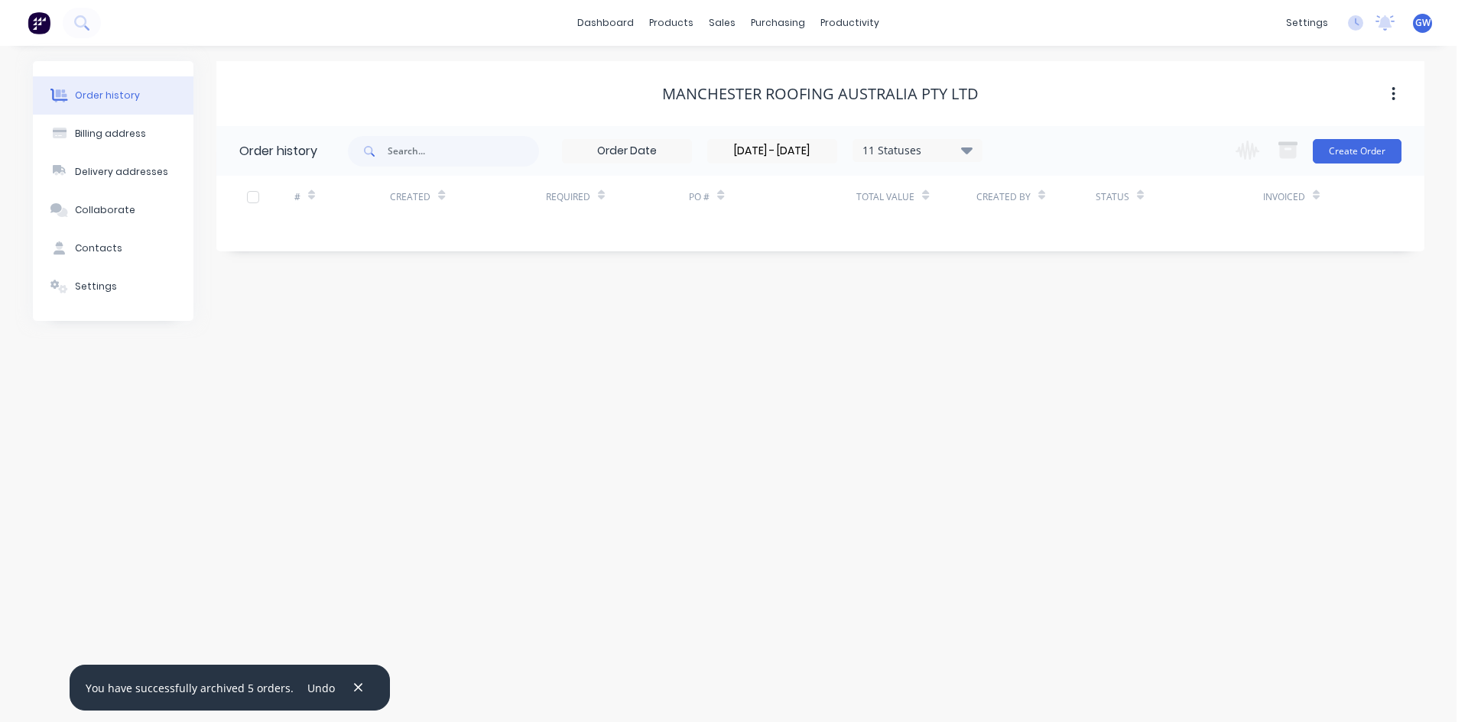
click at [353, 693] on icon "button" at bounding box center [358, 688] width 10 height 14
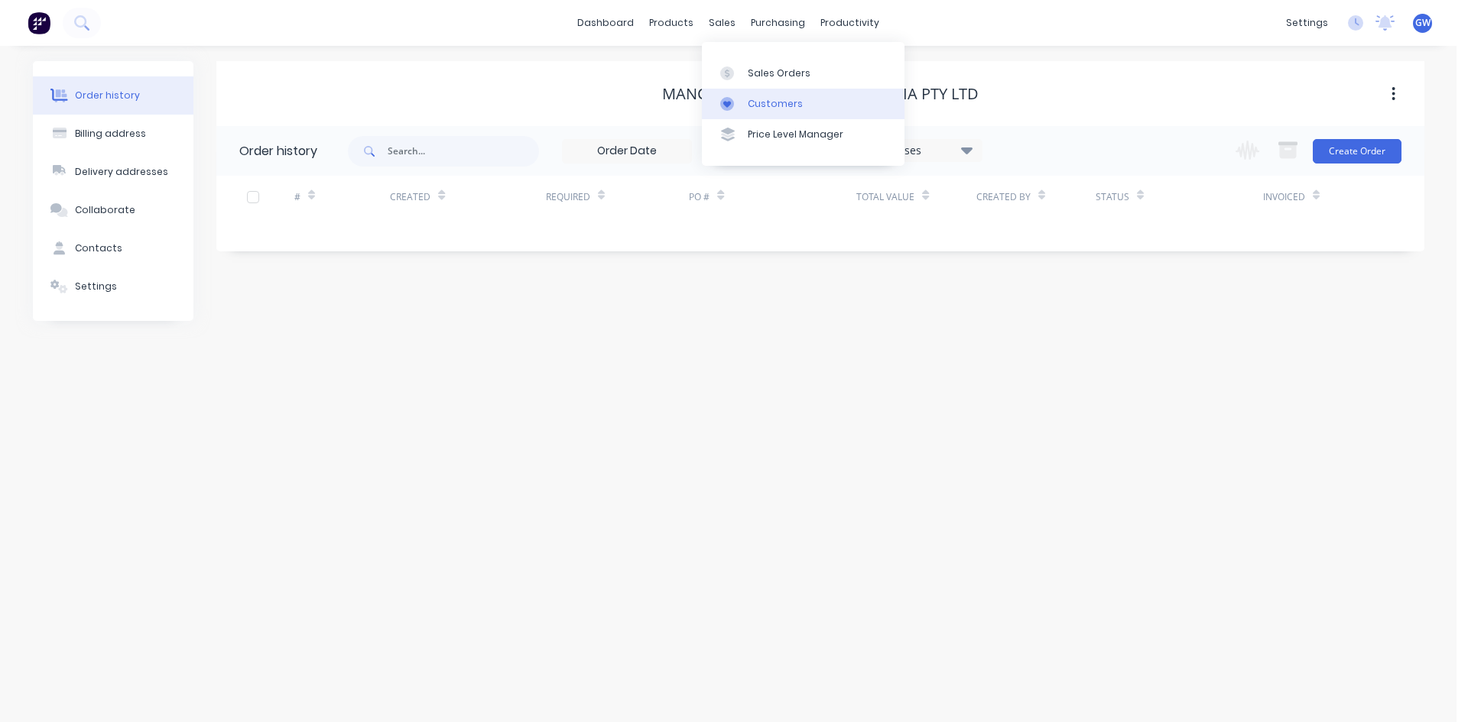
click at [778, 104] on div "Customers" at bounding box center [775, 104] width 55 height 14
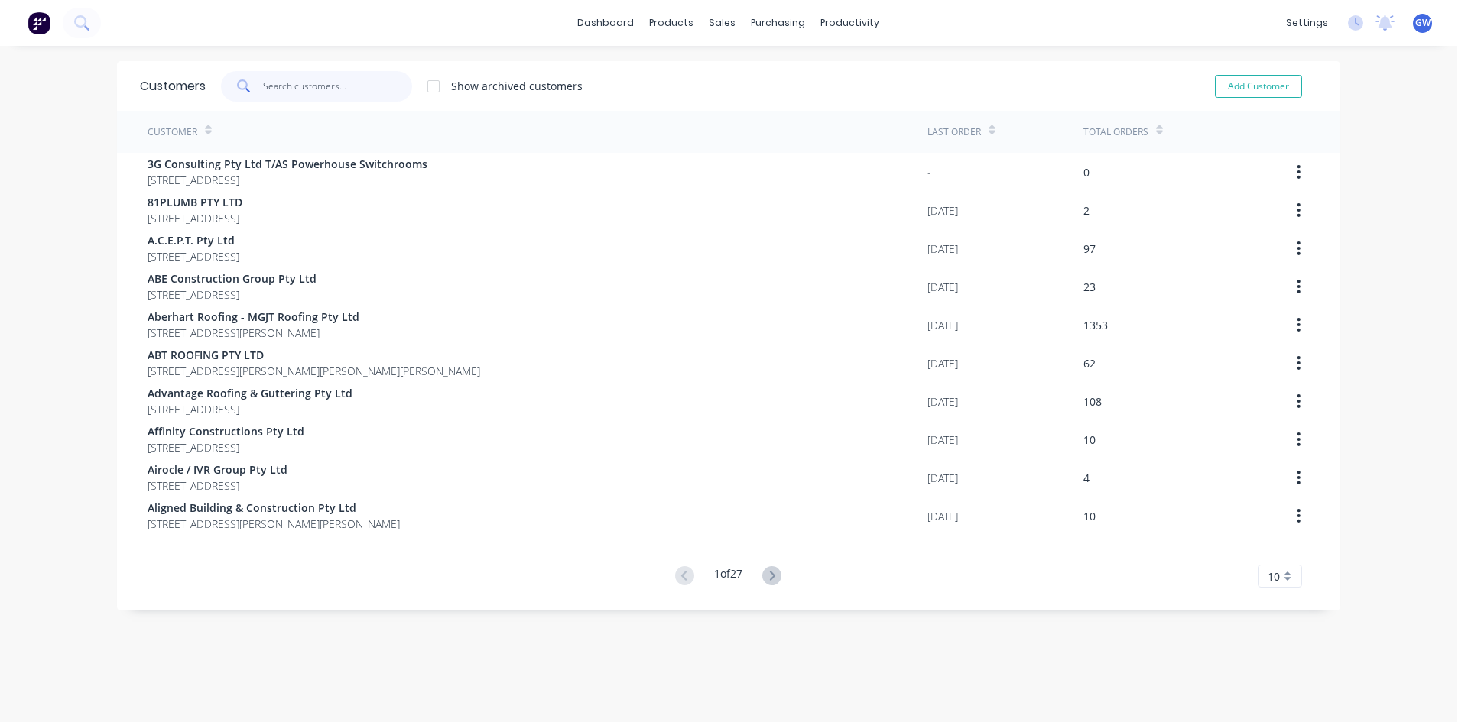
click at [274, 92] on input "text" at bounding box center [337, 86] width 149 height 31
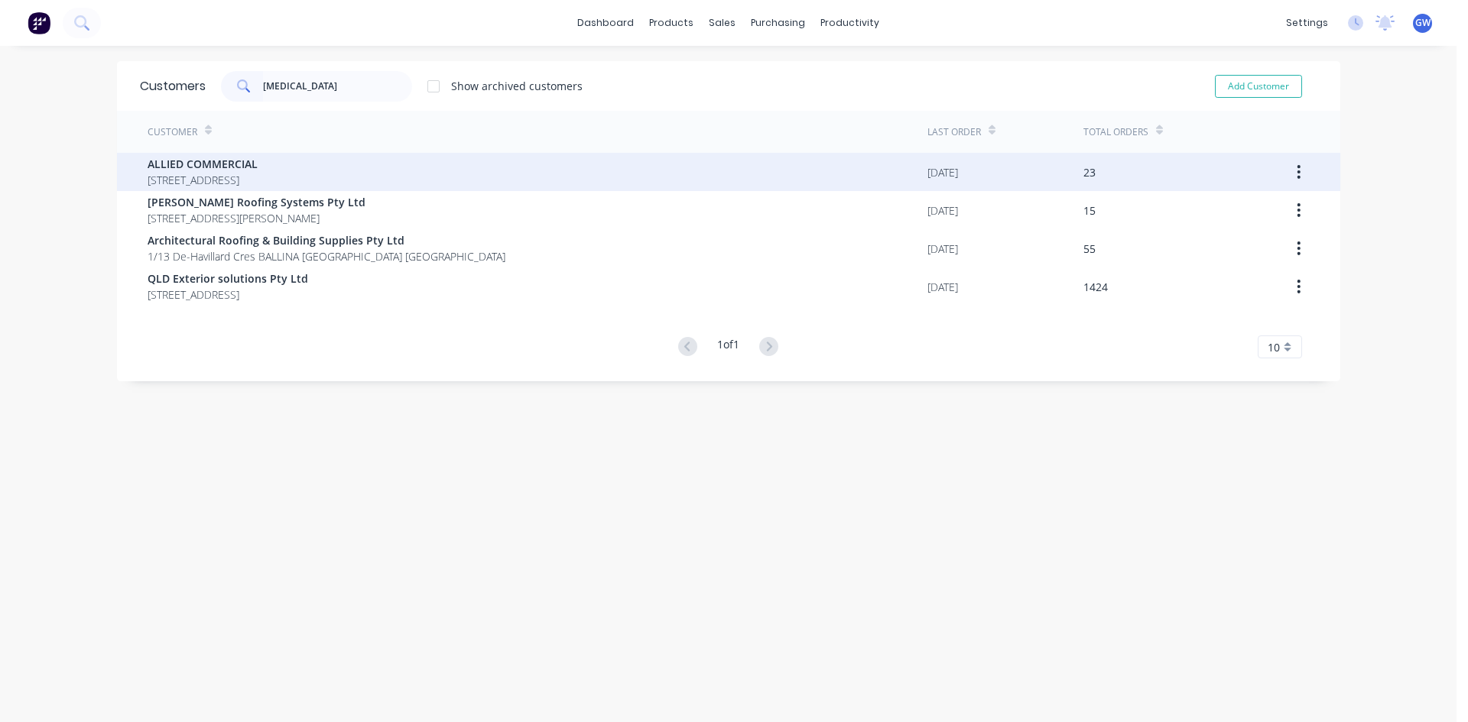
click at [1297, 178] on button "button" at bounding box center [1298, 172] width 36 height 28
click at [1257, 212] on div "Archive" at bounding box center [1245, 212] width 118 height 22
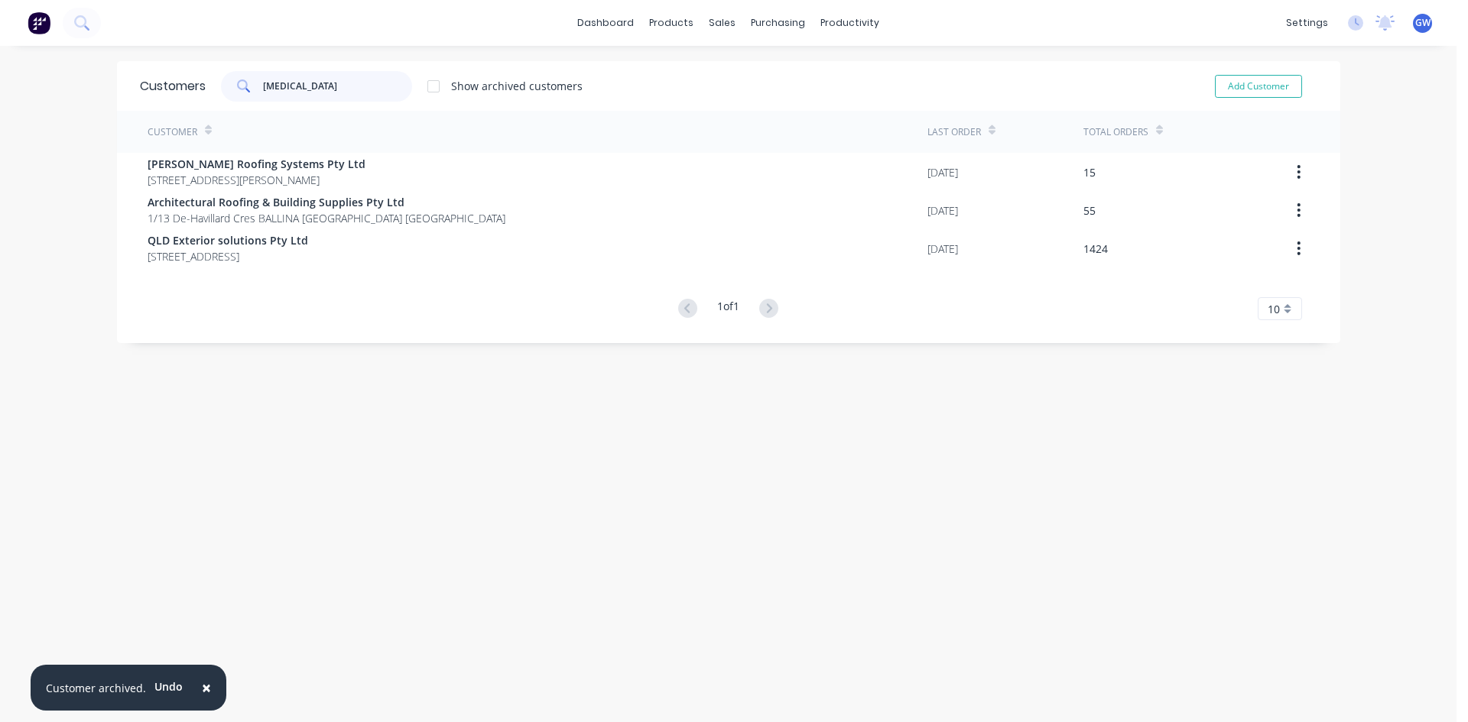
drag, startPoint x: 333, startPoint y: 81, endPoint x: 154, endPoint y: 89, distance: 179.0
click at [154, 89] on div "Customers [MEDICAL_DATA] Show archived customers Add Customer" at bounding box center [728, 86] width 1223 height 50
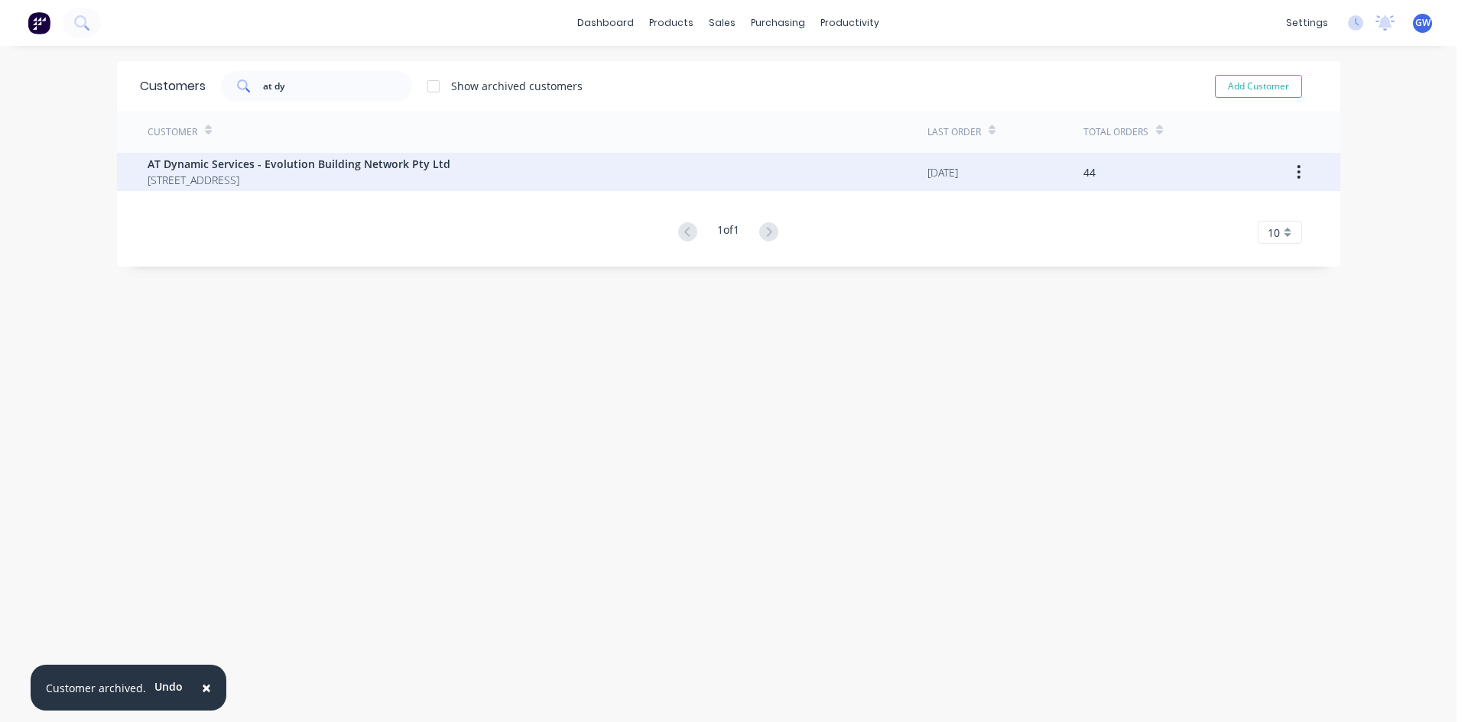
click at [1300, 172] on button "button" at bounding box center [1298, 172] width 36 height 28
drag, startPoint x: 305, startPoint y: 91, endPoint x: 129, endPoint y: 88, distance: 175.8
click at [129, 88] on div "Customers at dy Show archived customers Add Customer" at bounding box center [728, 86] width 1223 height 50
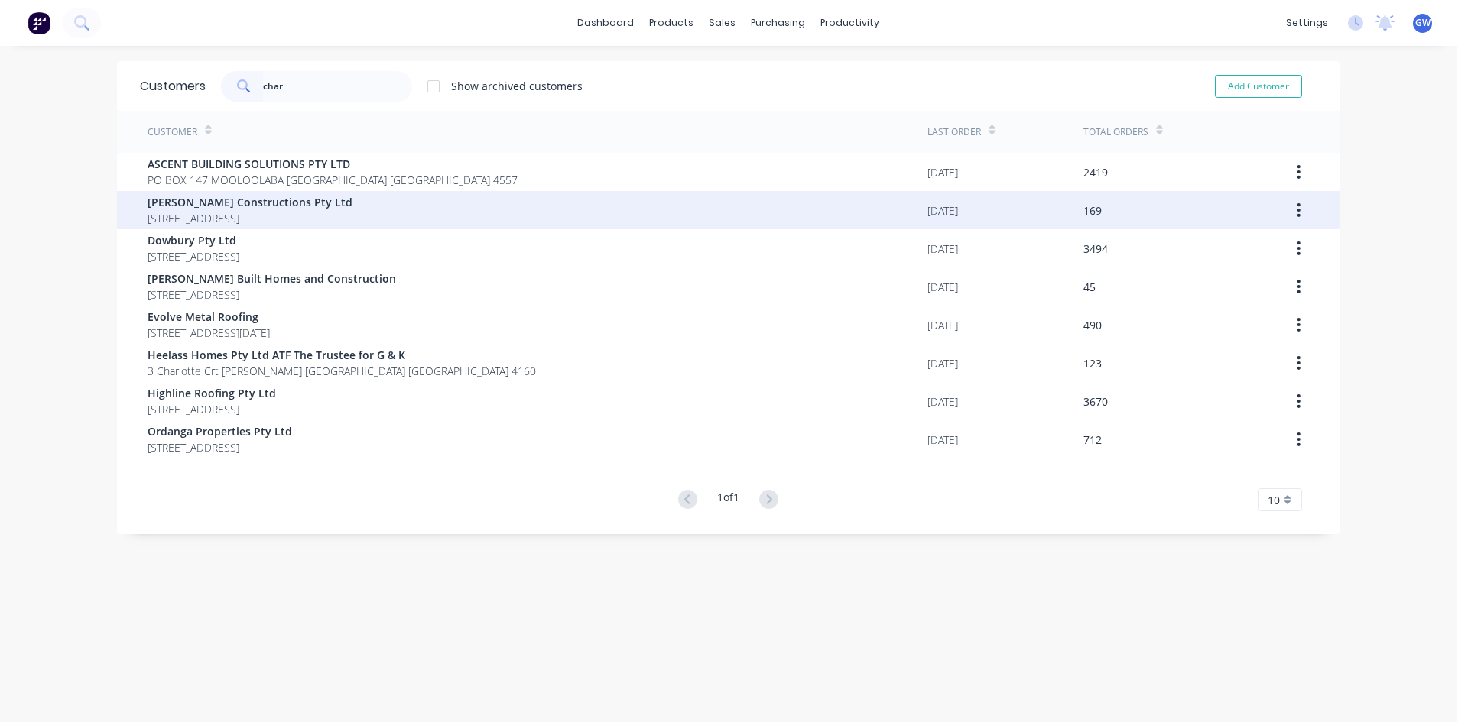
click at [1291, 219] on button "button" at bounding box center [1298, 210] width 36 height 28
click at [1257, 255] on div "Archive" at bounding box center [1245, 250] width 118 height 22
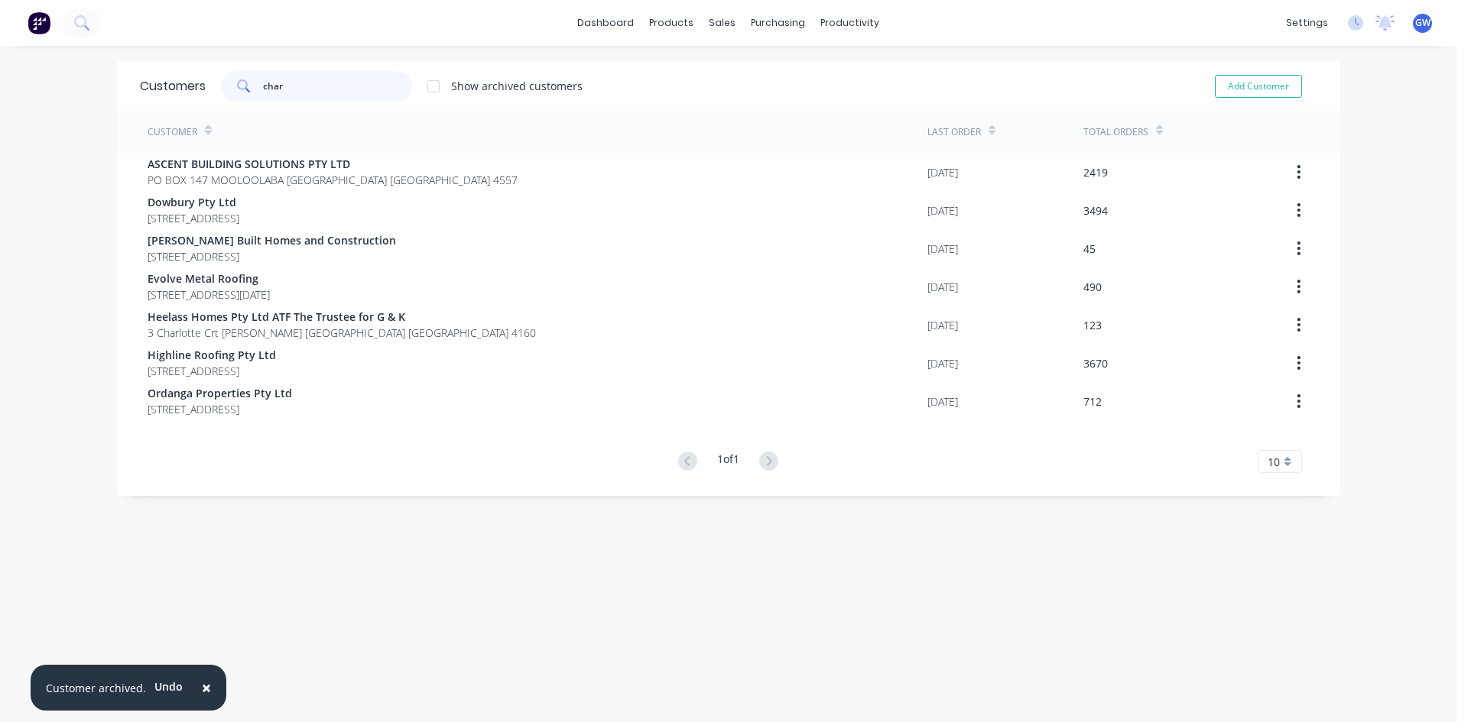
drag, startPoint x: 342, startPoint y: 85, endPoint x: 79, endPoint y: 76, distance: 263.1
click at [79, 76] on div "× Customer archived. Undo dashboard products sales purchasing productivity dash…" at bounding box center [728, 361] width 1456 height 722
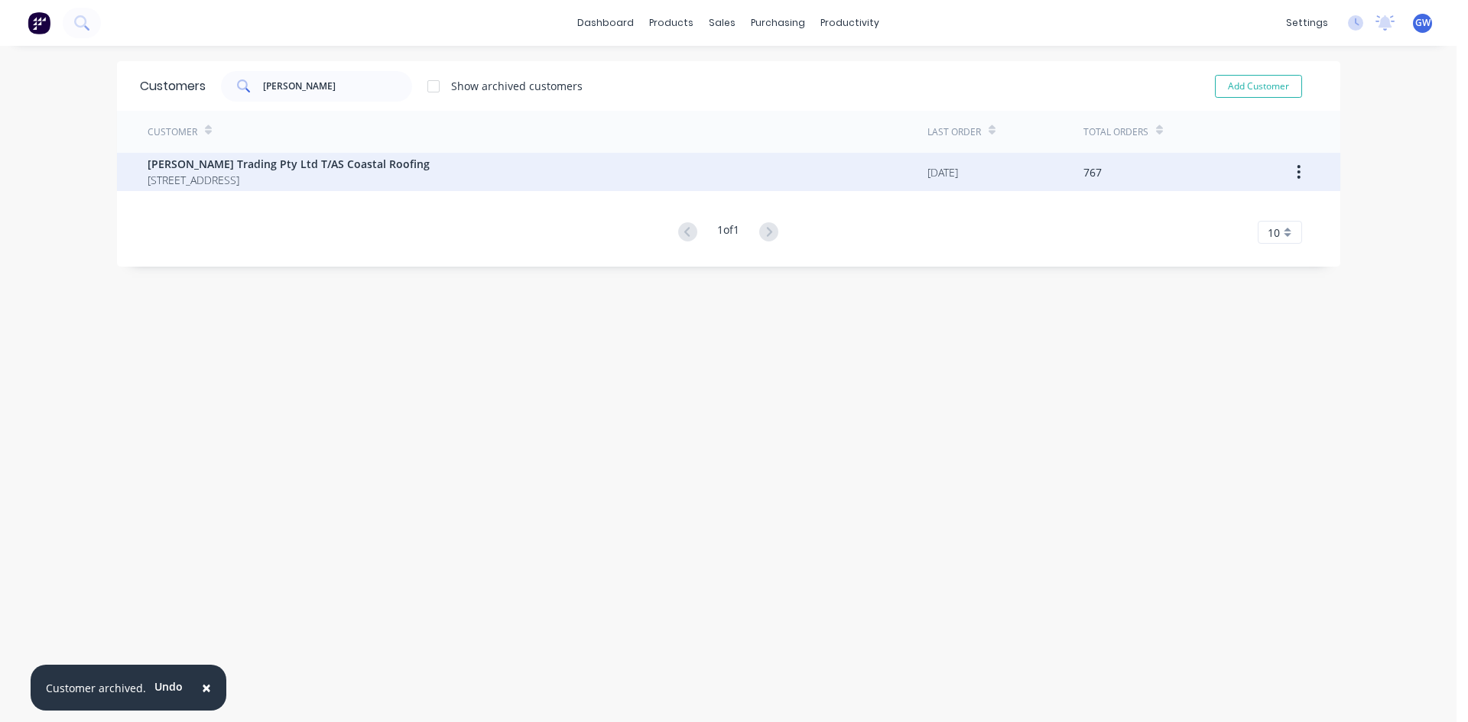
click at [1296, 173] on icon "button" at bounding box center [1298, 172] width 4 height 17
click at [1265, 216] on div "Customer Last Order Total Orders [PERSON_NAME] Trading Pty Ltd T/AS Coastal Roo…" at bounding box center [728, 177] width 1223 height 133
click at [1289, 173] on button "button" at bounding box center [1298, 172] width 36 height 28
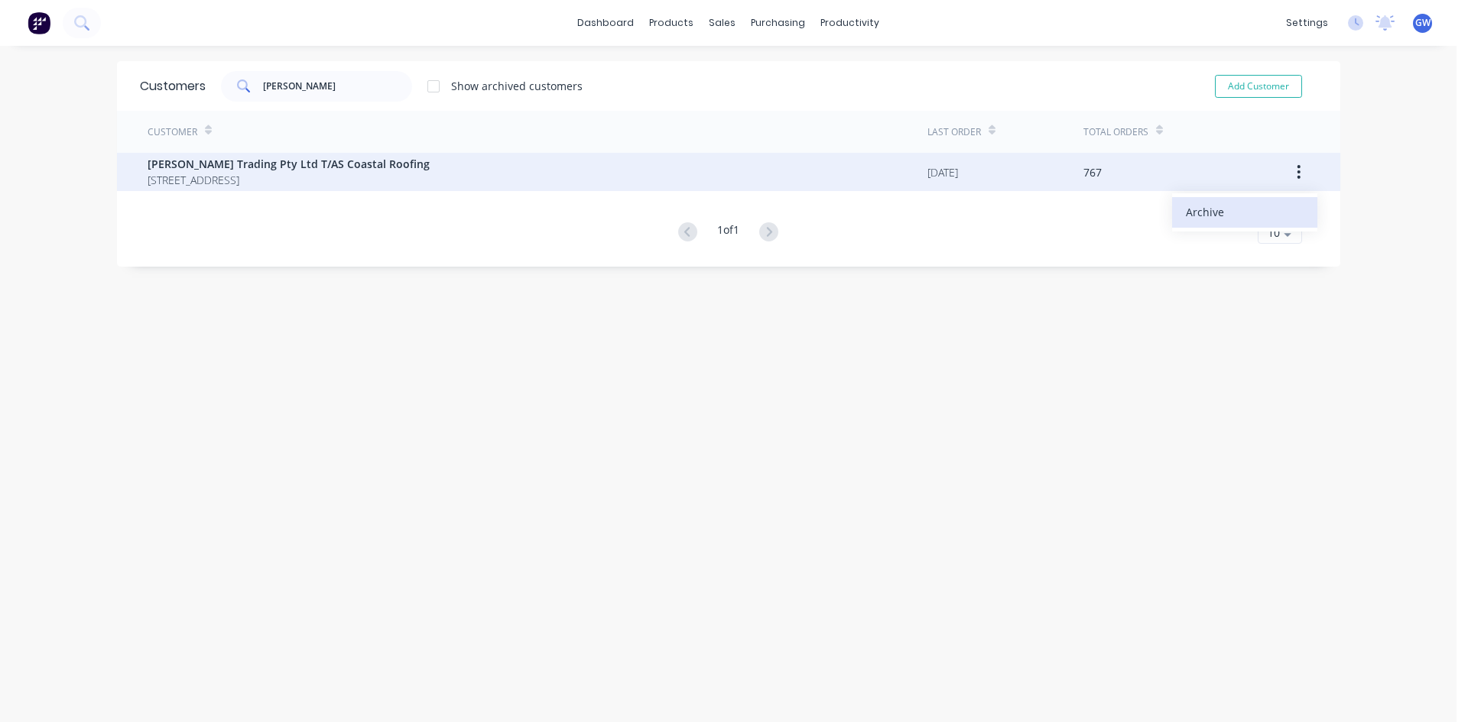
click at [1248, 206] on div "Archive" at bounding box center [1245, 212] width 118 height 22
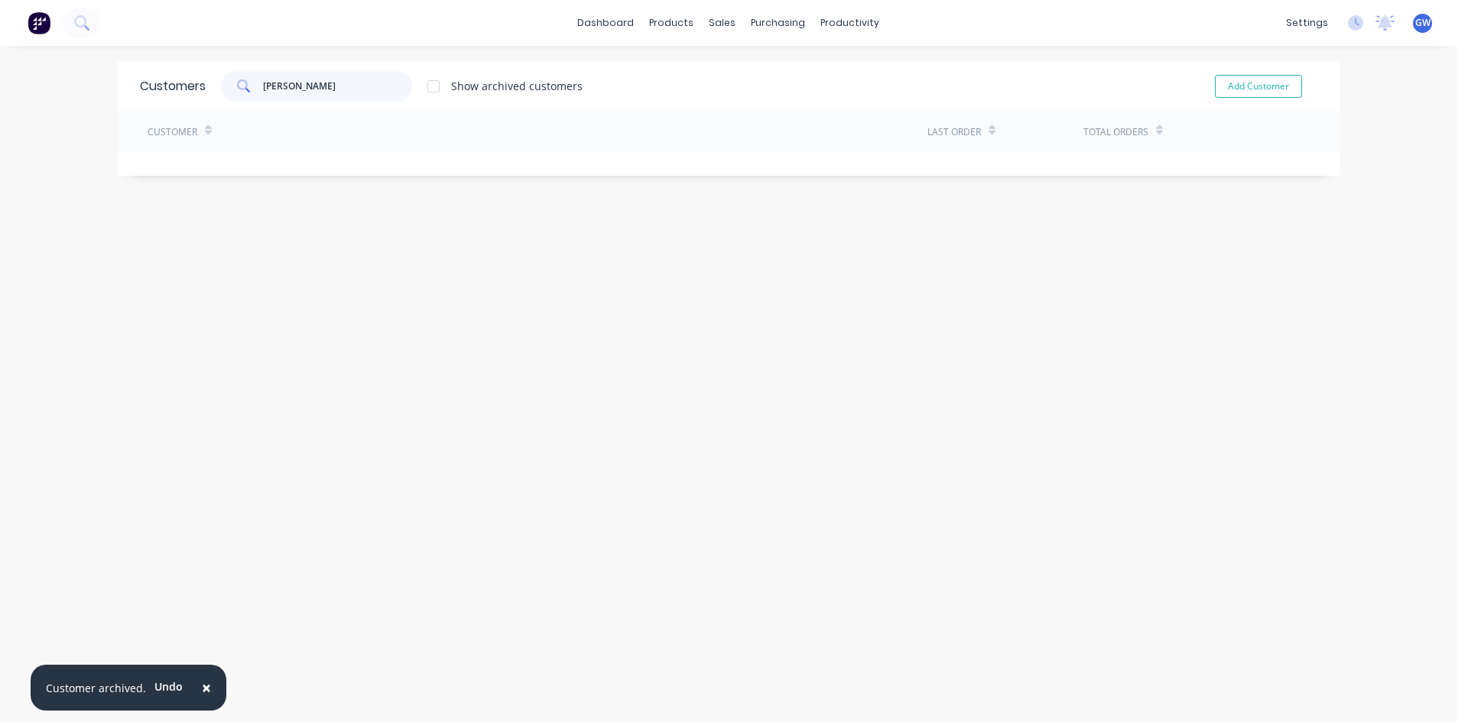
drag, startPoint x: 294, startPoint y: 92, endPoint x: 54, endPoint y: 94, distance: 240.0
click at [54, 94] on div "× Customer archived. Undo dashboard products sales purchasing productivity dash…" at bounding box center [728, 361] width 1456 height 722
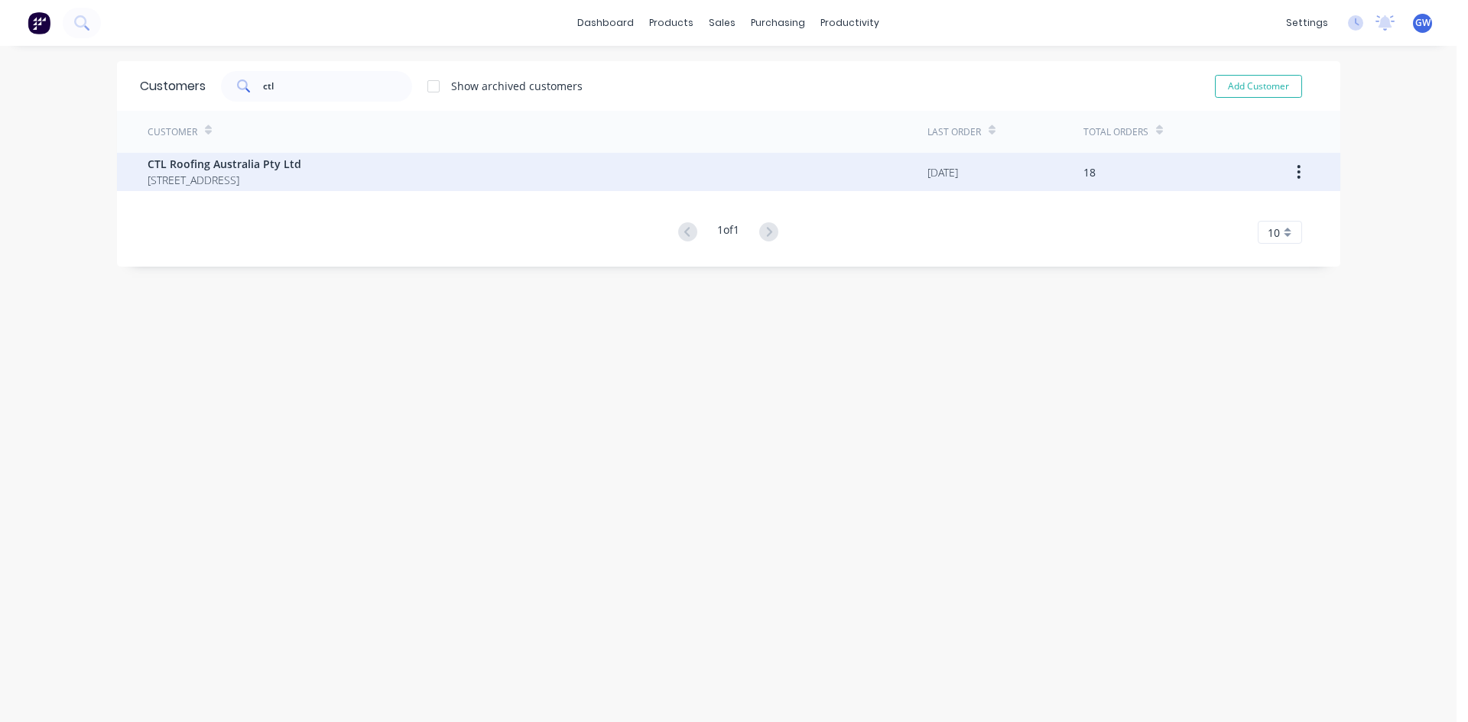
click at [1299, 168] on button "button" at bounding box center [1298, 172] width 36 height 28
click at [1229, 211] on div "Archive" at bounding box center [1245, 212] width 118 height 22
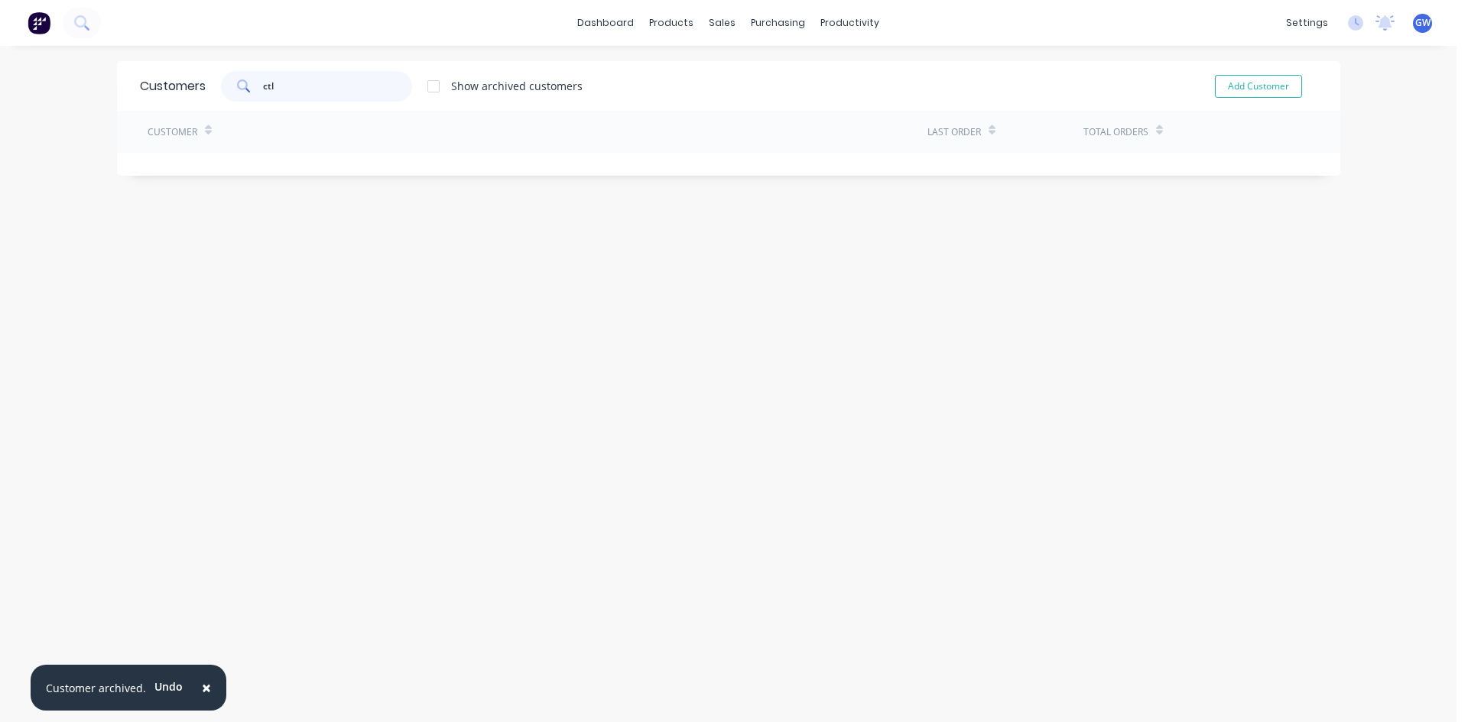
drag, startPoint x: 316, startPoint y: 89, endPoint x: 174, endPoint y: 102, distance: 143.5
click at [174, 102] on div "Customers ctl Show archived customers Add Customer" at bounding box center [728, 86] width 1223 height 50
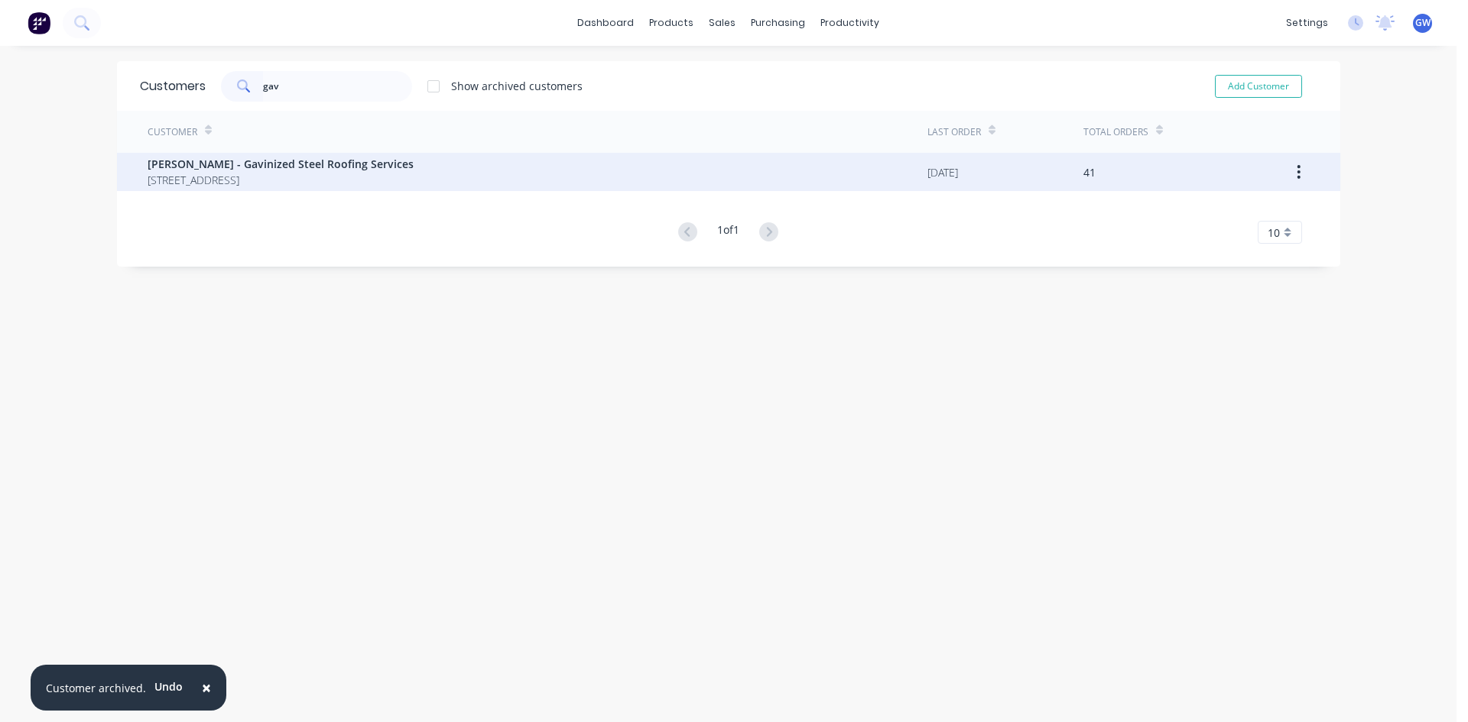
click at [1296, 174] on icon "button" at bounding box center [1298, 172] width 4 height 17
click at [1265, 211] on div "Customer Last Order Total Orders [PERSON_NAME] - Gavinized Steel Roofing Servic…" at bounding box center [728, 177] width 1223 height 133
click at [1296, 170] on icon "button" at bounding box center [1298, 172] width 4 height 17
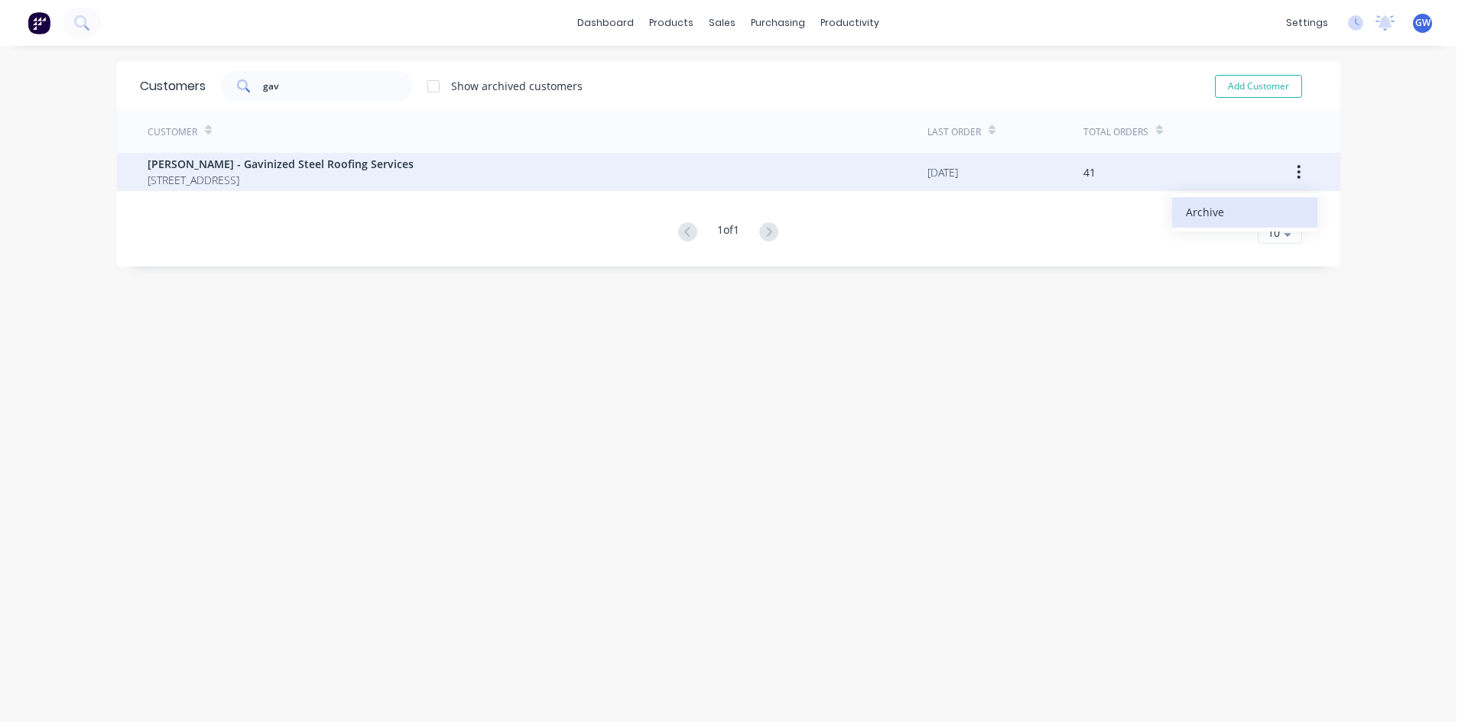
click at [1251, 210] on div "Archive" at bounding box center [1245, 212] width 118 height 22
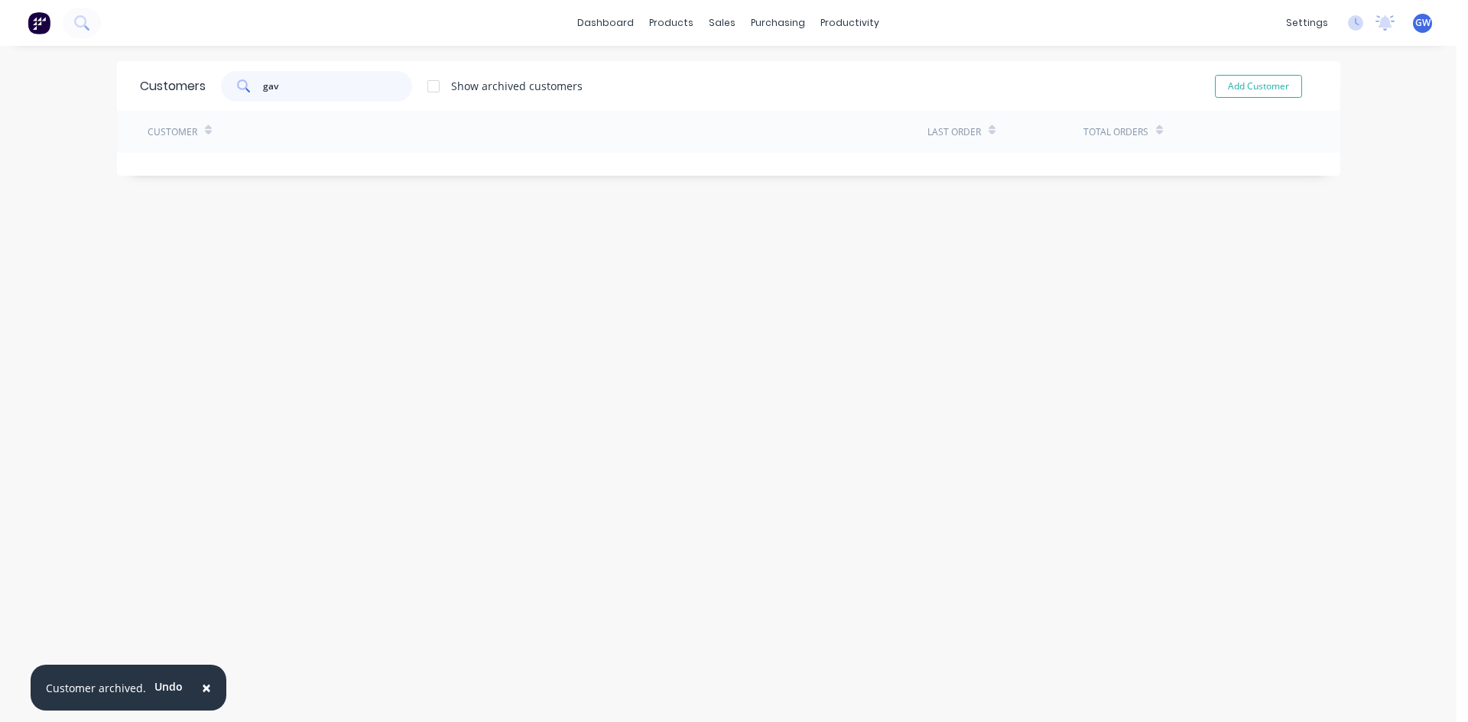
drag, startPoint x: 308, startPoint y: 83, endPoint x: 185, endPoint y: 86, distance: 123.1
click at [185, 86] on div "Customers gav Show archived customers Add Customer" at bounding box center [728, 86] width 1223 height 50
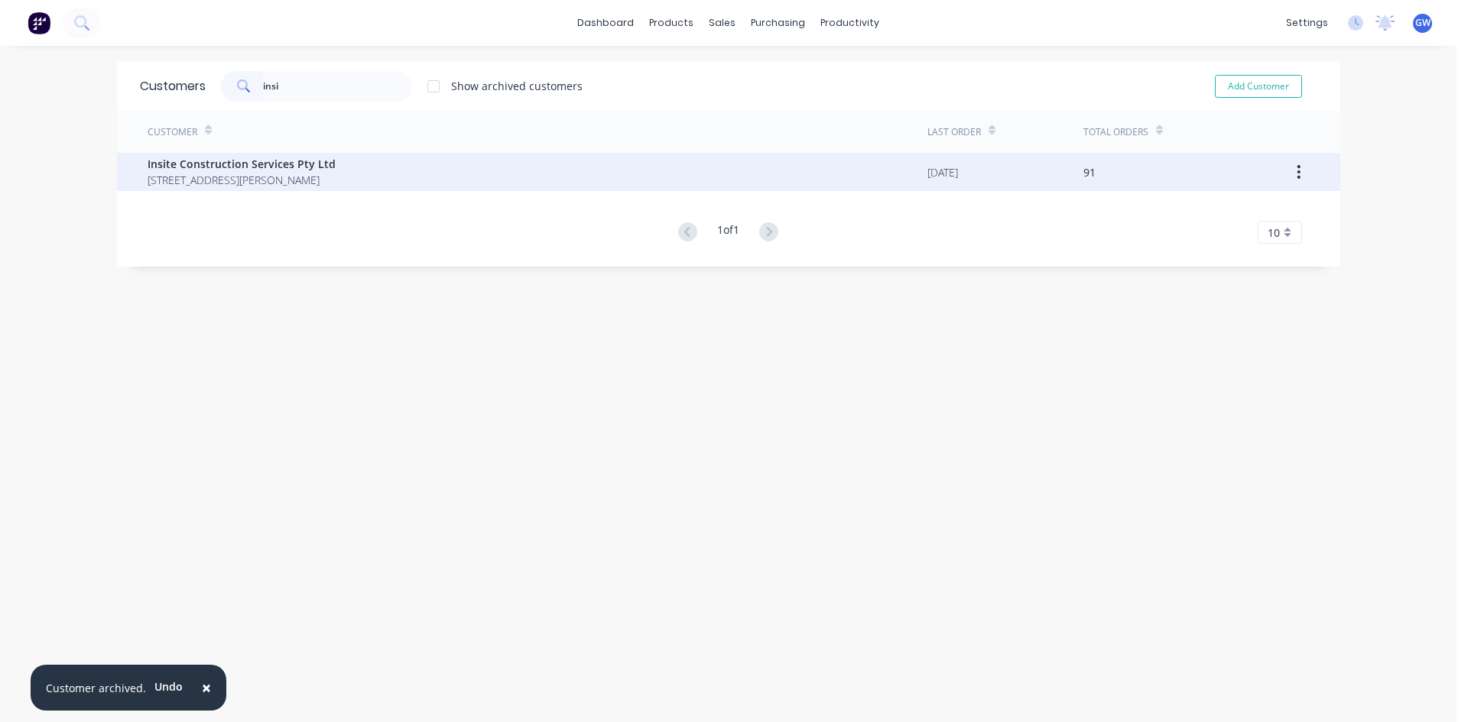
click at [1288, 171] on button "button" at bounding box center [1298, 172] width 36 height 28
click at [1259, 211] on div "Customer Last Order Total Orders Insite Construction Services Pty Ltd [STREET_A…" at bounding box center [728, 177] width 1223 height 133
click at [1297, 172] on icon "button" at bounding box center [1298, 172] width 3 height 14
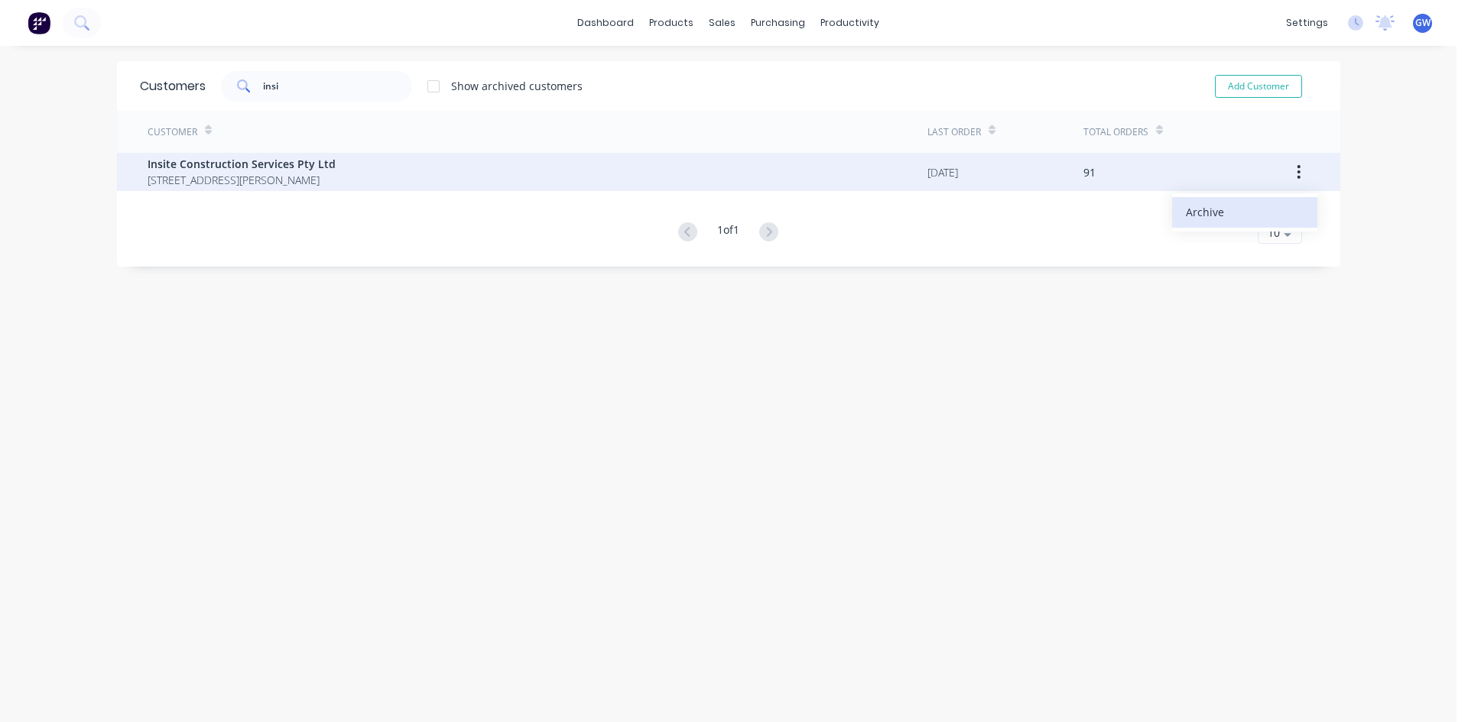
click at [1257, 222] on div "Archive" at bounding box center [1245, 212] width 118 height 22
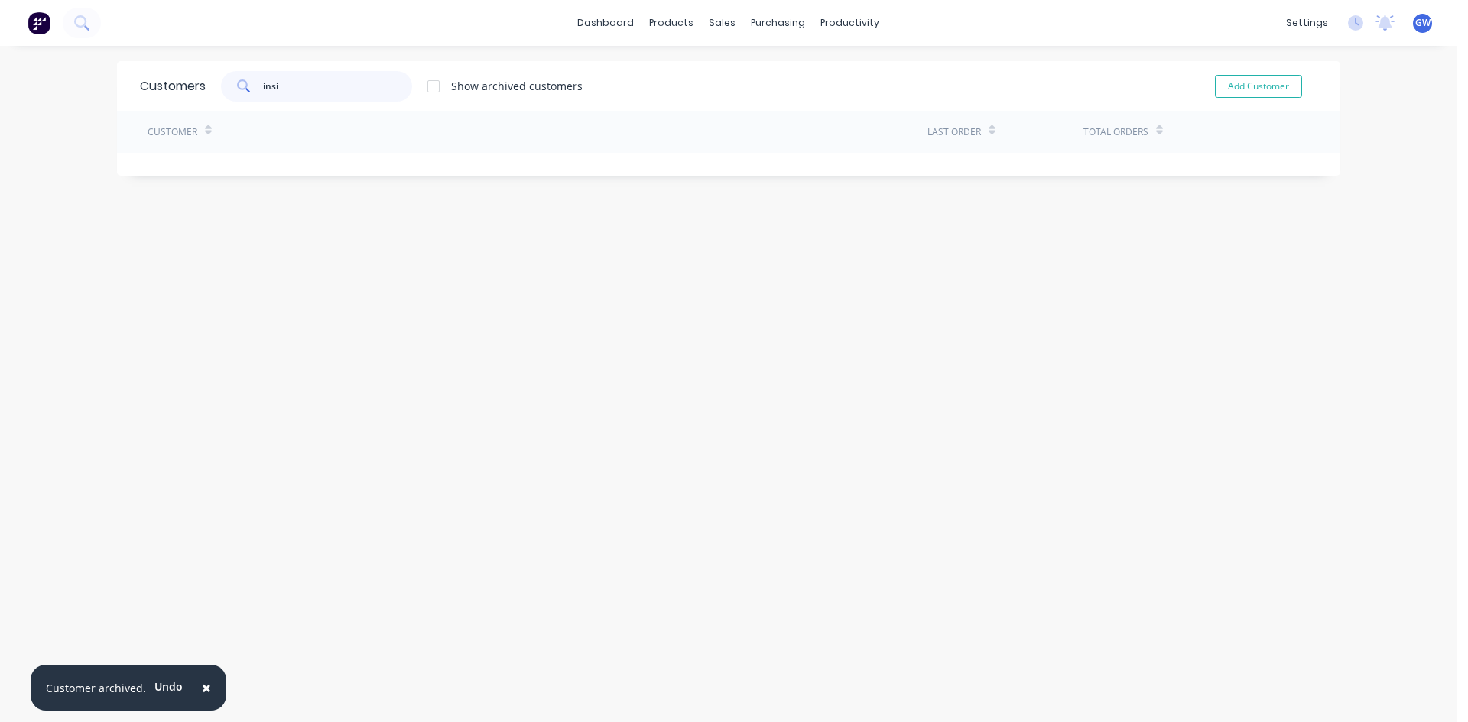
drag, startPoint x: 333, startPoint y: 83, endPoint x: 147, endPoint y: 83, distance: 186.5
click at [147, 83] on div "Customers insi Show archived customers Add Customer" at bounding box center [728, 86] width 1223 height 50
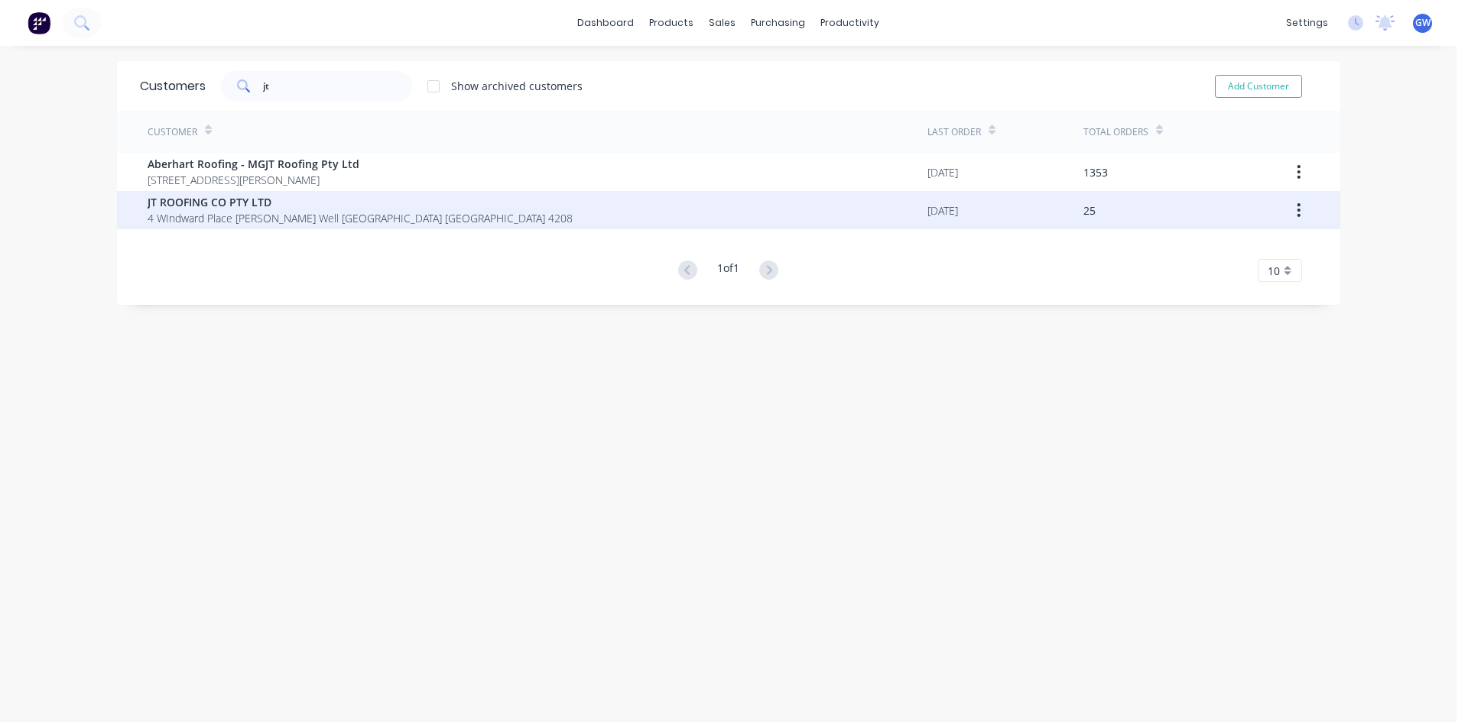
click at [1296, 209] on icon "button" at bounding box center [1298, 210] width 4 height 17
click at [1234, 251] on div "Archive" at bounding box center [1245, 250] width 118 height 22
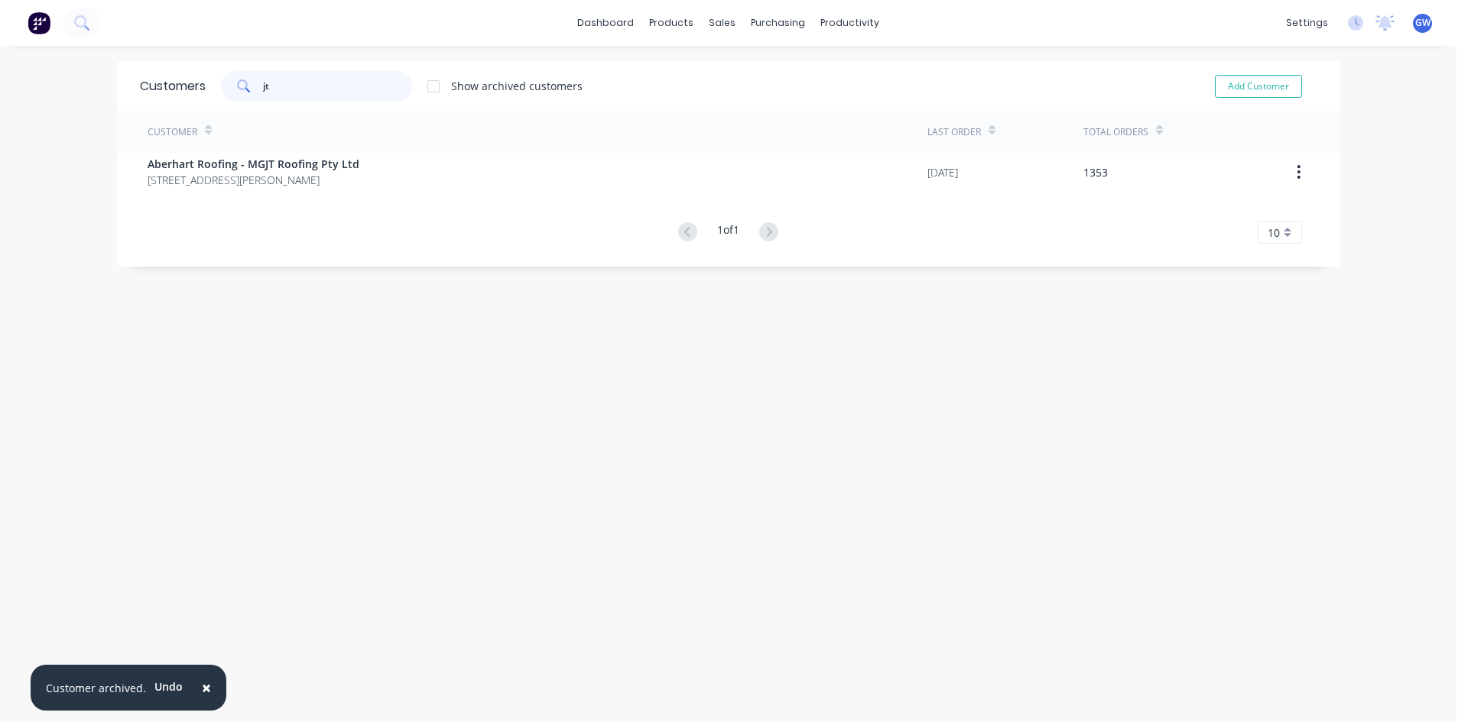
drag, startPoint x: 326, startPoint y: 76, endPoint x: 100, endPoint y: 80, distance: 226.3
click at [100, 80] on div "× Customer archived. Undo dashboard products sales purchasing productivity dash…" at bounding box center [728, 361] width 1456 height 722
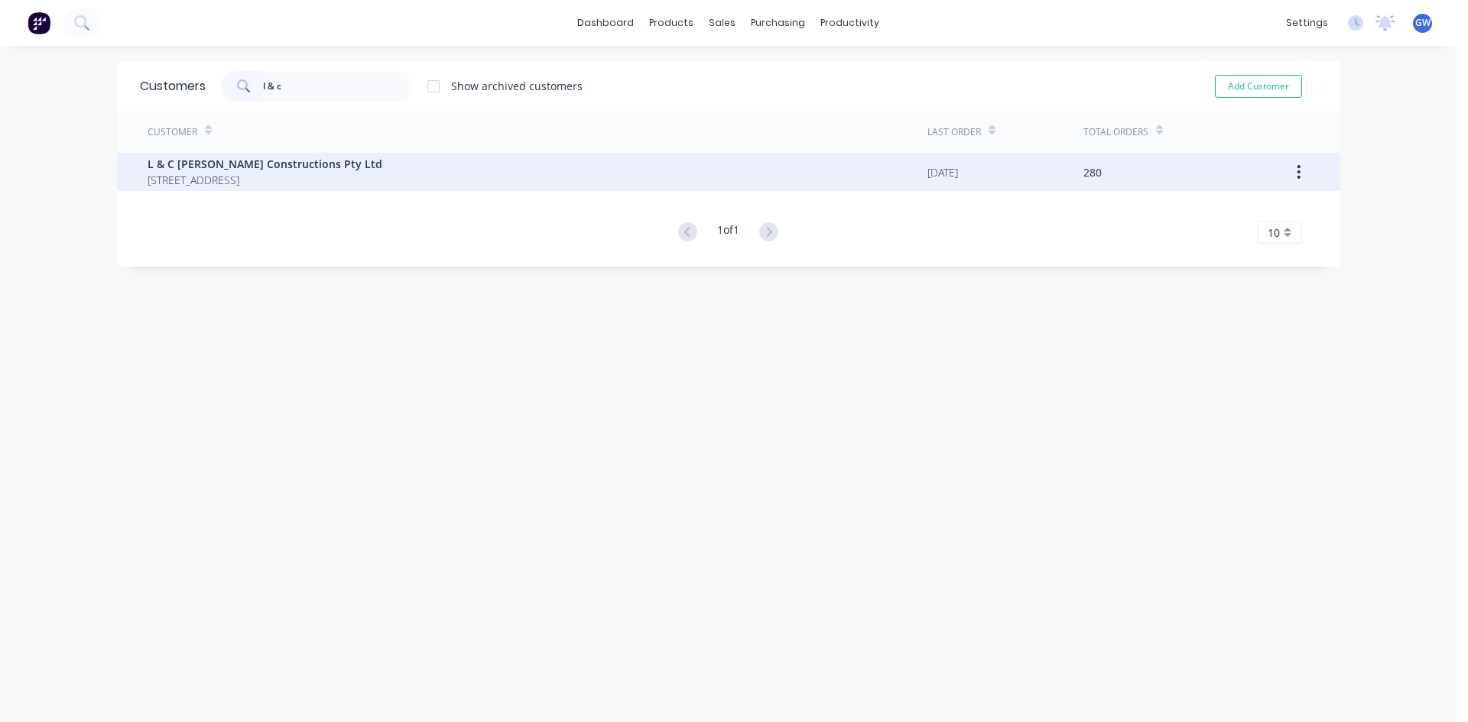
click at [1289, 177] on button "button" at bounding box center [1298, 172] width 36 height 28
click at [1264, 222] on div "Archive" at bounding box center [1245, 212] width 118 height 22
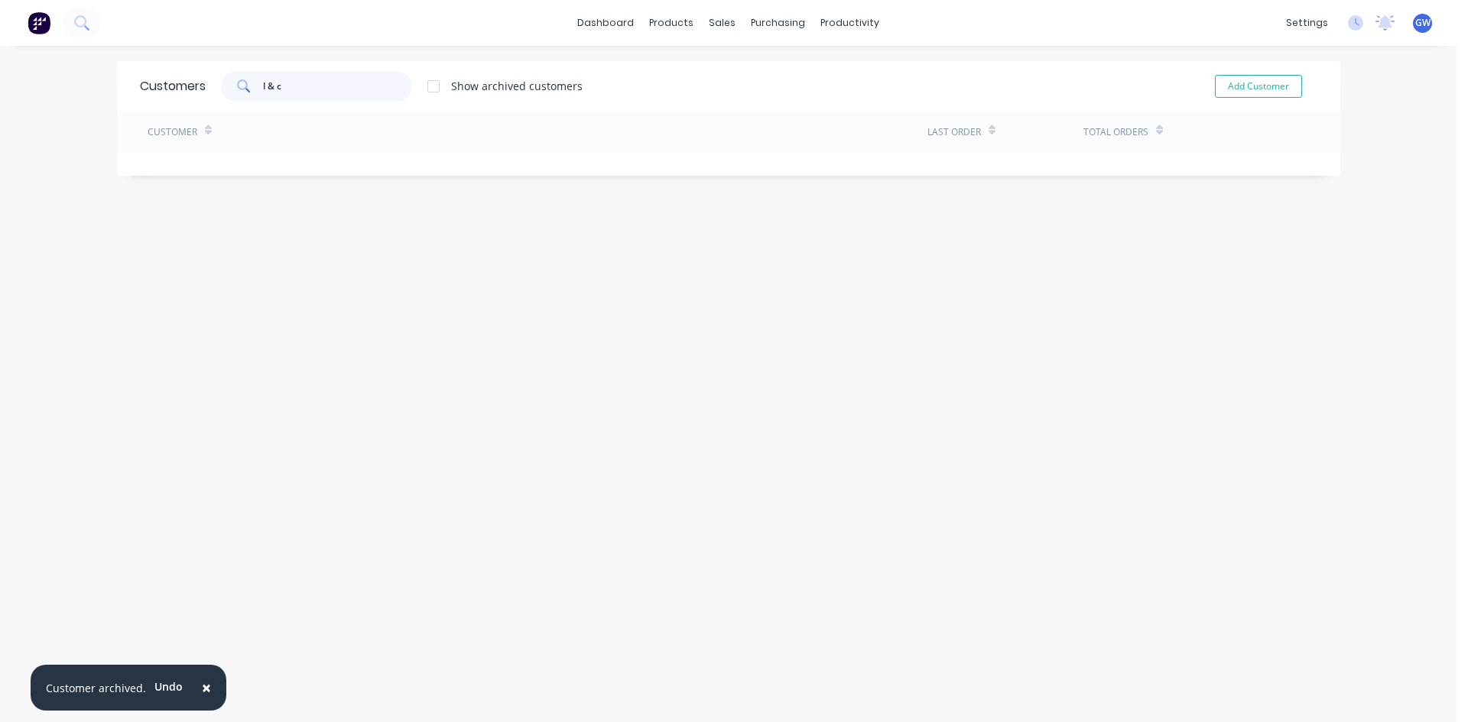
drag, startPoint x: 310, startPoint y: 85, endPoint x: 42, endPoint y: 65, distance: 269.0
click at [42, 65] on div "× Customer archived. Undo dashboard products sales purchasing productivity dash…" at bounding box center [728, 361] width 1456 height 722
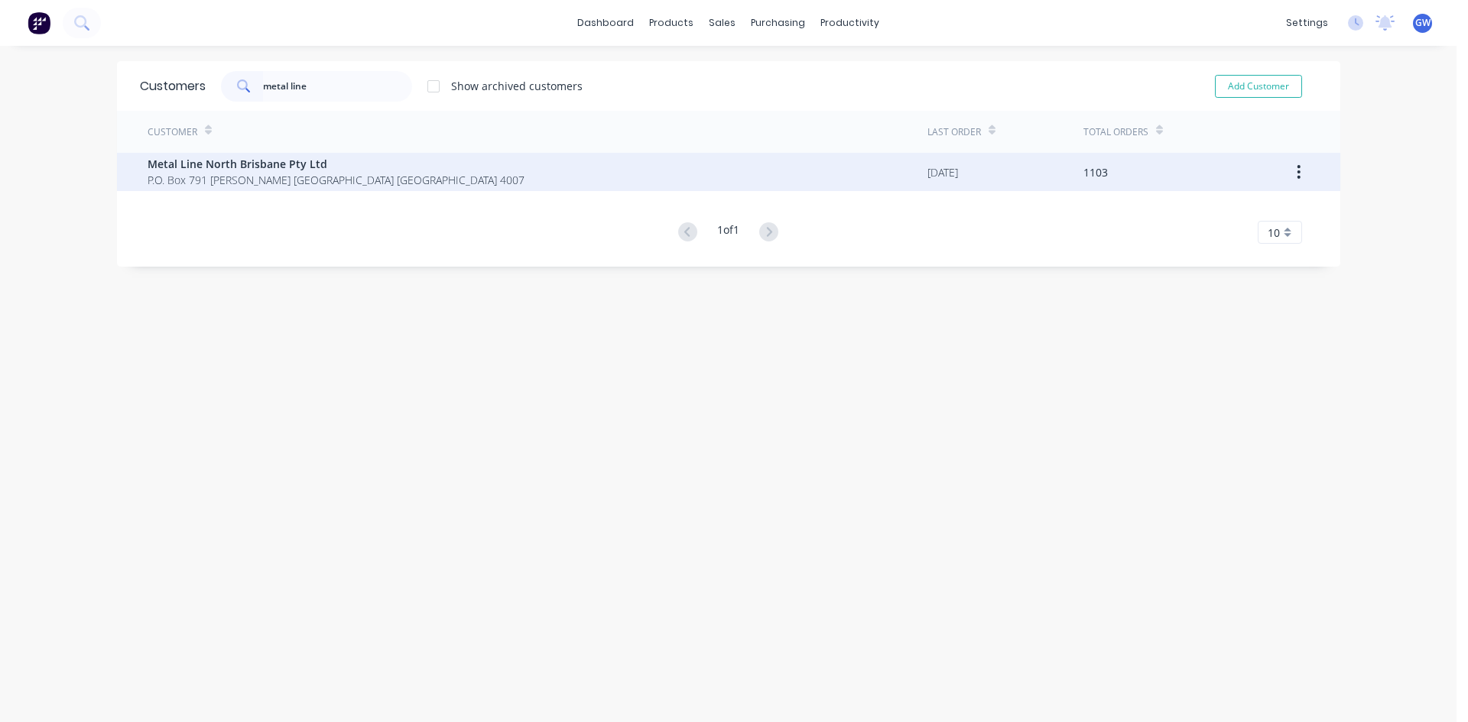
click at [1296, 168] on icon "button" at bounding box center [1298, 172] width 4 height 17
click at [1262, 205] on div "Archive" at bounding box center [1245, 212] width 118 height 22
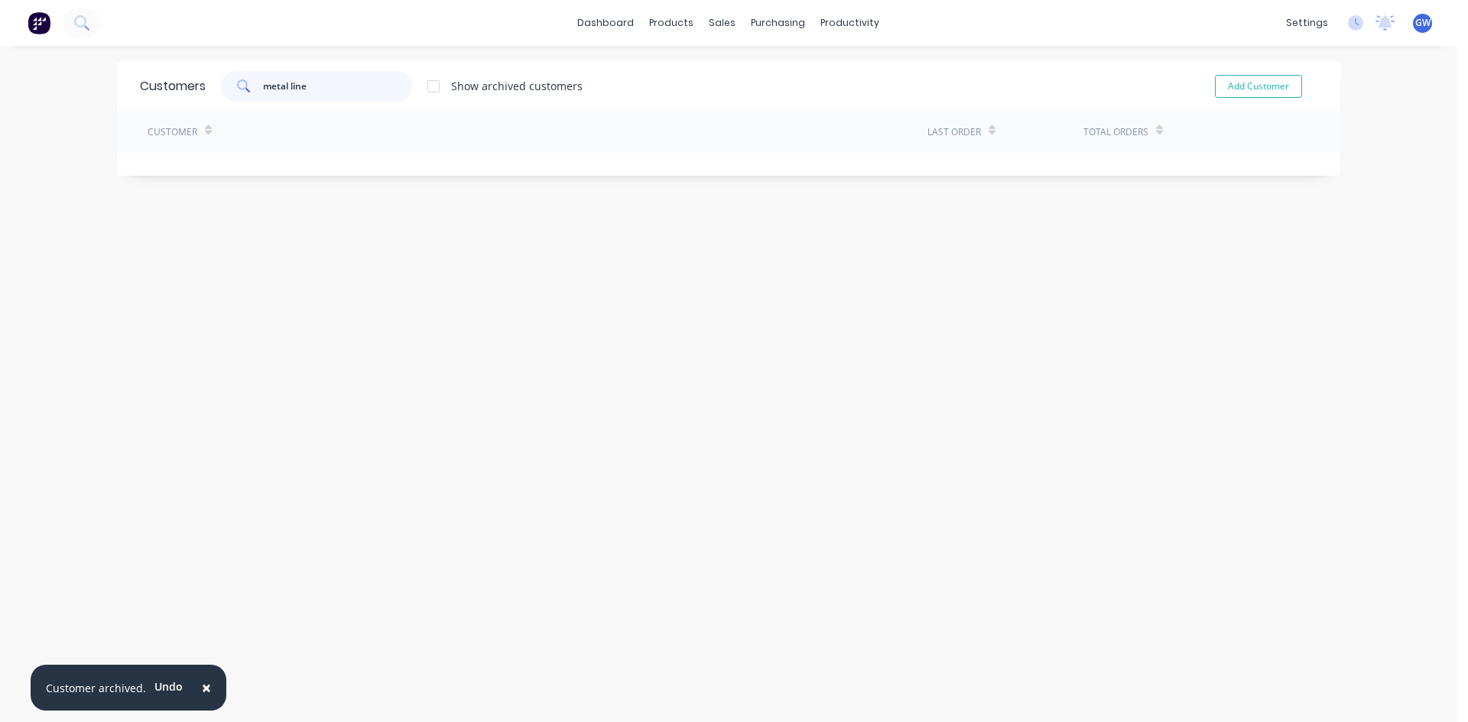
drag, startPoint x: 281, startPoint y: 79, endPoint x: 151, endPoint y: 68, distance: 130.4
click at [151, 68] on div "Customers metal line Show archived customers Add Customer" at bounding box center [728, 86] width 1223 height 50
type input "a"
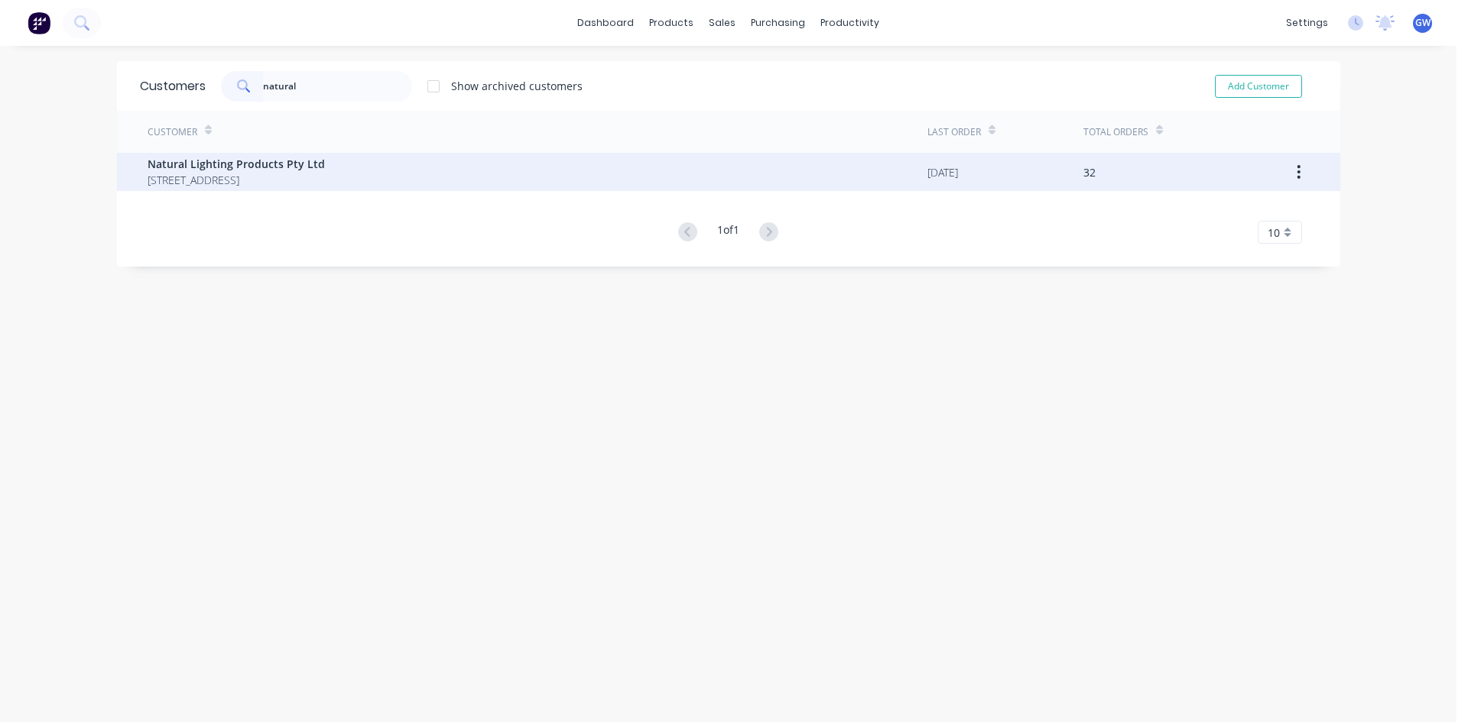
click at [1296, 164] on icon "button" at bounding box center [1298, 172] width 4 height 17
click at [1248, 208] on div "Archive" at bounding box center [1245, 212] width 118 height 22
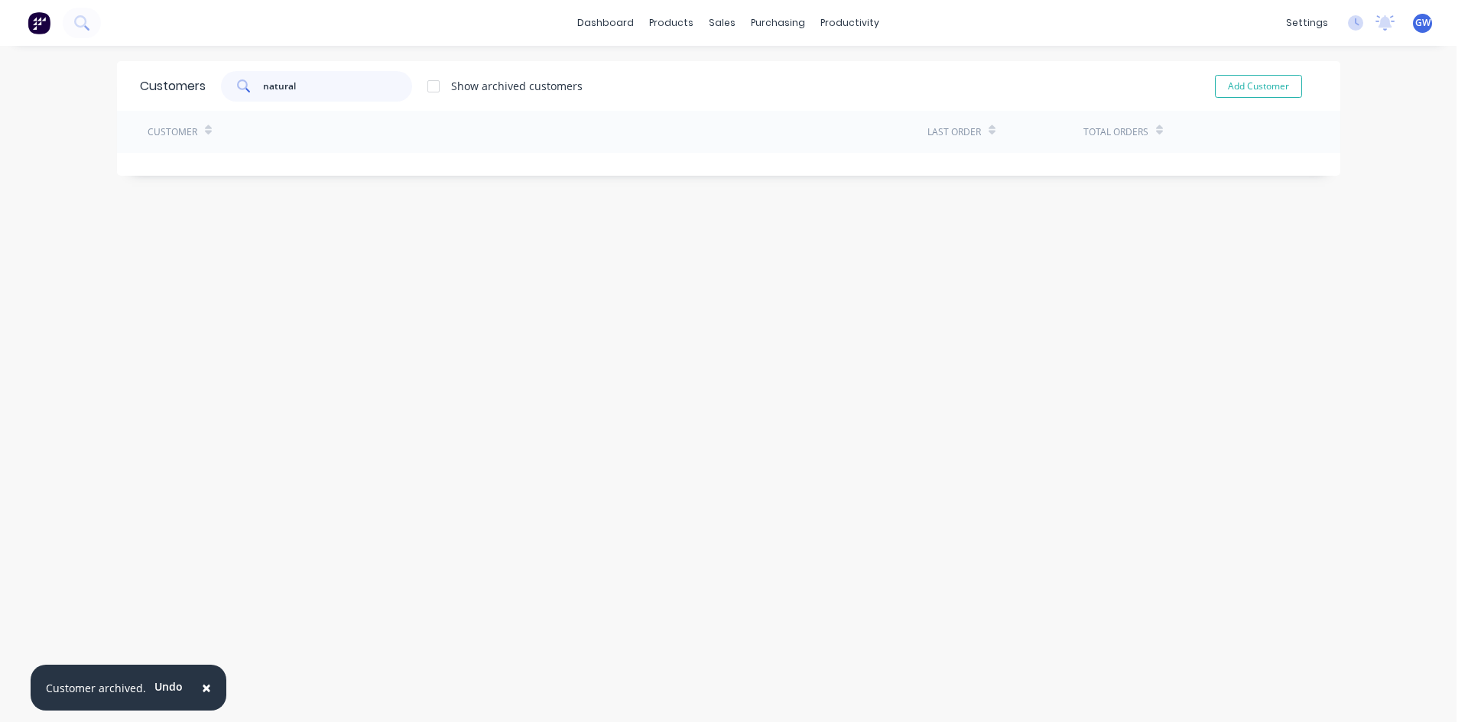
drag, startPoint x: 314, startPoint y: 80, endPoint x: 186, endPoint y: 84, distance: 128.5
click at [186, 84] on div "Customers natural Show archived customers Add Customer" at bounding box center [728, 86] width 1223 height 50
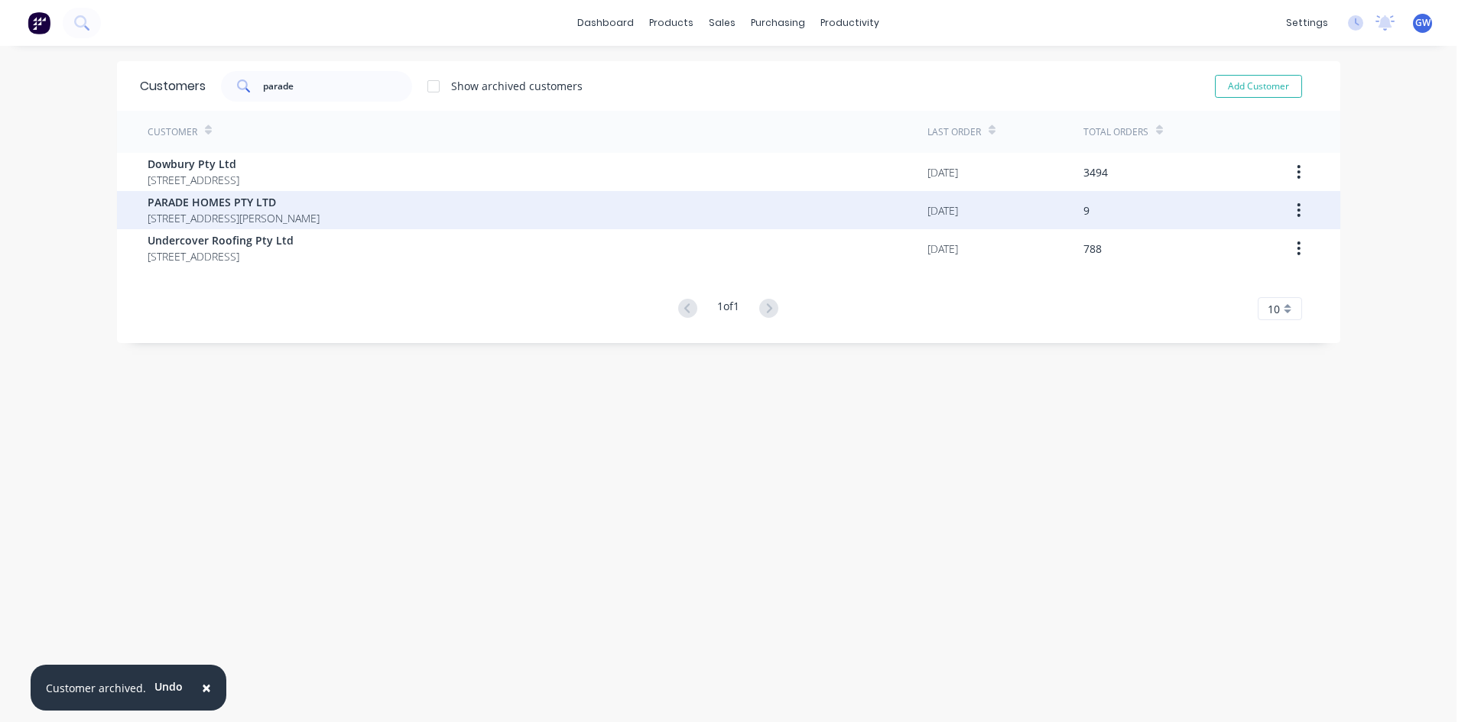
click at [1297, 206] on icon "button" at bounding box center [1298, 210] width 3 height 14
click at [1289, 214] on button "button" at bounding box center [1298, 210] width 36 height 28
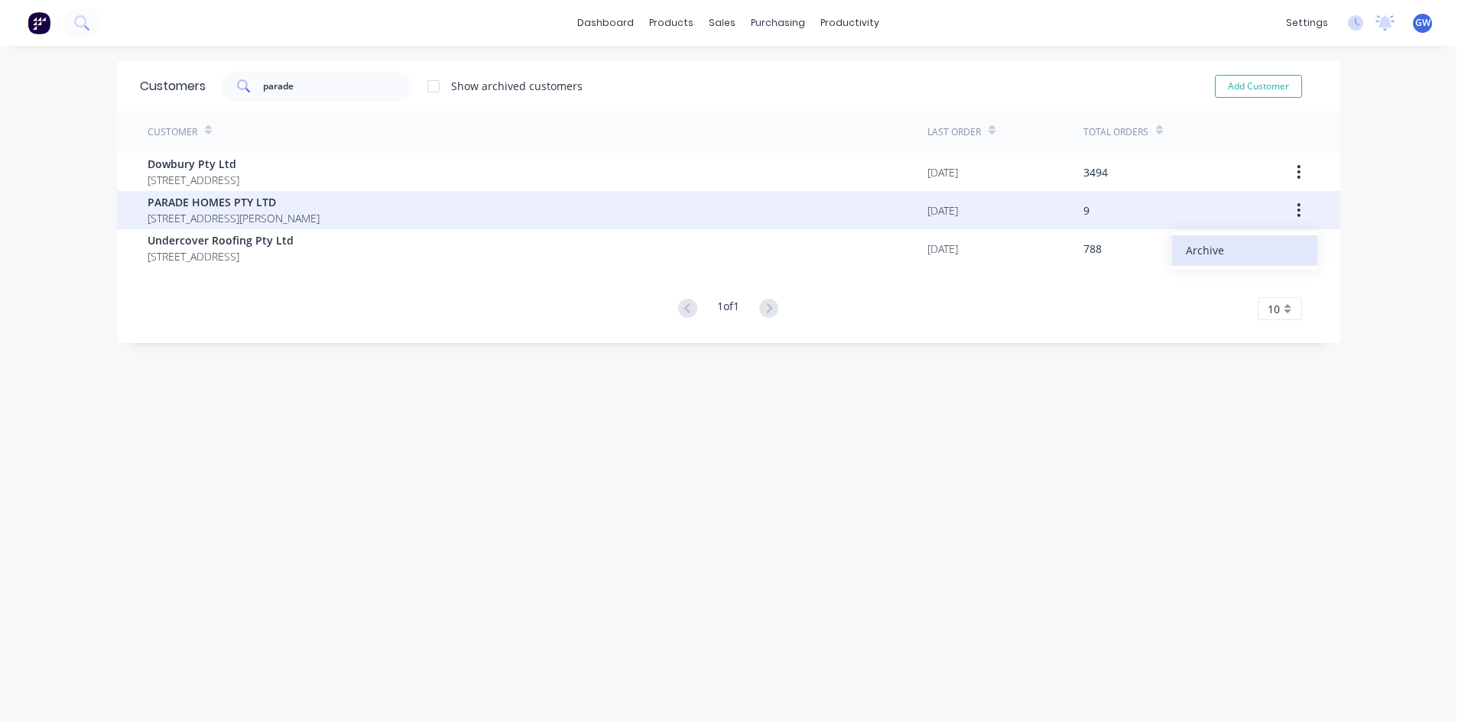
click at [1254, 250] on div "Archive" at bounding box center [1245, 250] width 118 height 22
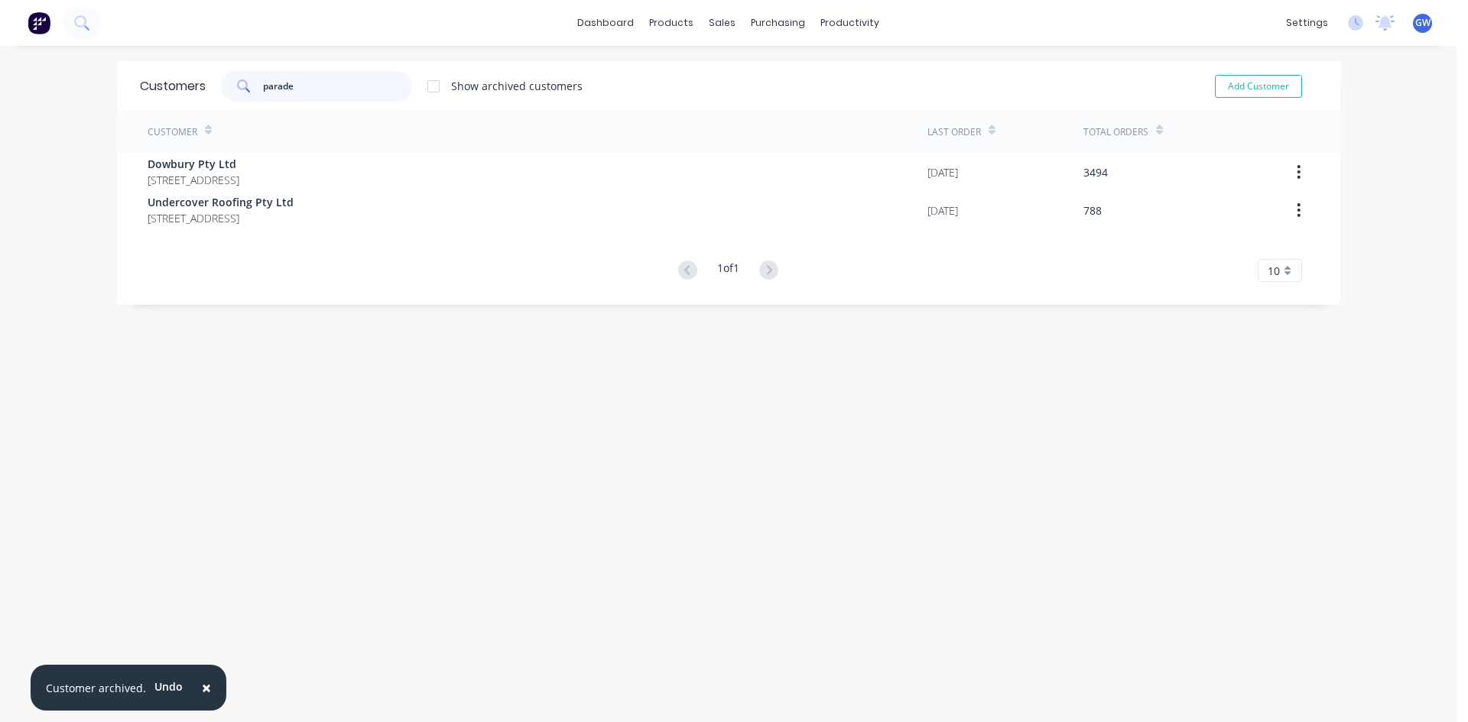
drag, startPoint x: 323, startPoint y: 89, endPoint x: 125, endPoint y: 74, distance: 197.8
click at [125, 74] on div "Customers parade Show archived customers Add Customer" at bounding box center [728, 86] width 1223 height 50
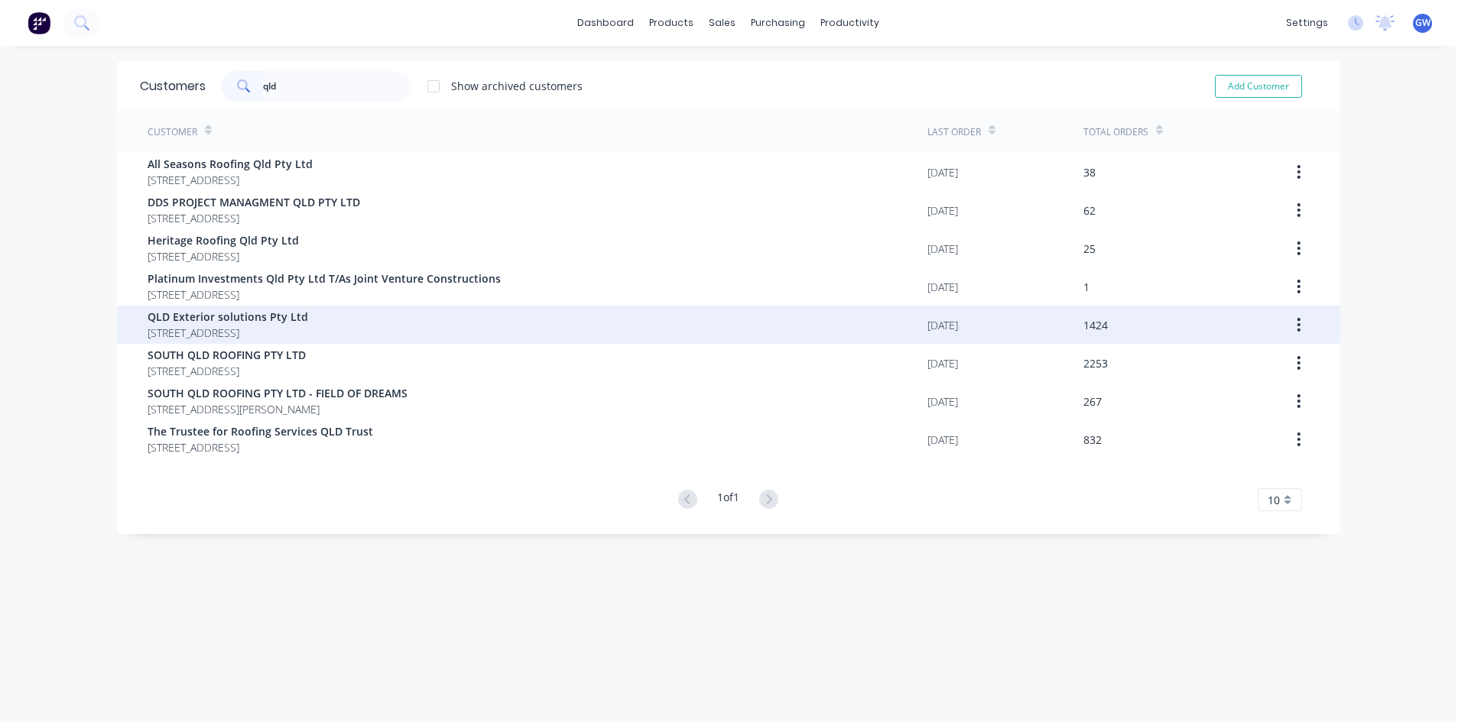
click at [1289, 323] on button "button" at bounding box center [1298, 325] width 36 height 28
click at [1260, 360] on div "Archive" at bounding box center [1245, 365] width 118 height 22
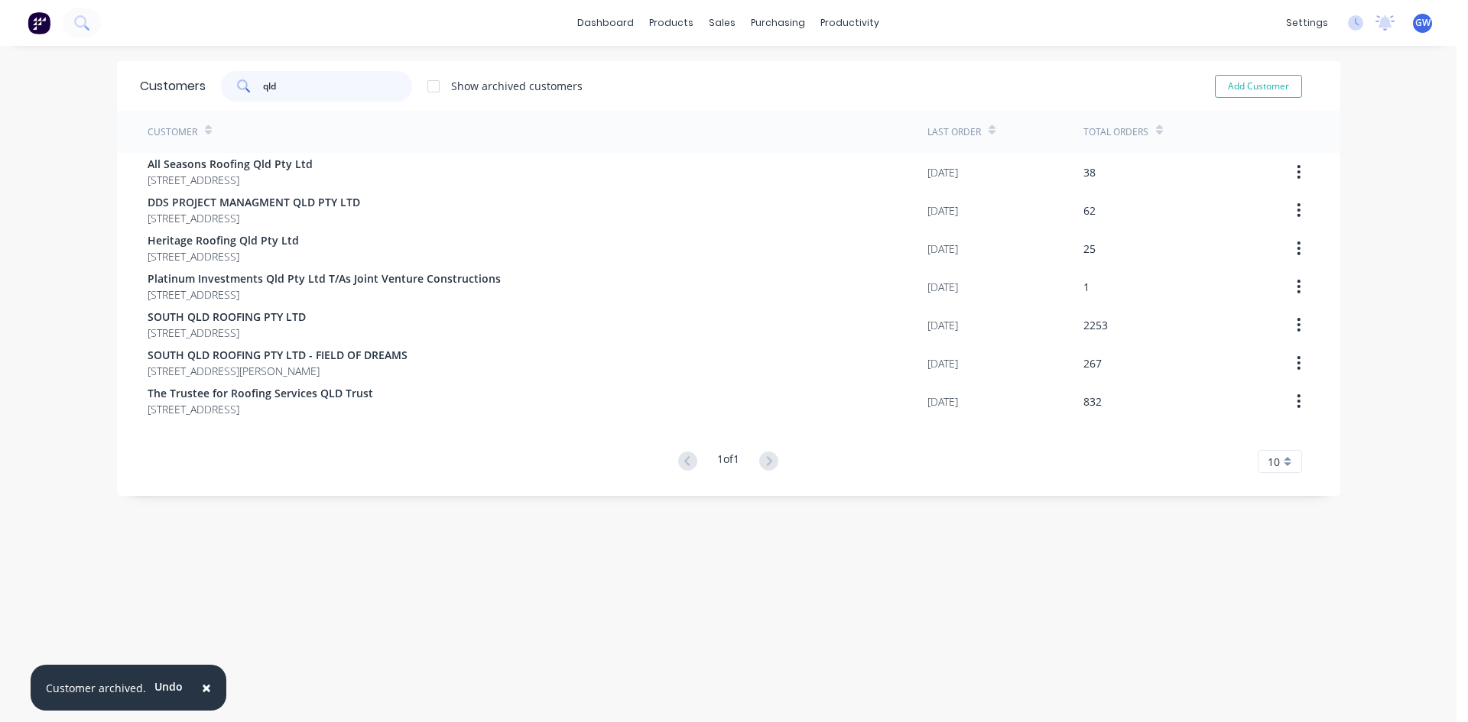
drag, startPoint x: 326, startPoint y: 89, endPoint x: 138, endPoint y: 83, distance: 188.9
click at [138, 83] on div "Customers qld Show archived customers Add Customer" at bounding box center [728, 86] width 1223 height 50
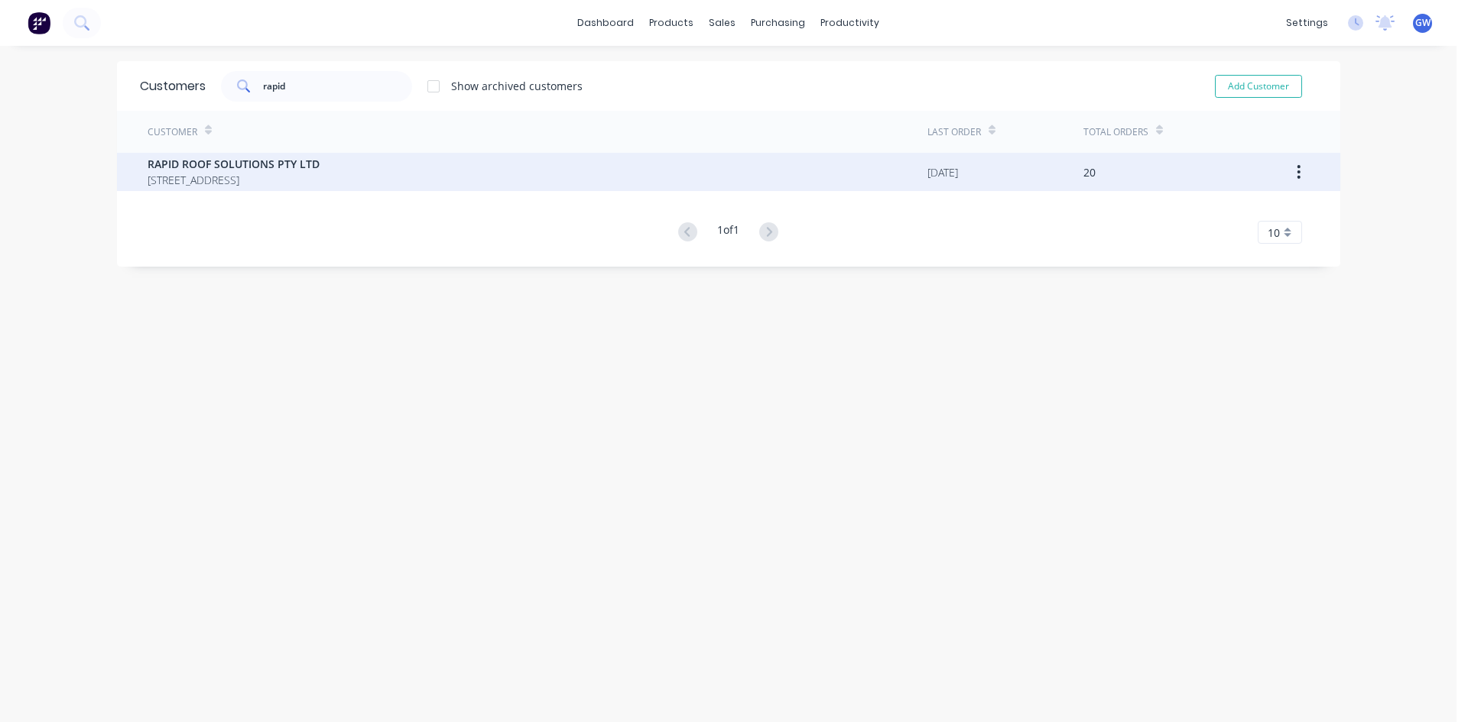
click at [1296, 169] on icon "button" at bounding box center [1298, 172] width 4 height 17
click at [1240, 209] on div "Archive" at bounding box center [1245, 212] width 118 height 22
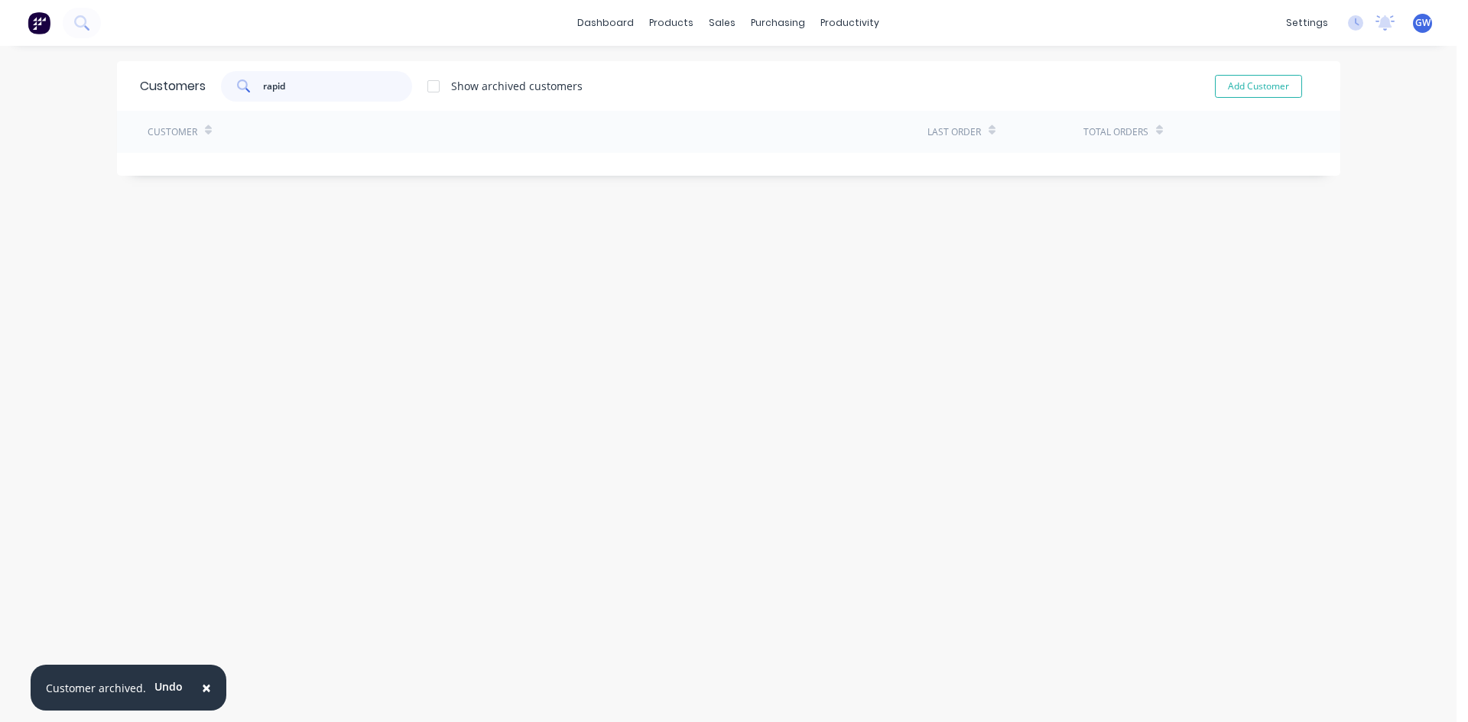
drag, startPoint x: 337, startPoint y: 86, endPoint x: 118, endPoint y: 75, distance: 218.9
click at [118, 75] on div "Customers rapid Show archived customers Add Customer" at bounding box center [728, 86] width 1223 height 50
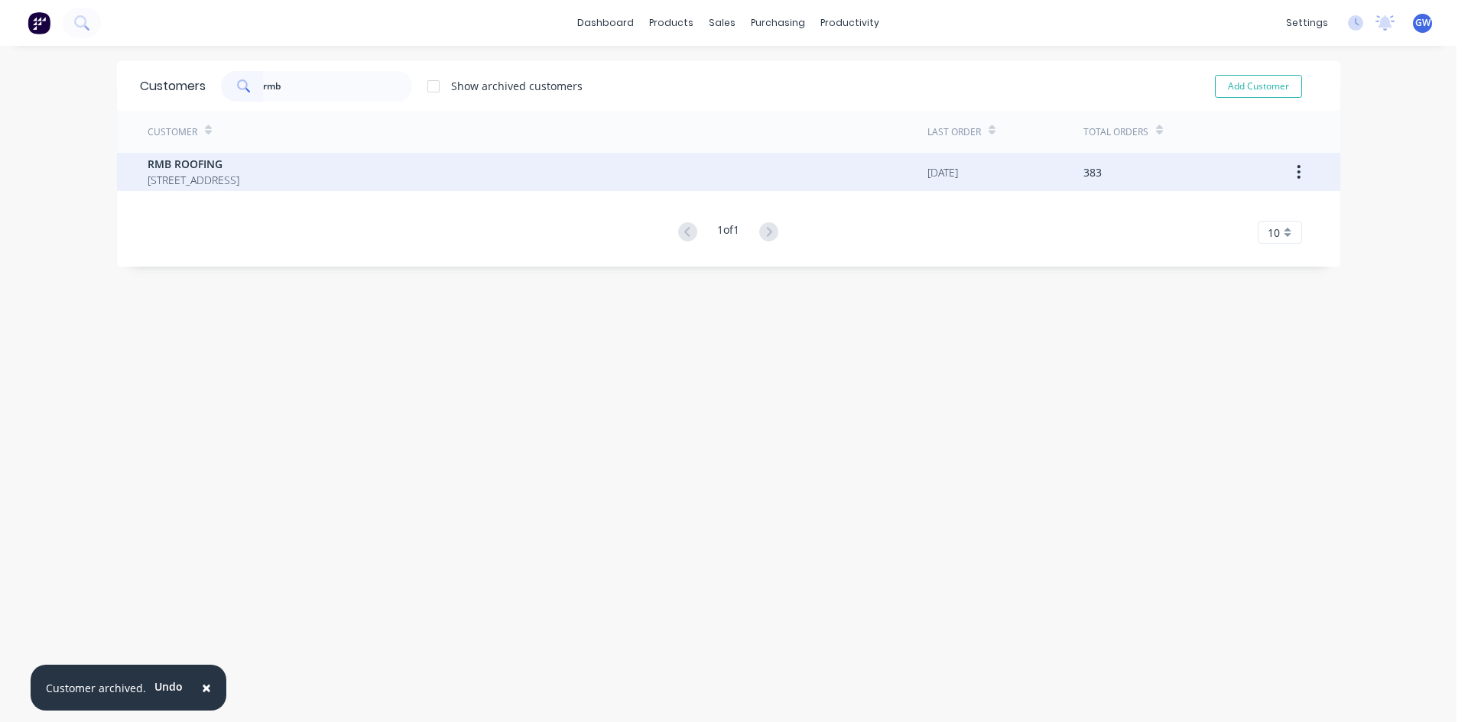
click at [1296, 177] on icon "button" at bounding box center [1298, 172] width 4 height 17
click at [1234, 208] on div "Archive" at bounding box center [1245, 212] width 118 height 22
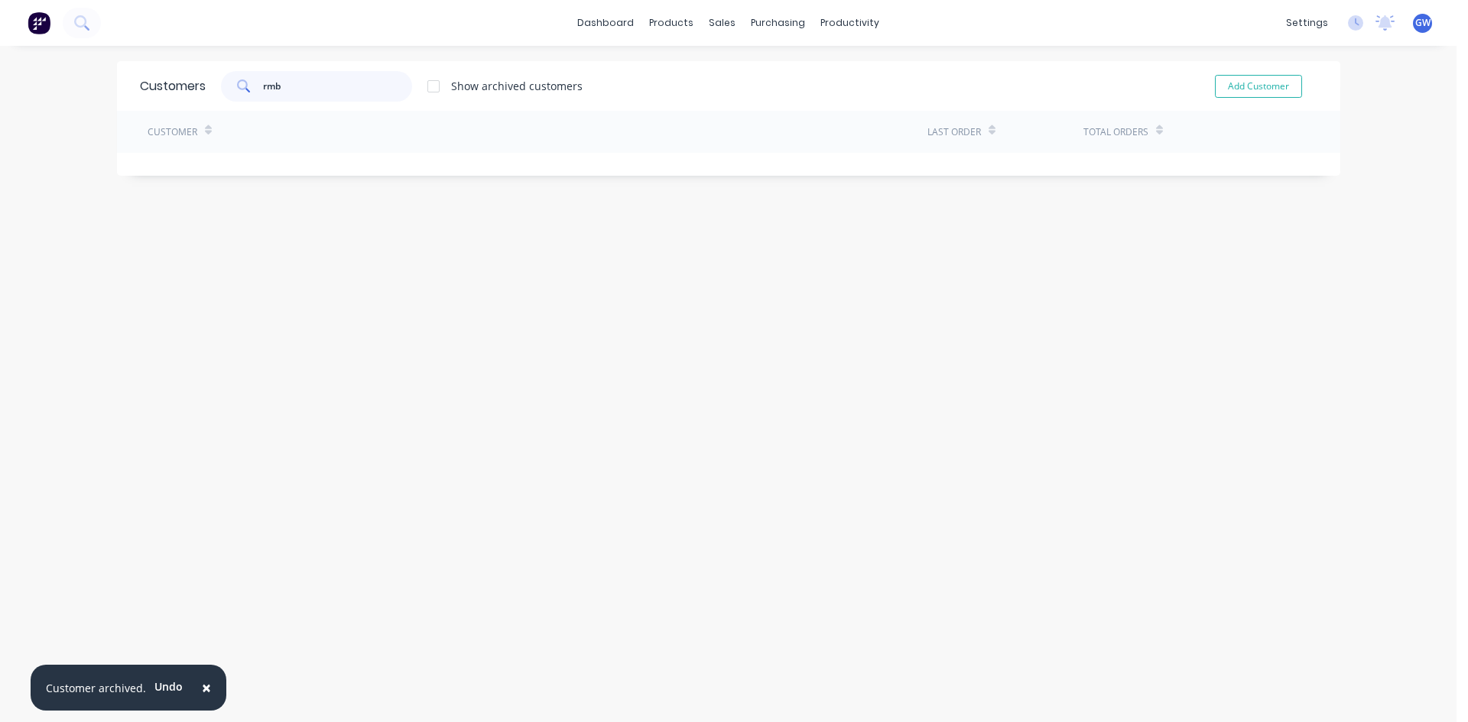
drag, startPoint x: 292, startPoint y: 83, endPoint x: 79, endPoint y: 69, distance: 213.8
click at [79, 69] on div "× Customer archived. Undo dashboard products sales purchasing productivity dash…" at bounding box center [728, 361] width 1456 height 722
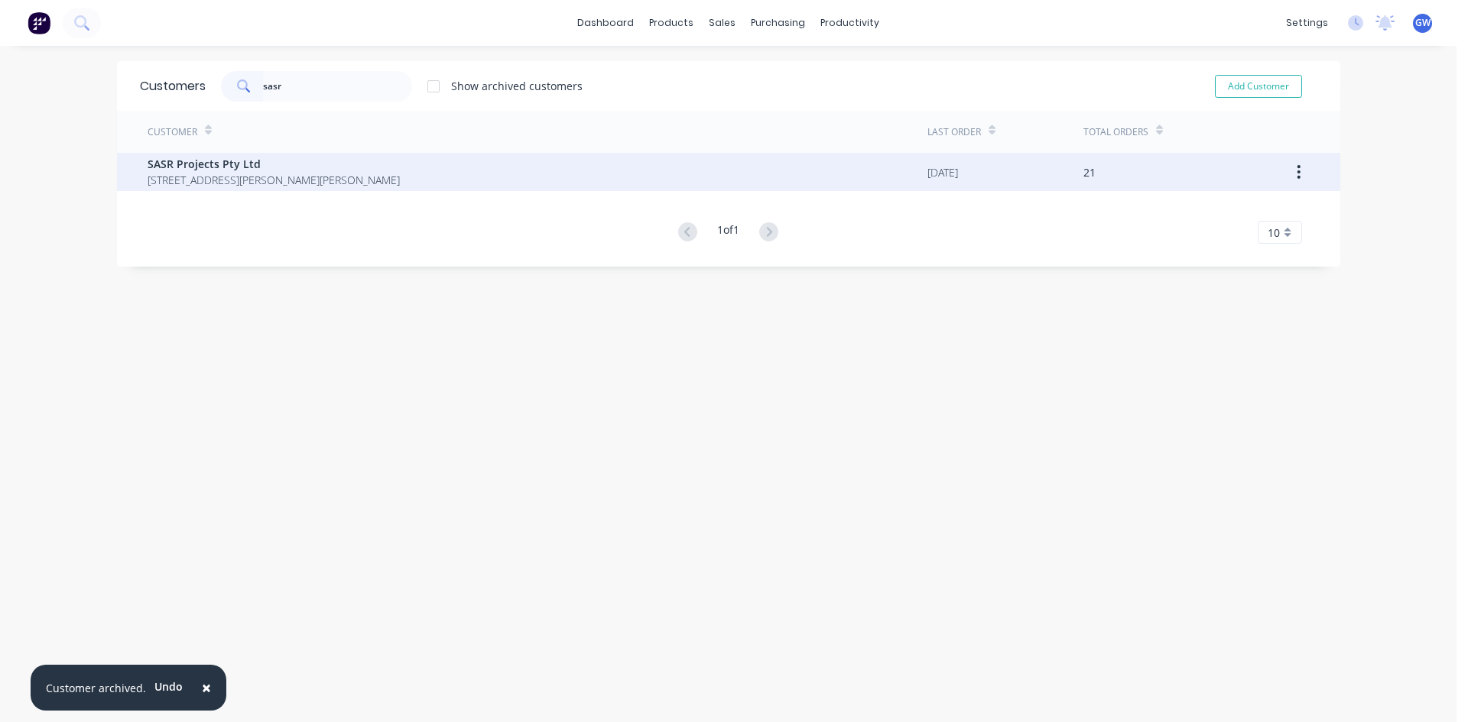
click at [1296, 177] on icon "button" at bounding box center [1298, 172] width 4 height 17
click at [1260, 209] on div "Archive" at bounding box center [1245, 212] width 118 height 22
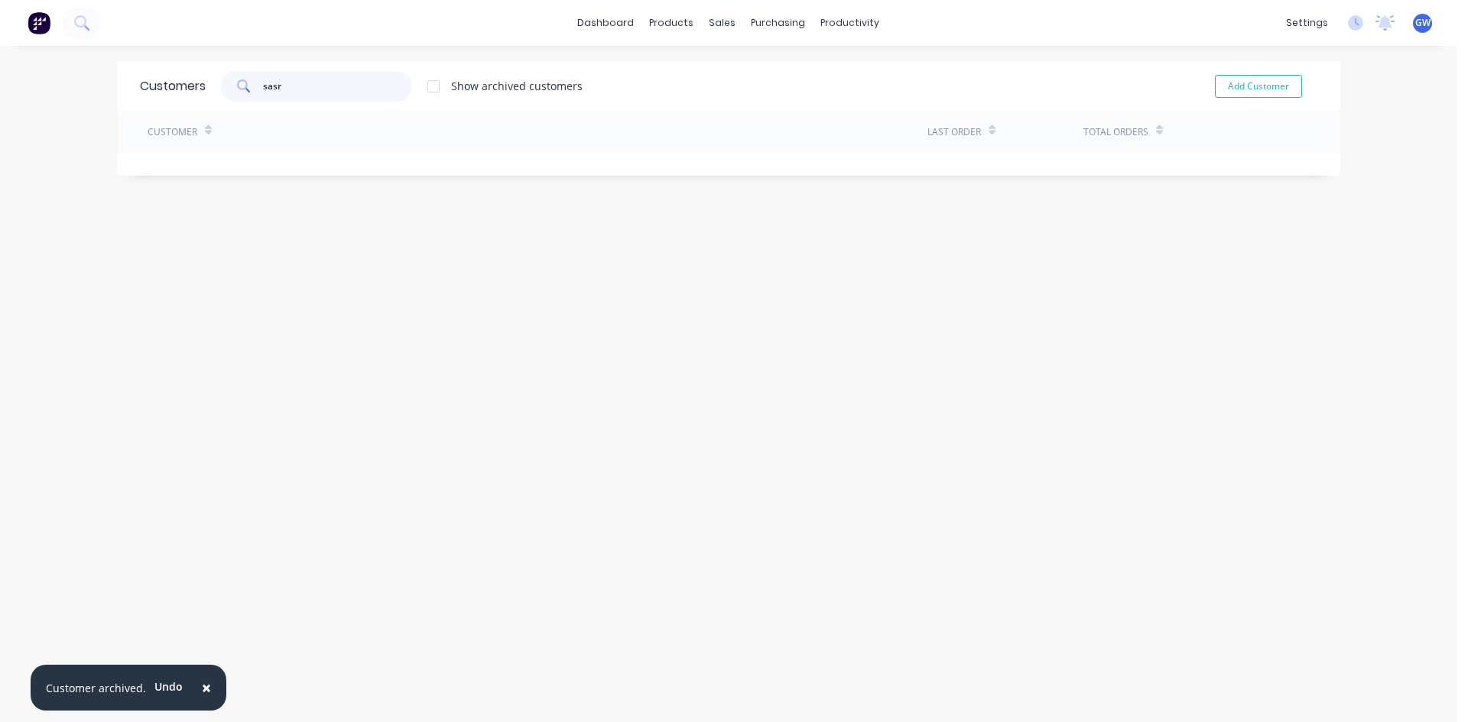
drag, startPoint x: 328, startPoint y: 79, endPoint x: 126, endPoint y: 86, distance: 201.9
click at [126, 86] on div "Customers sasr Show archived customers Add Customer" at bounding box center [728, 86] width 1223 height 50
type input "s"
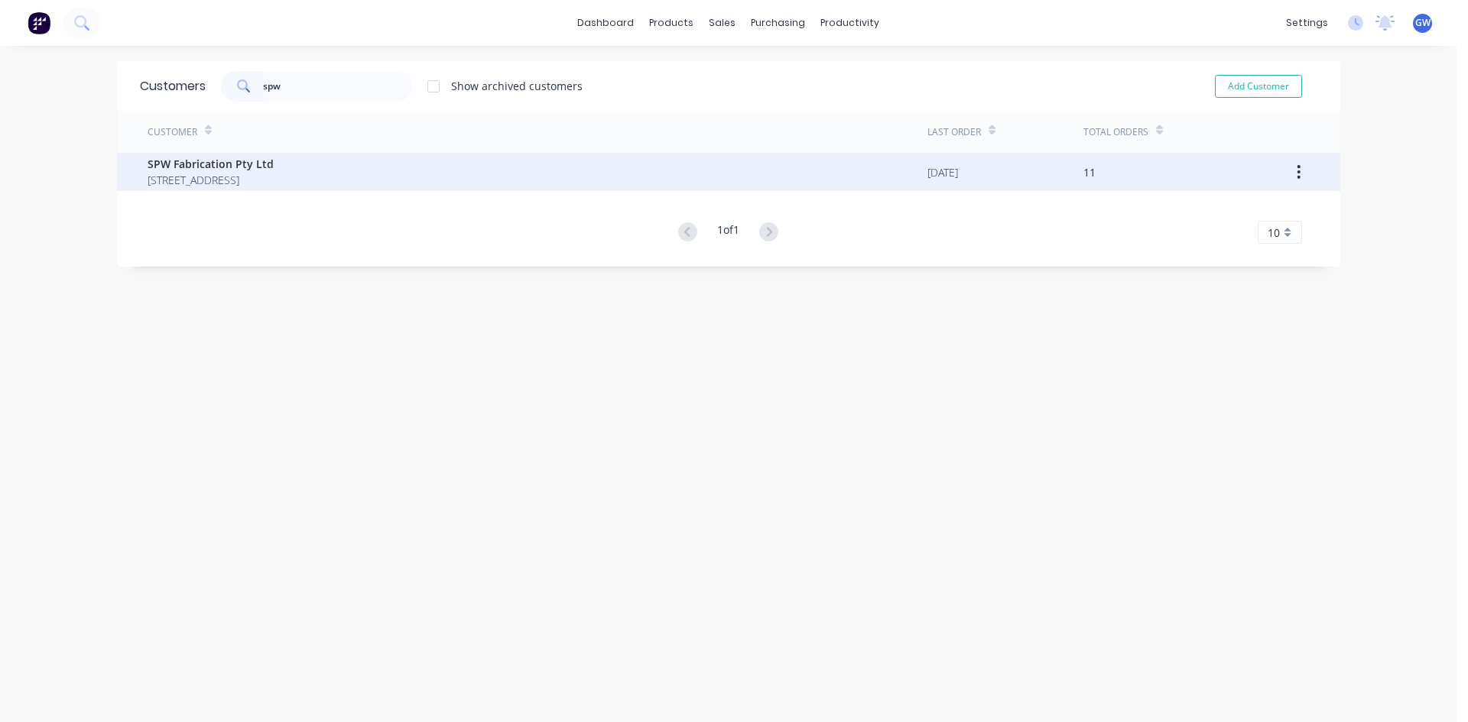
click at [1296, 170] on icon "button" at bounding box center [1298, 172] width 4 height 17
click at [1241, 214] on div "Archive" at bounding box center [1245, 212] width 118 height 22
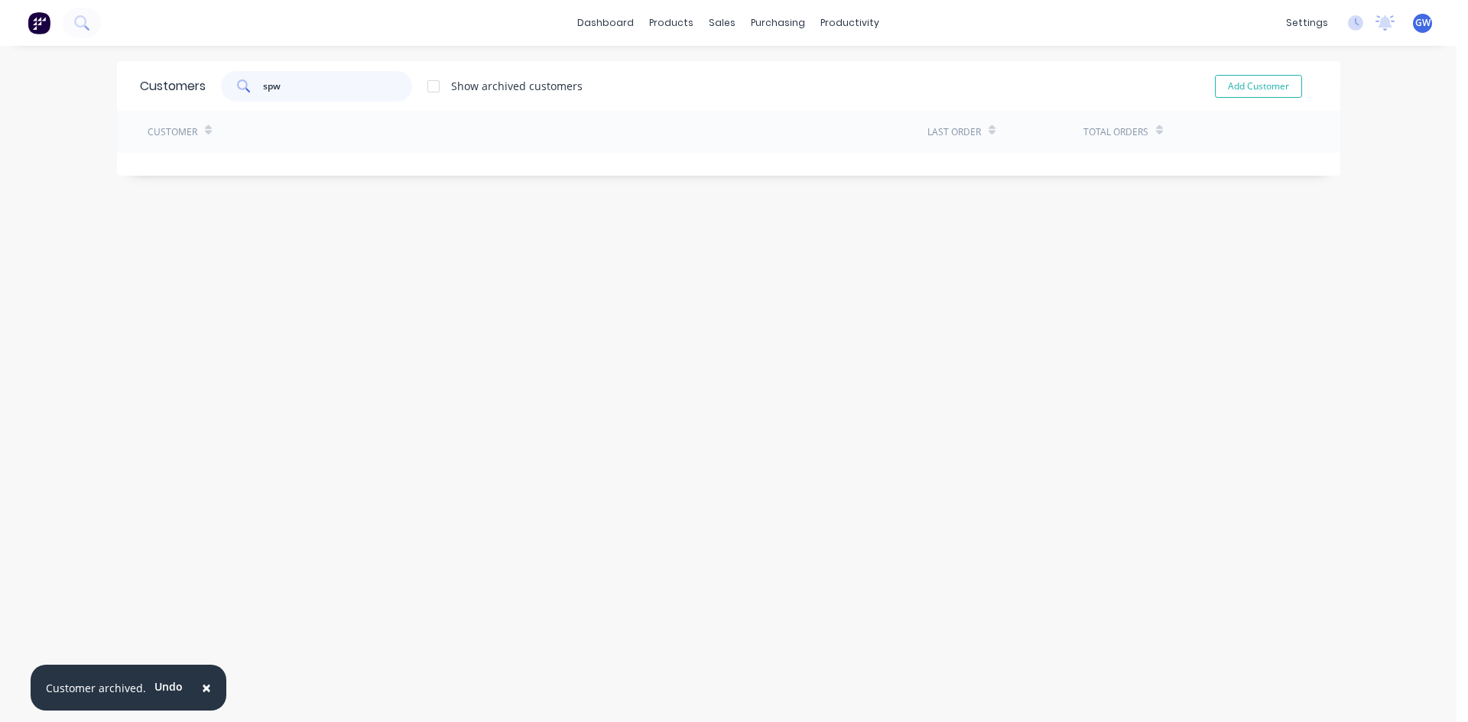
drag, startPoint x: 346, startPoint y: 89, endPoint x: 176, endPoint y: 85, distance: 170.5
click at [176, 85] on div "Customers spw Show archived customers Add Customer" at bounding box center [728, 86] width 1223 height 50
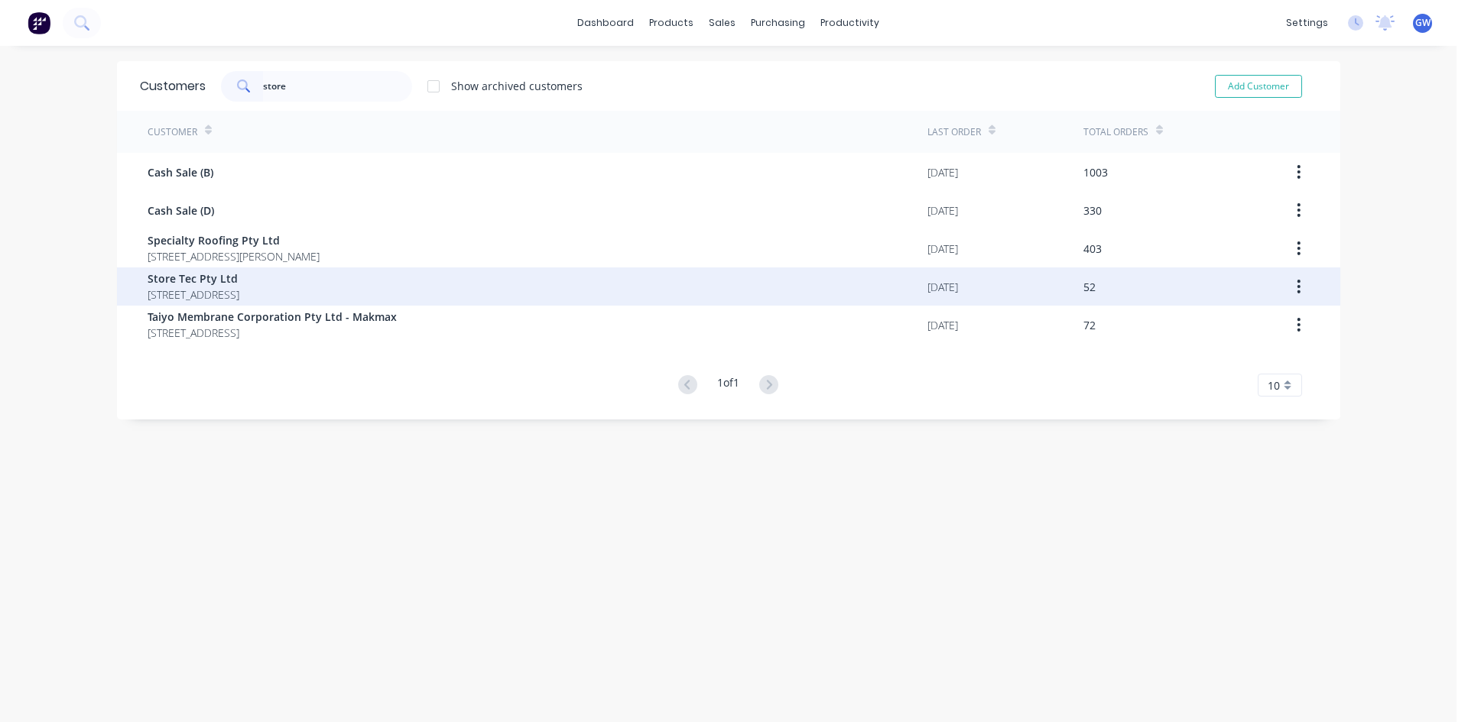
click at [1295, 290] on button "button" at bounding box center [1298, 287] width 36 height 28
click at [1254, 323] on div "Archive" at bounding box center [1245, 327] width 118 height 22
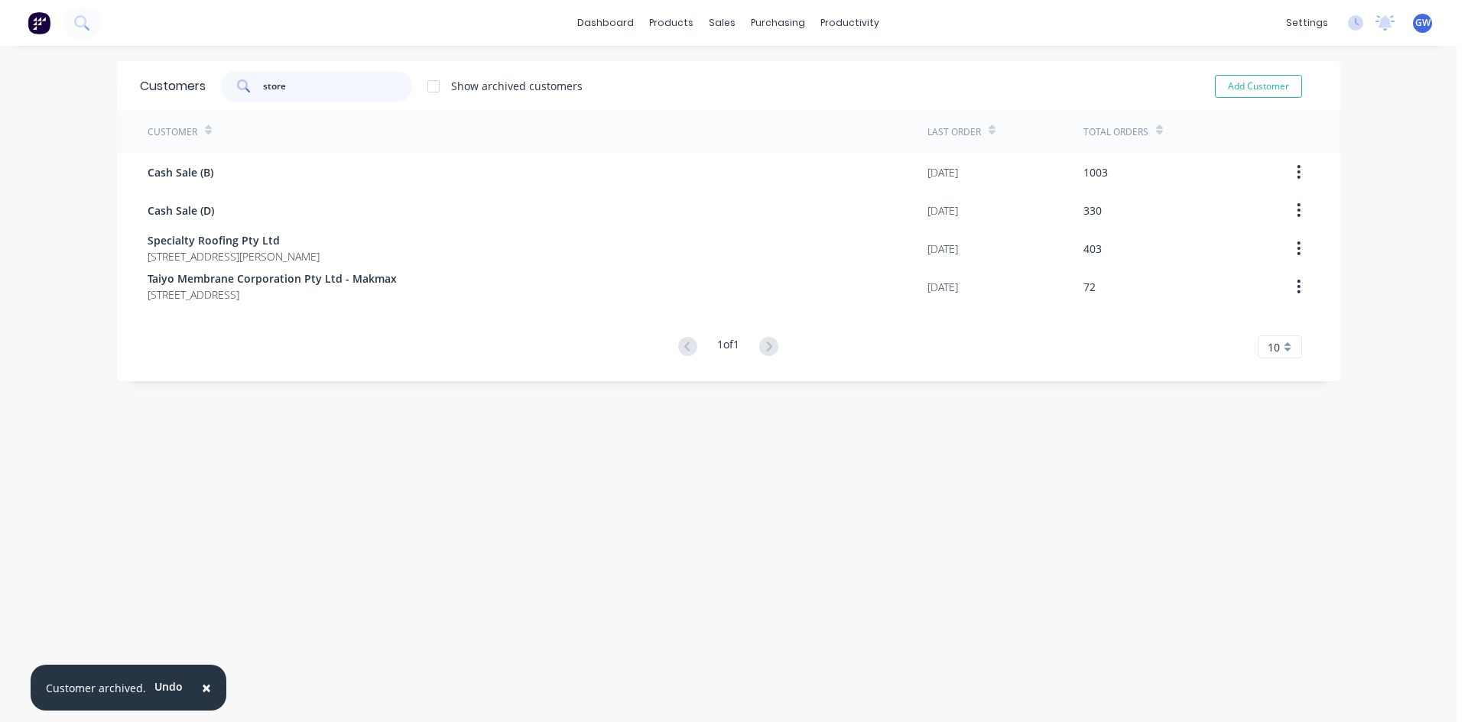
drag, startPoint x: 319, startPoint y: 86, endPoint x: 151, endPoint y: 87, distance: 168.2
click at [151, 87] on div "Customers store Show archived customers Add Customer" at bounding box center [728, 86] width 1223 height 50
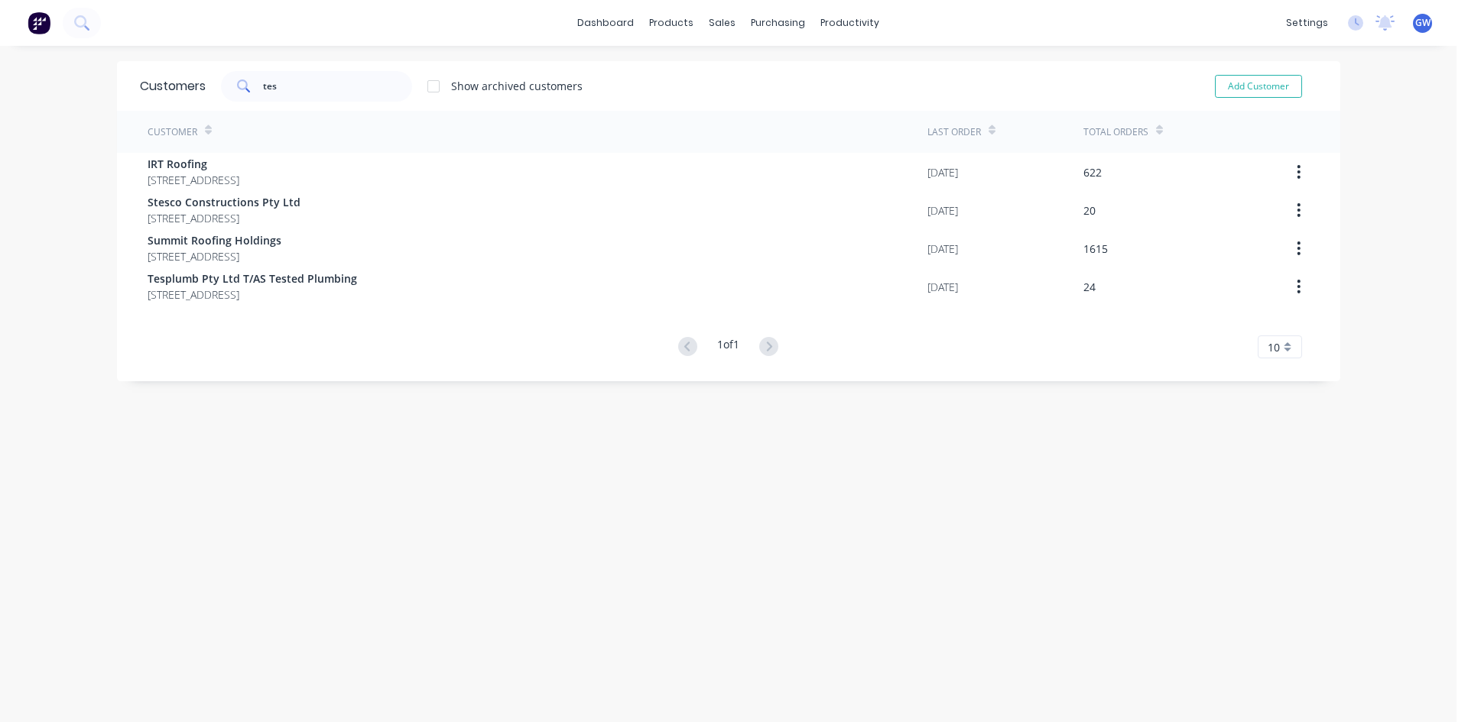
click at [1296, 287] on button "button" at bounding box center [1298, 287] width 36 height 28
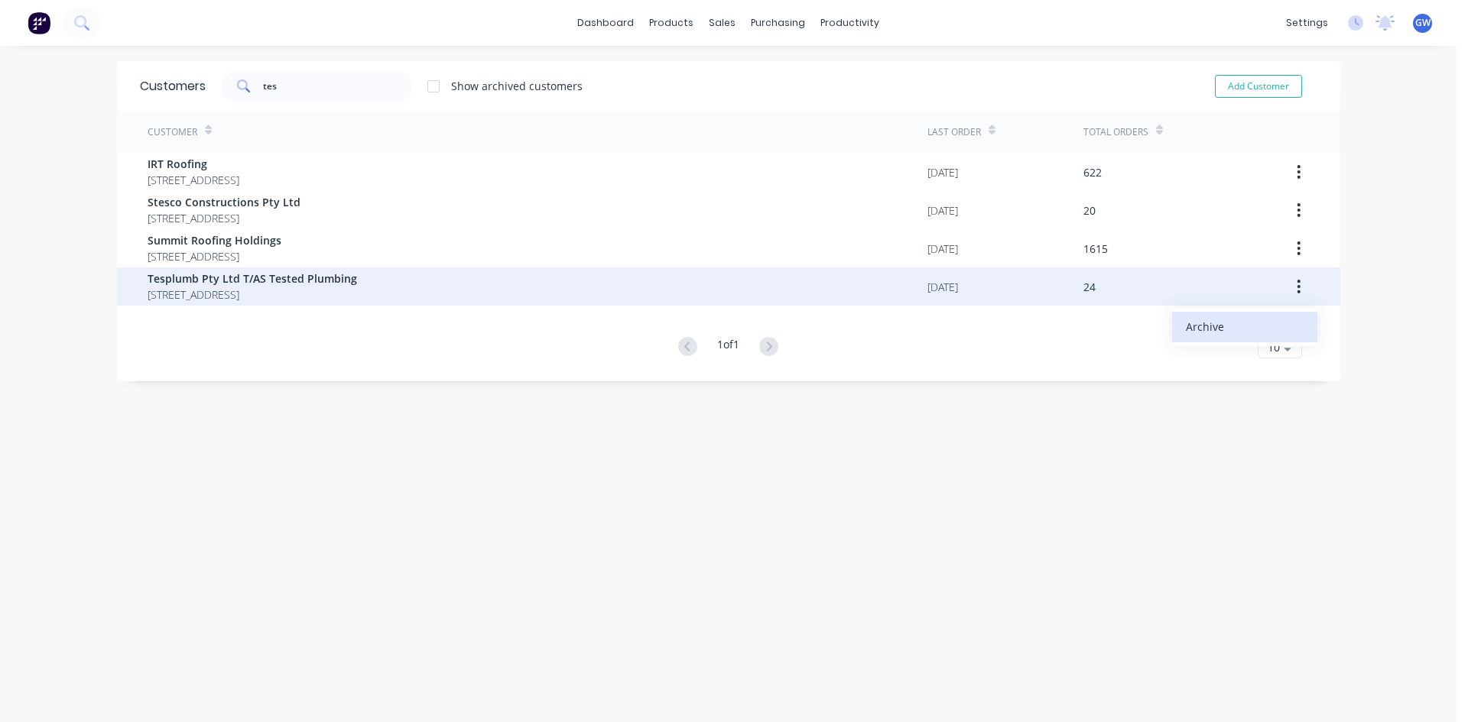
click at [1244, 326] on div "Archive" at bounding box center [1245, 327] width 118 height 22
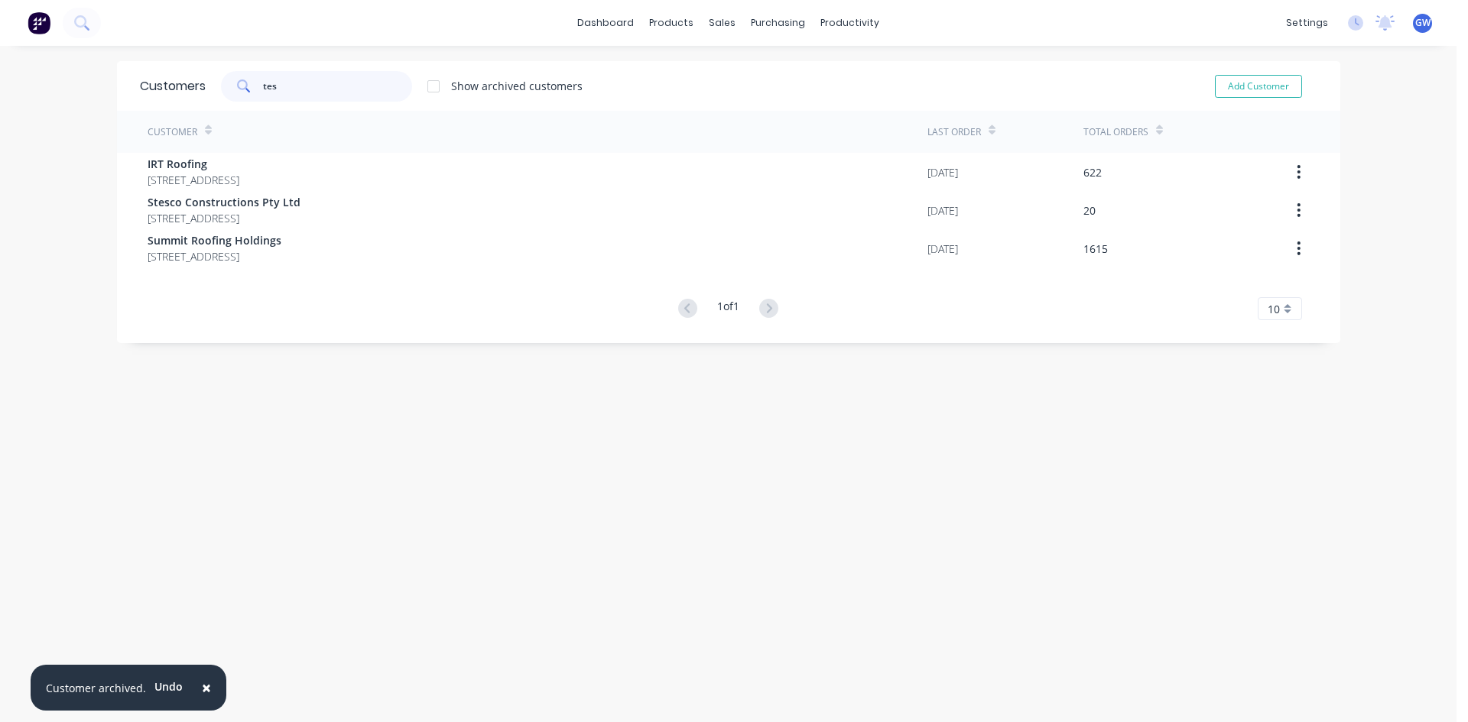
drag, startPoint x: 355, startPoint y: 82, endPoint x: 115, endPoint y: 76, distance: 240.1
click at [117, 76] on div "Customers tes Show archived customers Add Customer" at bounding box center [728, 86] width 1223 height 50
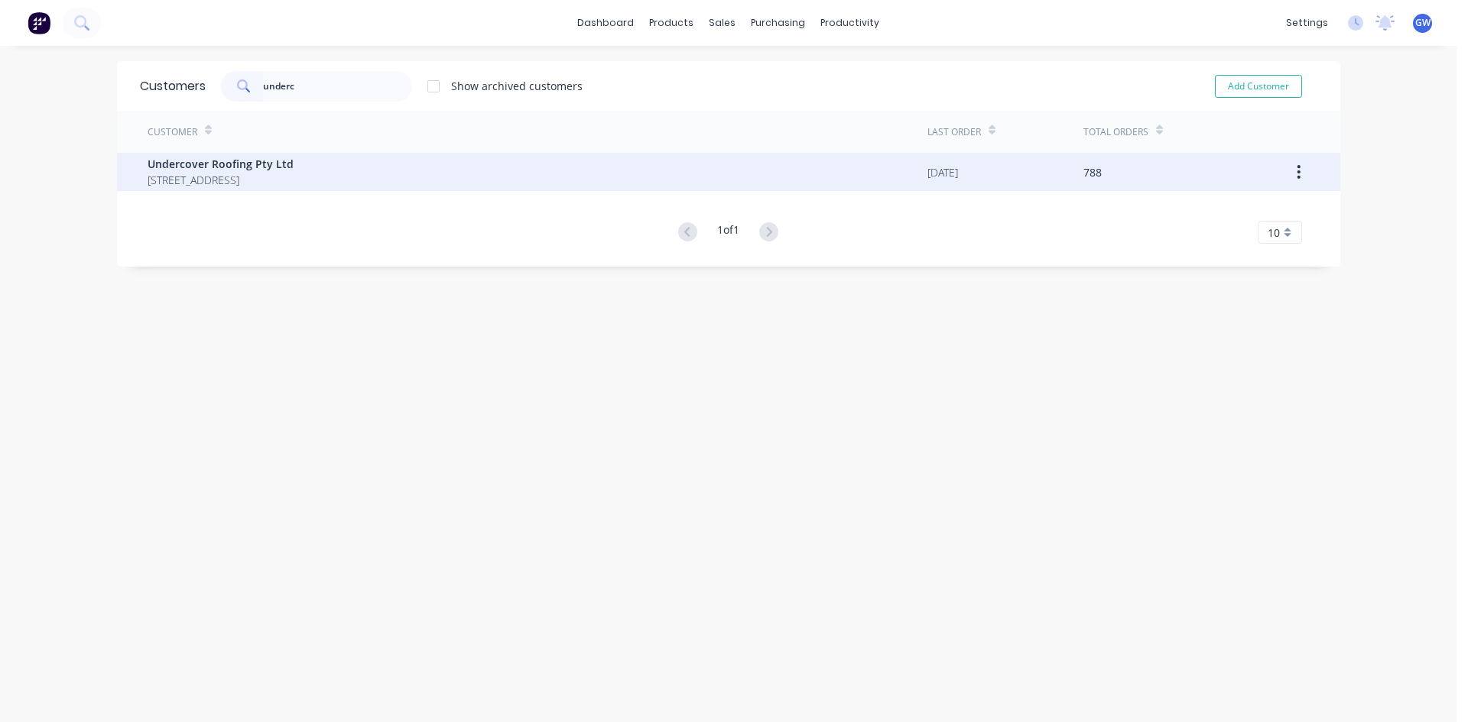
click at [1296, 168] on icon "button" at bounding box center [1298, 172] width 4 height 17
click at [1256, 205] on div "Archive" at bounding box center [1245, 212] width 118 height 22
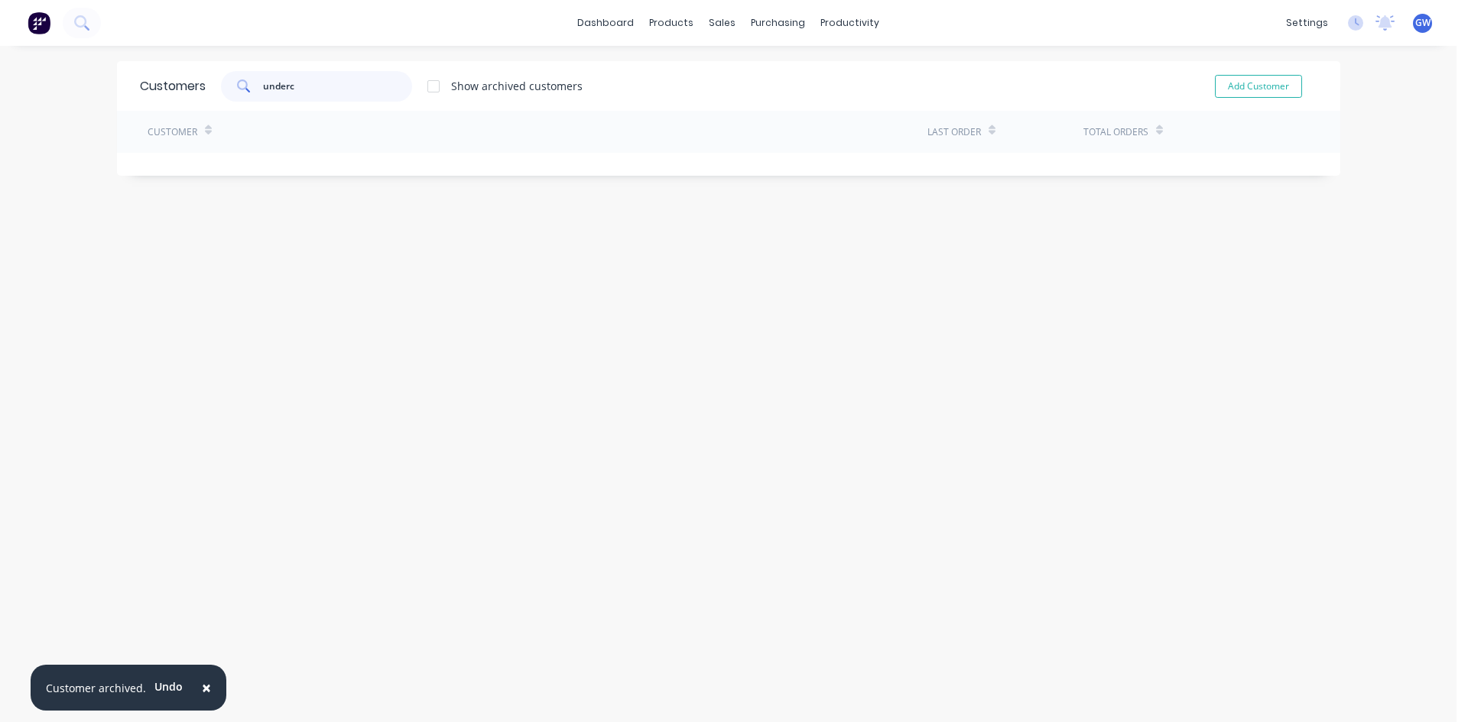
drag, startPoint x: 332, startPoint y: 80, endPoint x: 220, endPoint y: 78, distance: 111.6
click at [221, 78] on div "underc" at bounding box center [316, 86] width 191 height 31
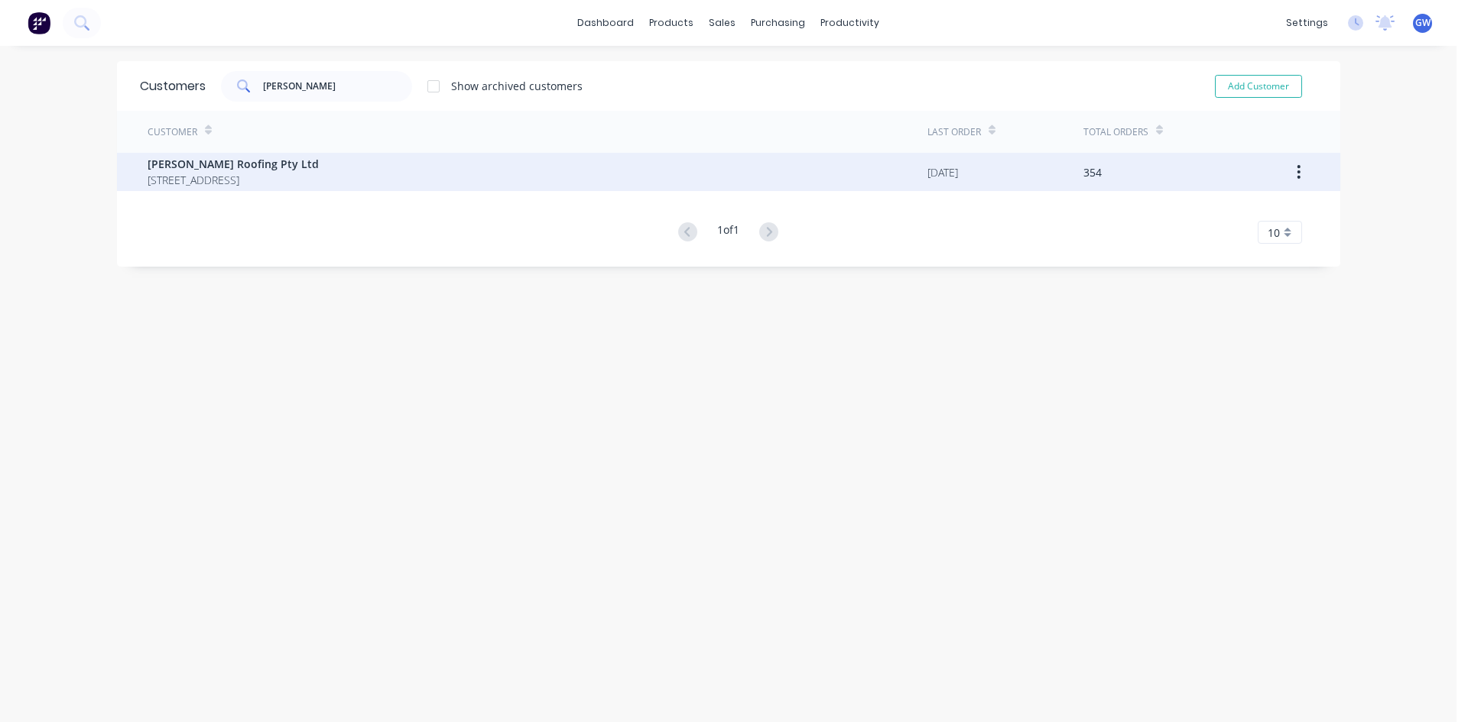
click at [1297, 177] on icon "button" at bounding box center [1298, 172] width 3 height 14
click at [1268, 210] on div "Archive" at bounding box center [1245, 212] width 118 height 22
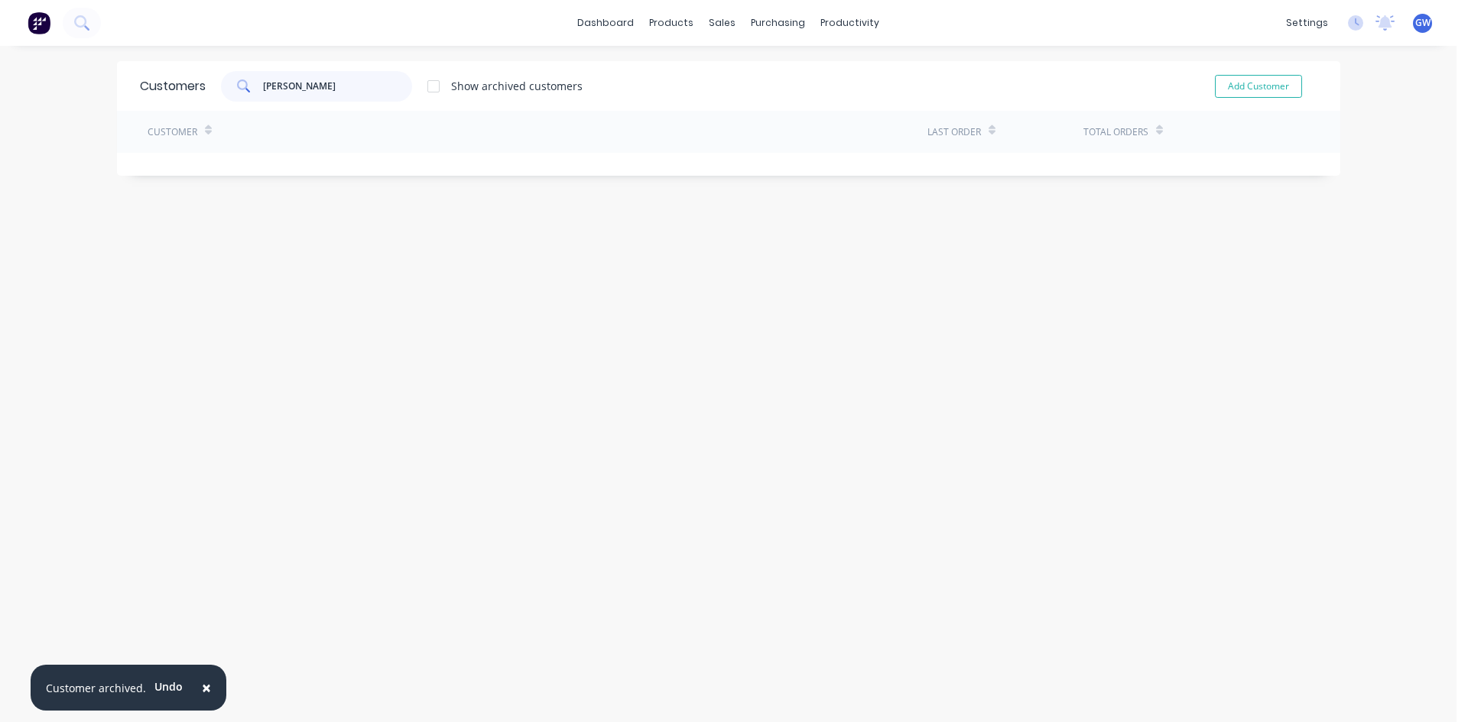
drag, startPoint x: 326, startPoint y: 81, endPoint x: 93, endPoint y: 73, distance: 233.3
click at [93, 73] on div "× Customer archived. Undo dashboard products sales purchasing productivity dash…" at bounding box center [728, 361] width 1456 height 722
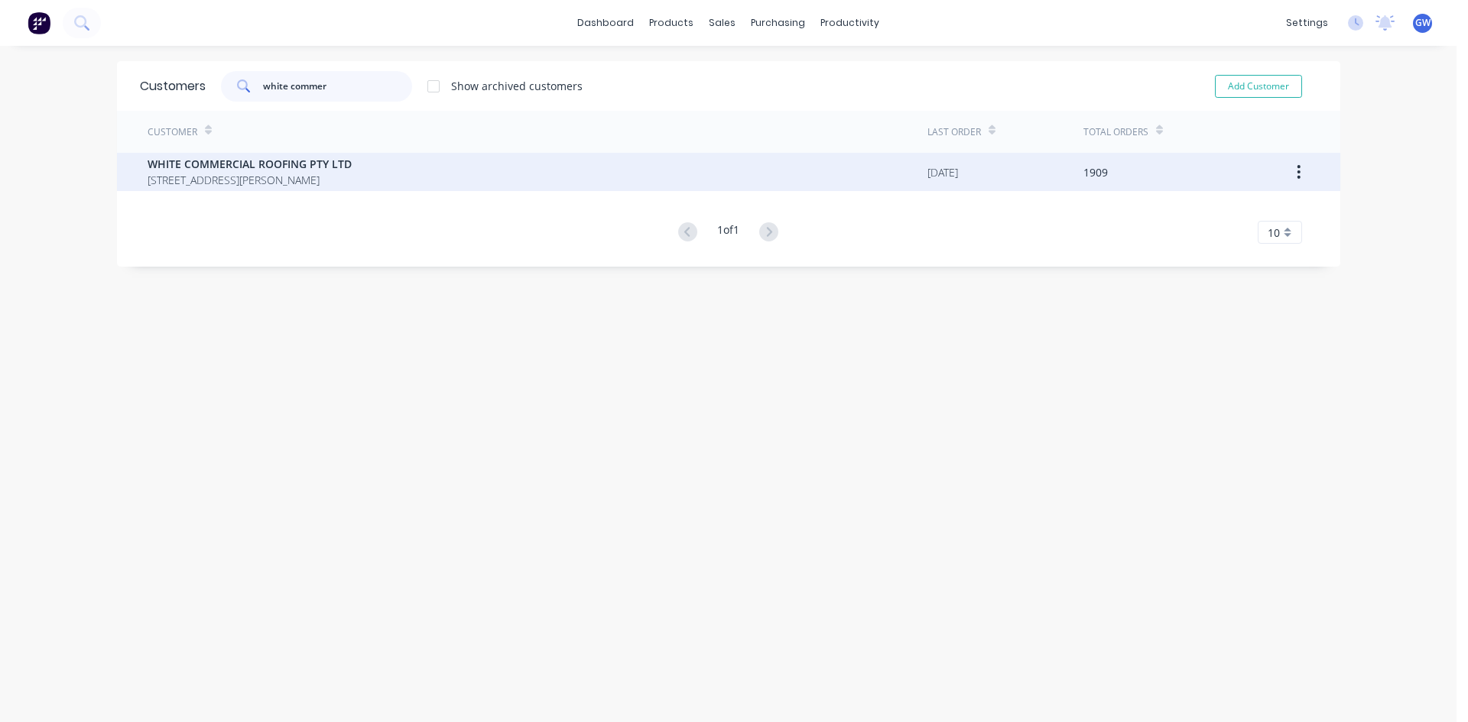
type input "white commer"
click at [446, 157] on div "WHITE COMMERCIAL ROOFING PTY LTD [STREET_ADDRESS][PERSON_NAME]" at bounding box center [538, 172] width 780 height 38
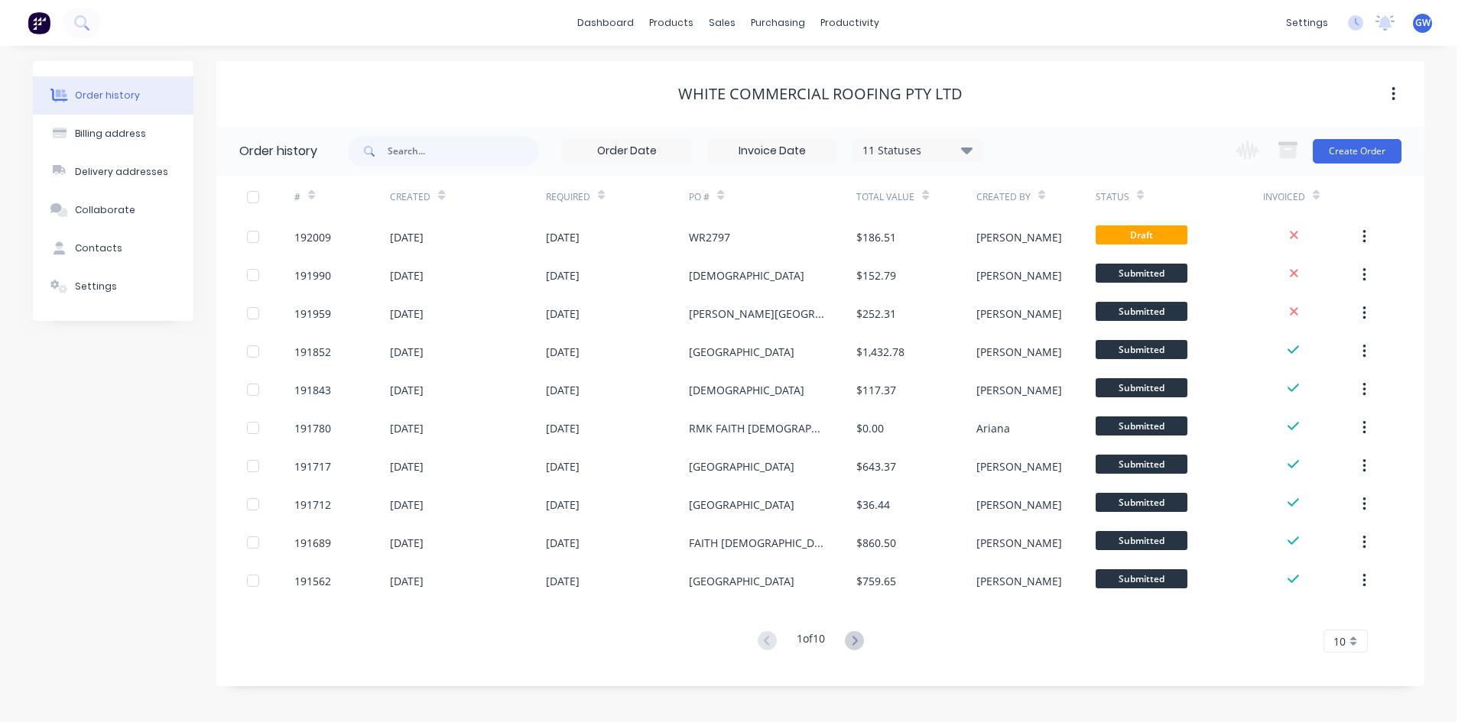
click at [1396, 99] on button "button" at bounding box center [1393, 94] width 36 height 28
click at [1322, 131] on div "Archive" at bounding box center [1339, 134] width 118 height 22
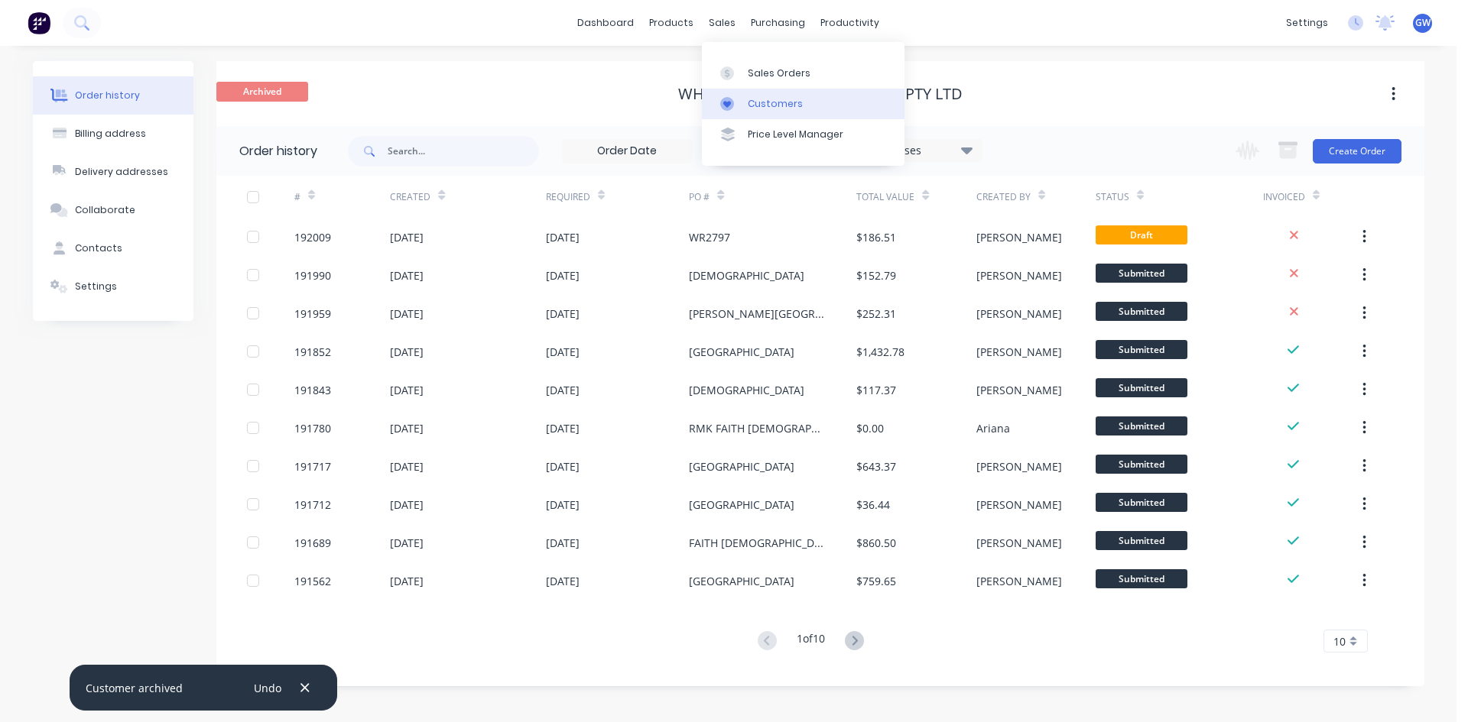
click at [770, 101] on div "Customers" at bounding box center [775, 104] width 55 height 14
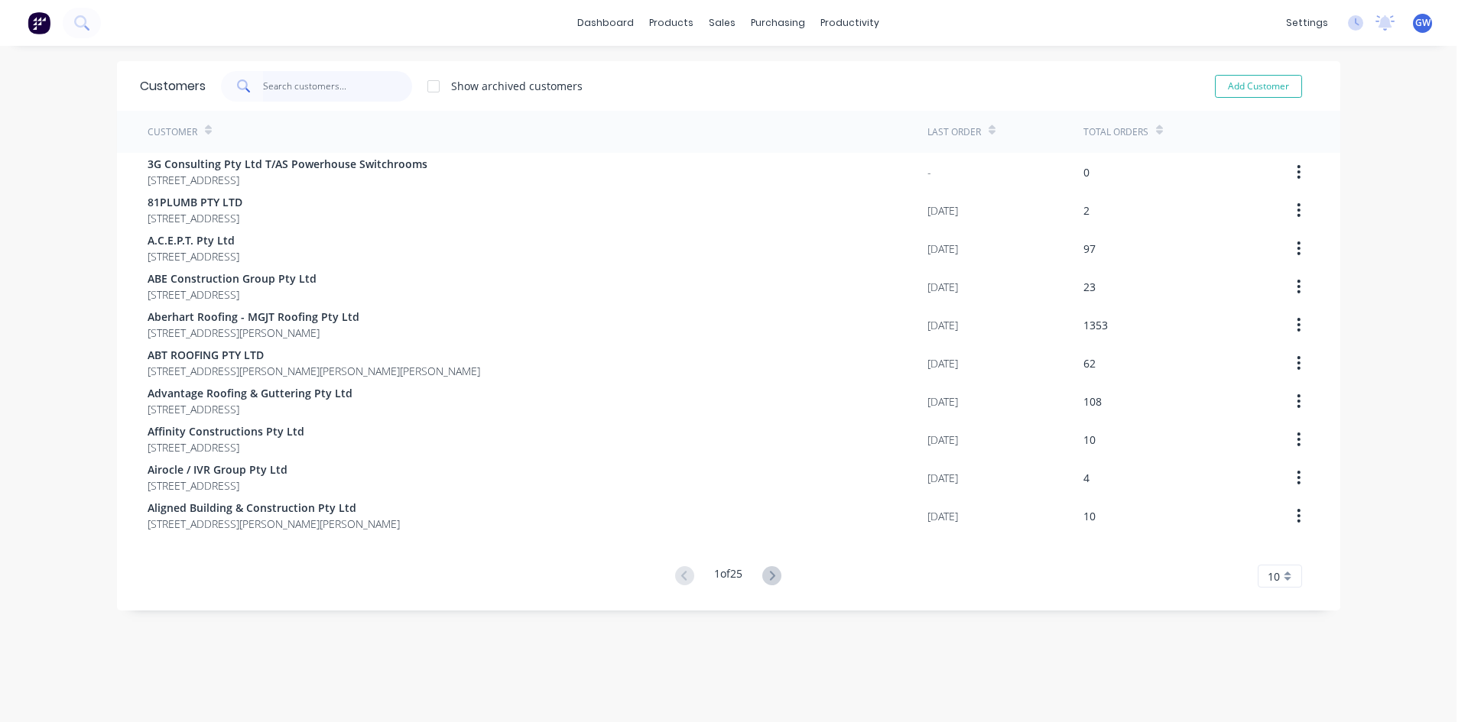
click at [313, 95] on input "text" at bounding box center [337, 86] width 149 height 31
click at [787, 120] on link "Price Level Manager" at bounding box center [797, 134] width 203 height 31
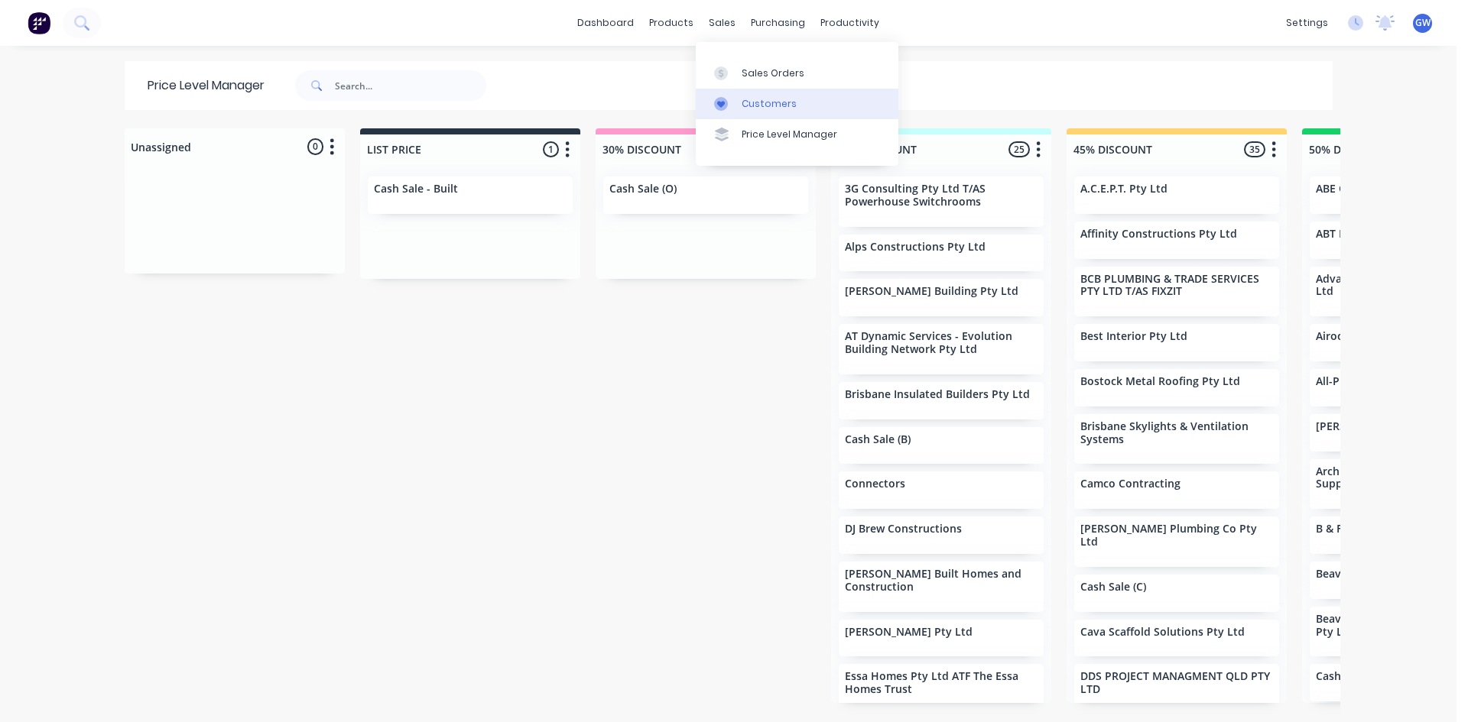
click at [757, 97] on div "Customers" at bounding box center [768, 104] width 55 height 14
